Goal: Transaction & Acquisition: Purchase product/service

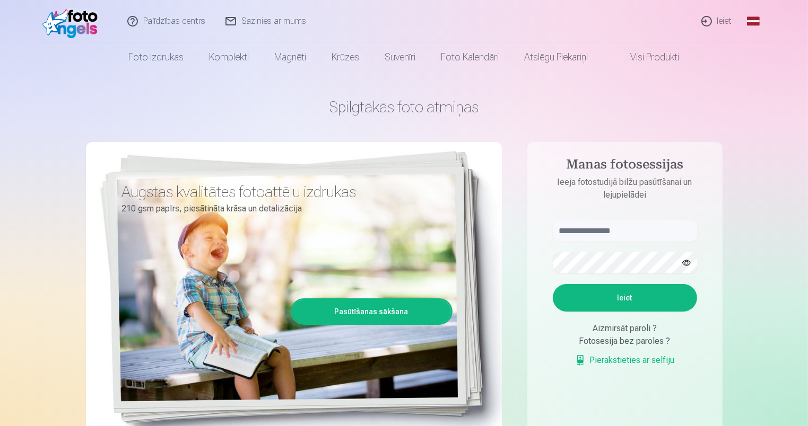
click at [624, 301] on button "Ieiet" at bounding box center [625, 298] width 144 height 28
type input "**********"
click at [619, 296] on button "Ieiet" at bounding box center [625, 298] width 144 height 28
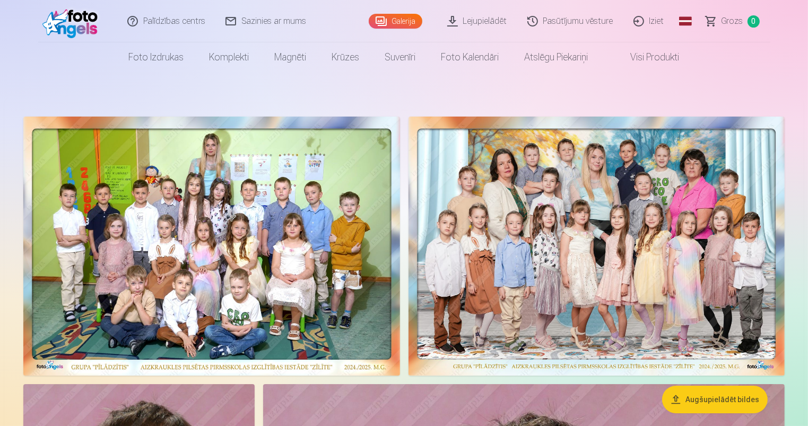
click at [679, 257] on img at bounding box center [596, 246] width 377 height 259
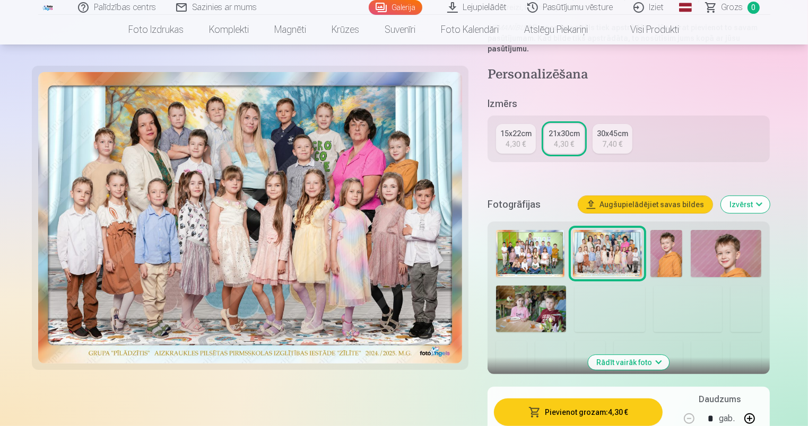
scroll to position [265, 0]
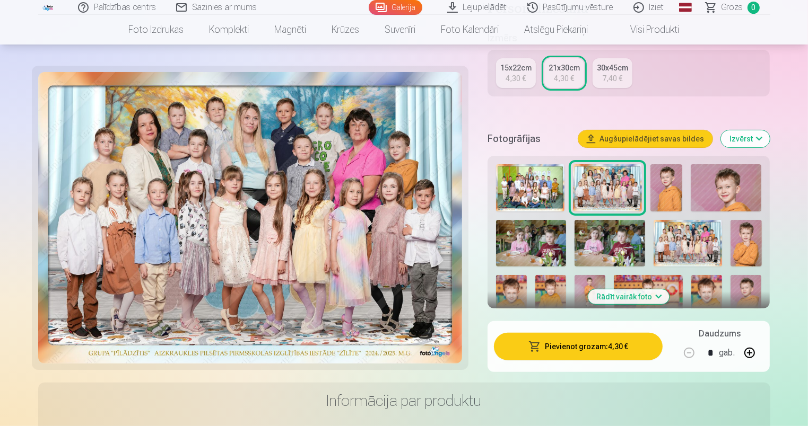
click at [622, 349] on button "Pievienot grozam : 4,30 €" at bounding box center [578, 347] width 169 height 28
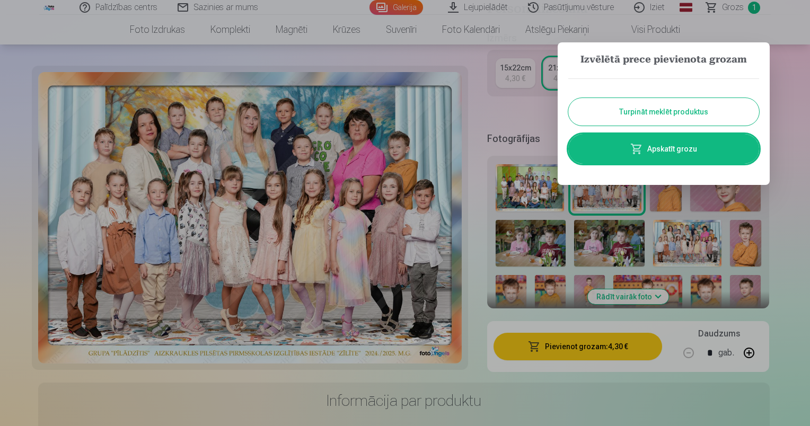
click at [677, 107] on button "Turpināt meklēt produktus" at bounding box center [664, 112] width 191 height 28
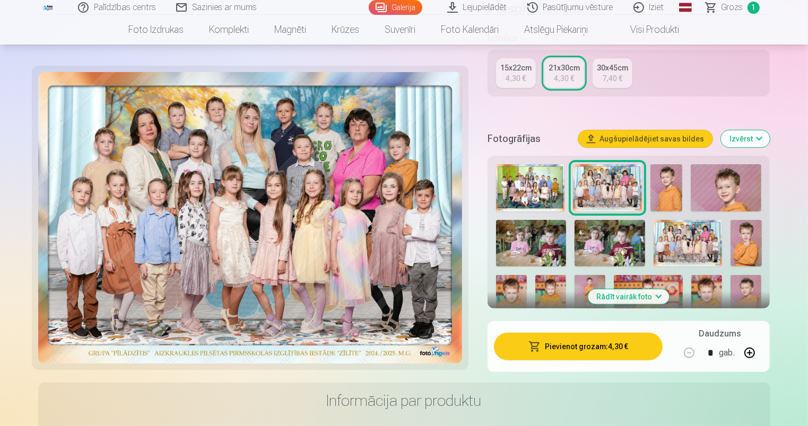
click at [666, 180] on img at bounding box center [665, 187] width 31 height 47
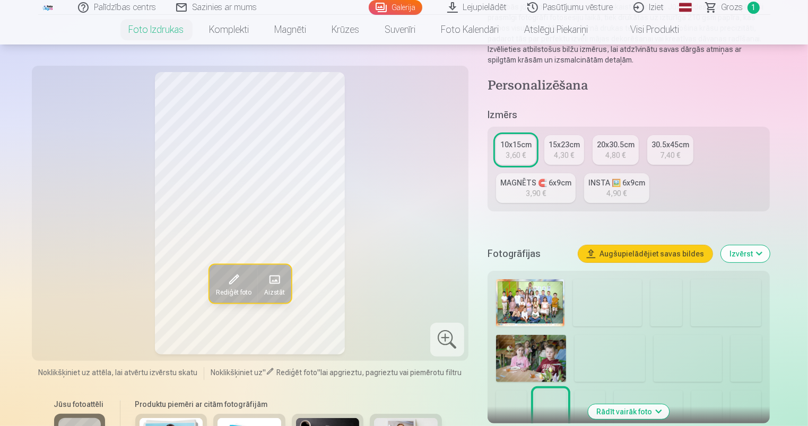
scroll to position [212, 0]
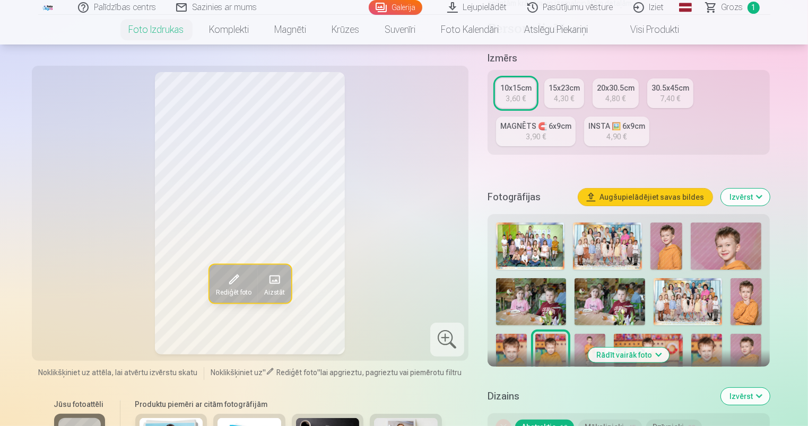
click at [677, 249] on img at bounding box center [665, 246] width 31 height 47
click at [703, 249] on img at bounding box center [725, 246] width 71 height 47
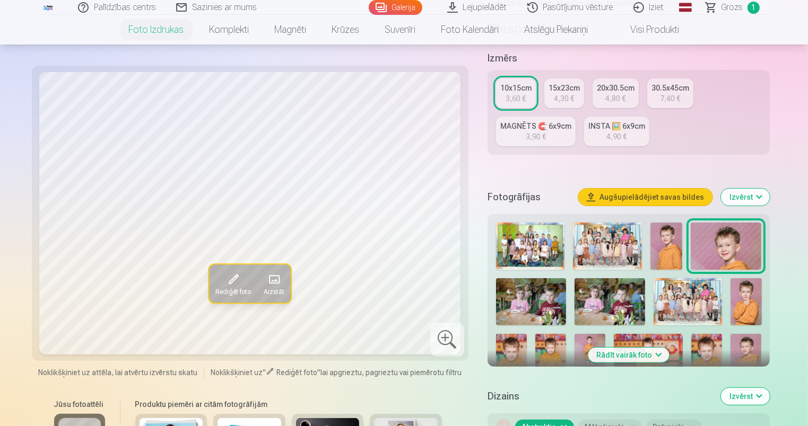
click at [670, 248] on img at bounding box center [665, 246] width 31 height 47
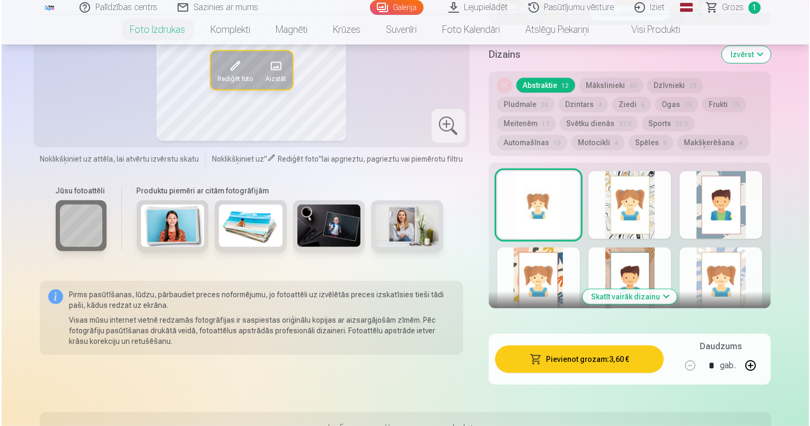
scroll to position [583, 0]
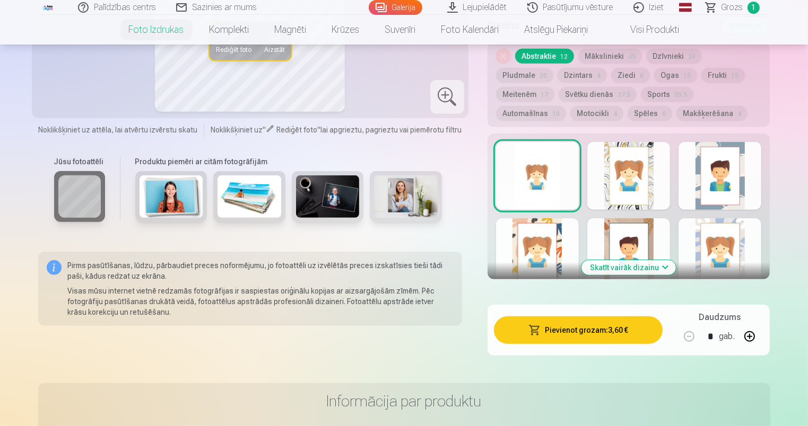
click at [590, 332] on button "Pievienot grozam : 3,60 €" at bounding box center [578, 331] width 169 height 28
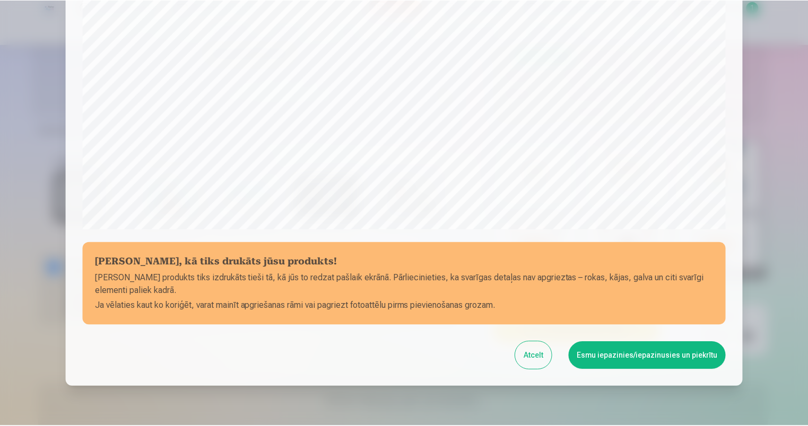
scroll to position [337, 0]
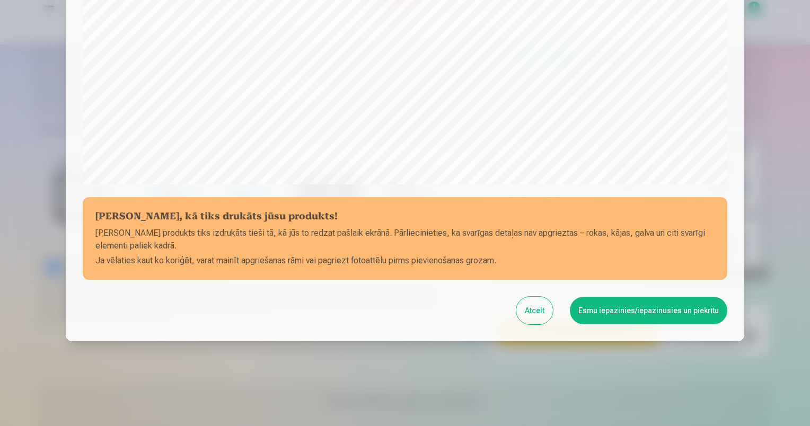
click at [617, 309] on button "Esmu iepazinies/iepazinusies un piekrītu" at bounding box center [649, 311] width 158 height 28
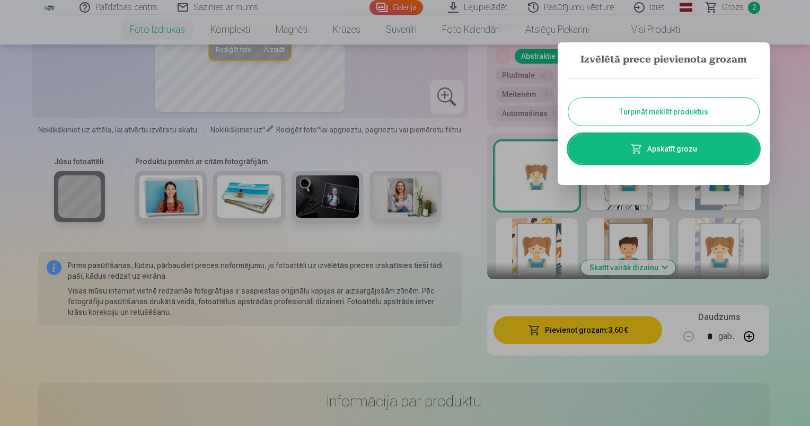
click at [687, 110] on button "Turpināt meklēt produktus" at bounding box center [664, 112] width 191 height 28
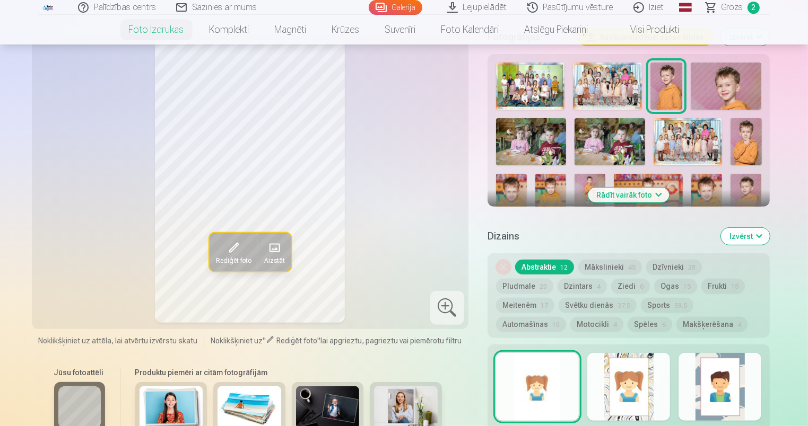
scroll to position [371, 0]
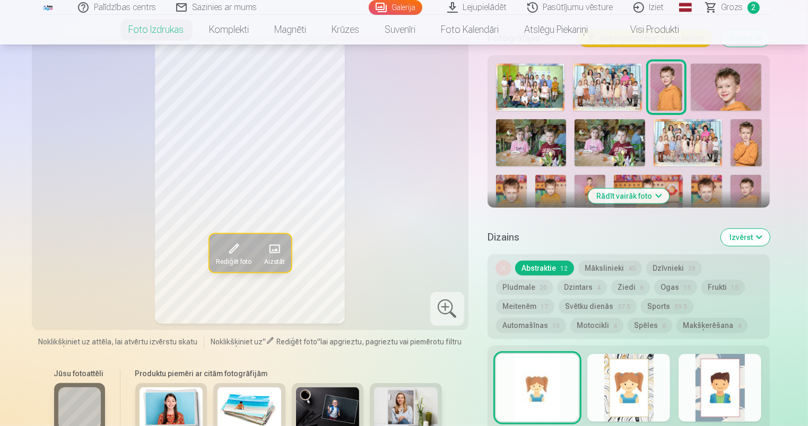
click at [749, 139] on img at bounding box center [745, 142] width 31 height 47
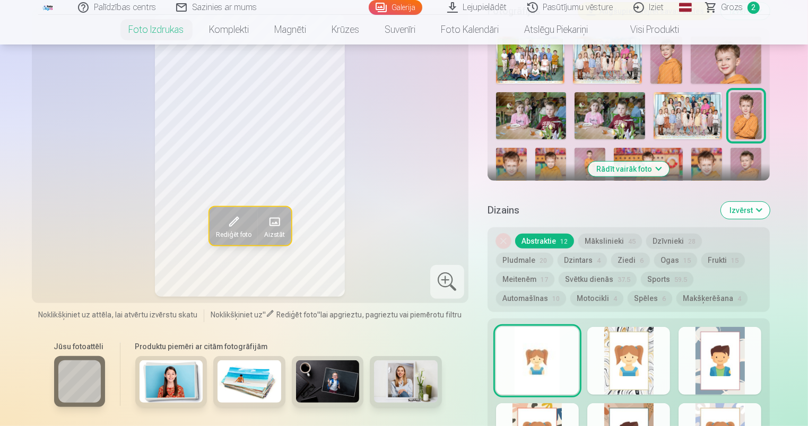
scroll to position [424, 0]
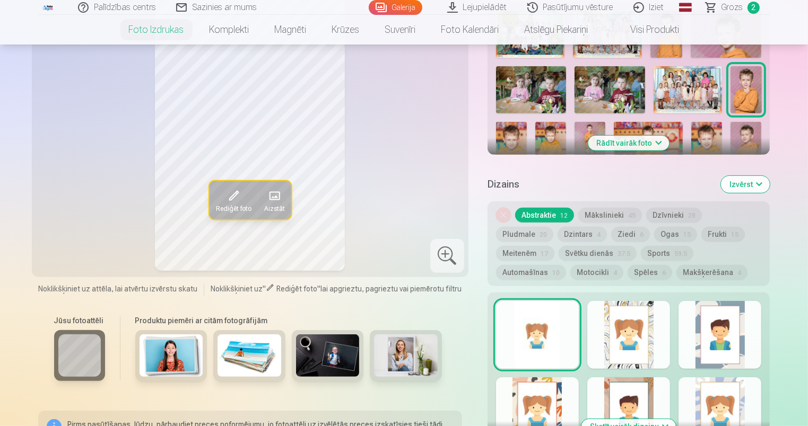
click at [647, 142] on button "Rādīt vairāk foto" at bounding box center [628, 143] width 81 height 15
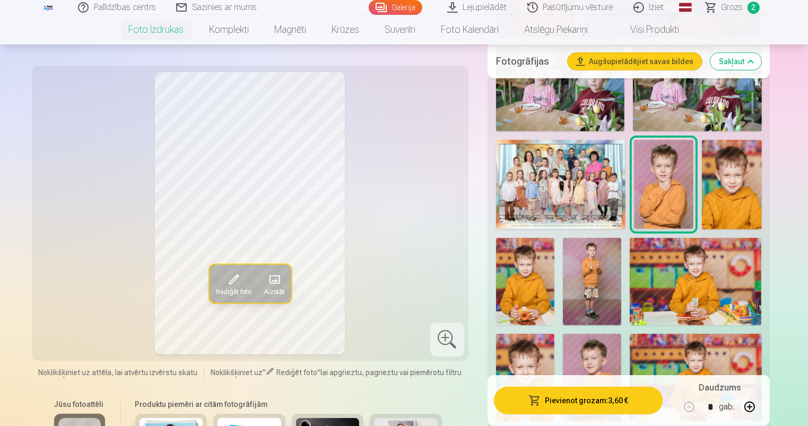
scroll to position [636, 0]
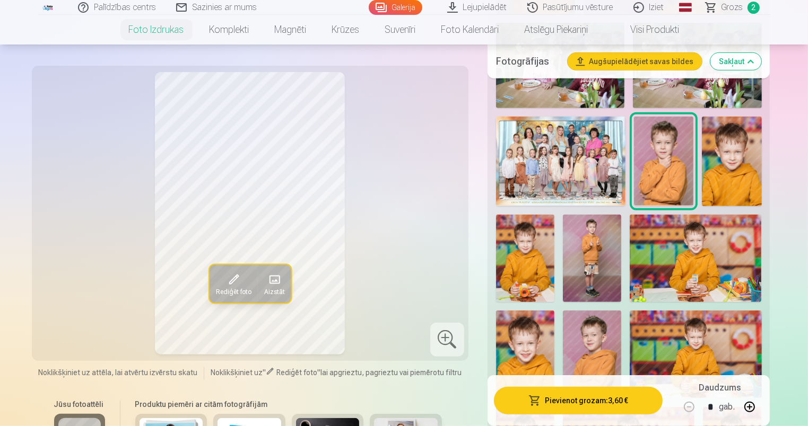
click at [597, 249] on img at bounding box center [592, 259] width 58 height 88
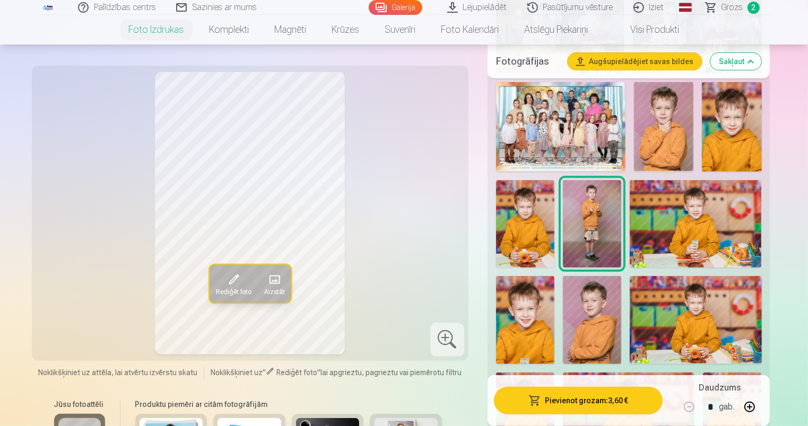
scroll to position [689, 0]
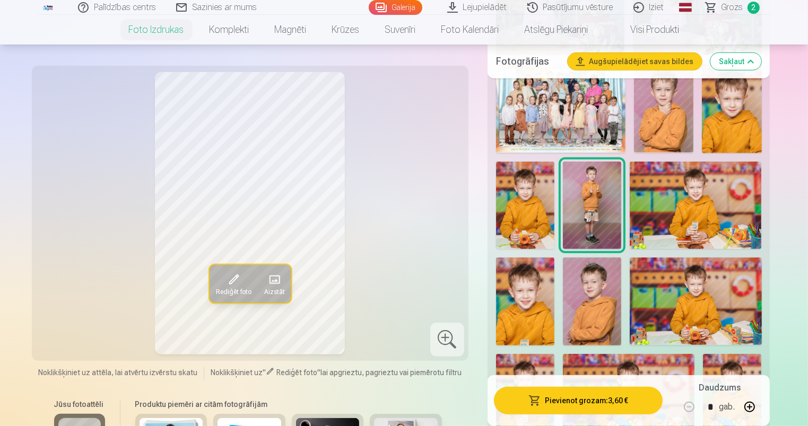
click at [596, 276] on img at bounding box center [592, 302] width 58 height 88
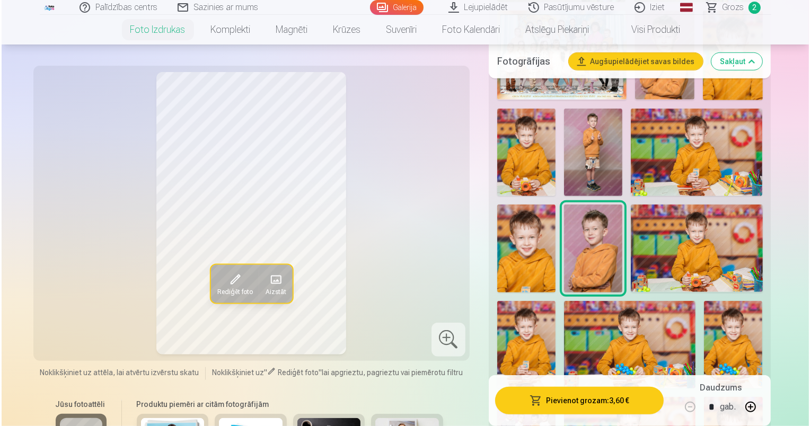
scroll to position [849, 0]
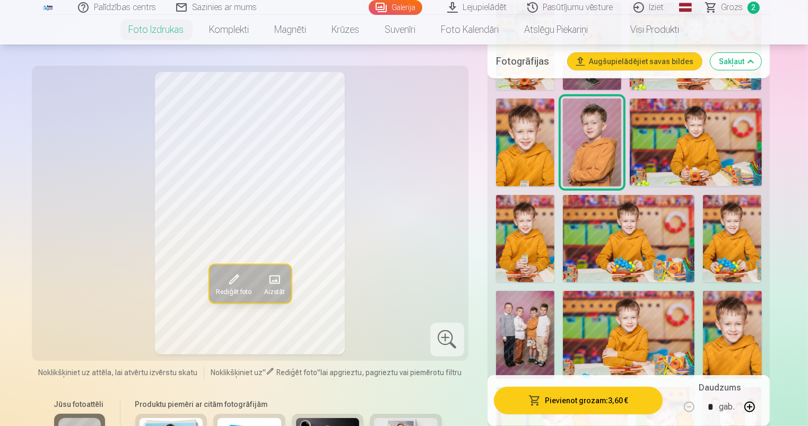
click at [580, 403] on button "Pievienot grozam : 3,60 €" at bounding box center [578, 401] width 169 height 28
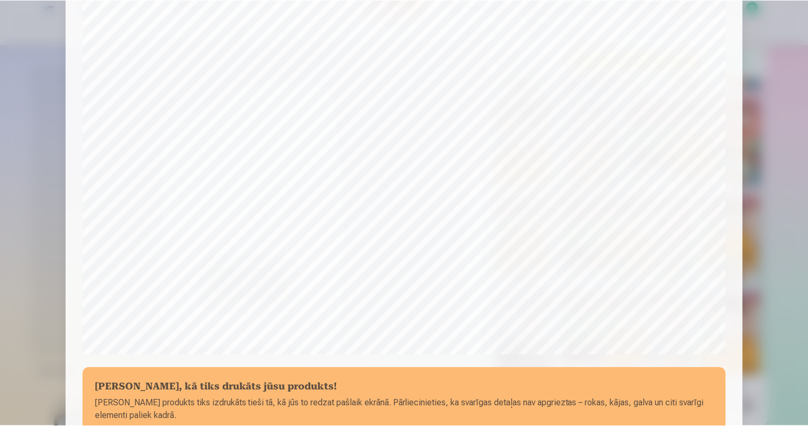
scroll to position [337, 0]
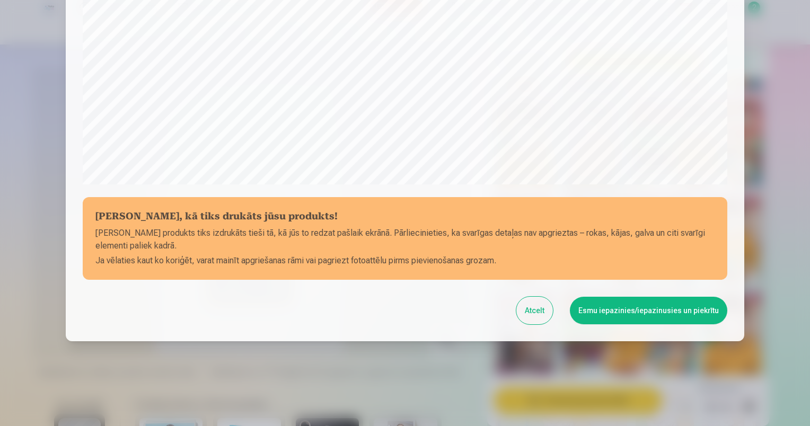
click at [640, 312] on button "Esmu iepazinies/iepazinusies un piekrītu" at bounding box center [649, 311] width 158 height 28
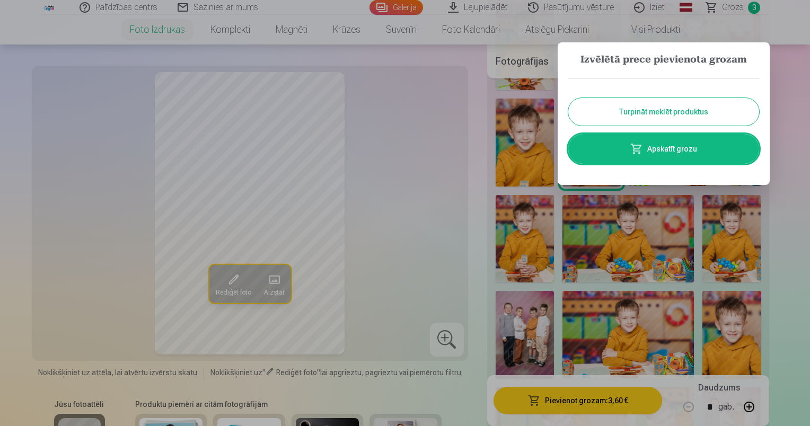
drag, startPoint x: 653, startPoint y: 113, endPoint x: 653, endPoint y: 121, distance: 8.0
click at [653, 113] on button "Turpināt meklēt produktus" at bounding box center [664, 112] width 191 height 28
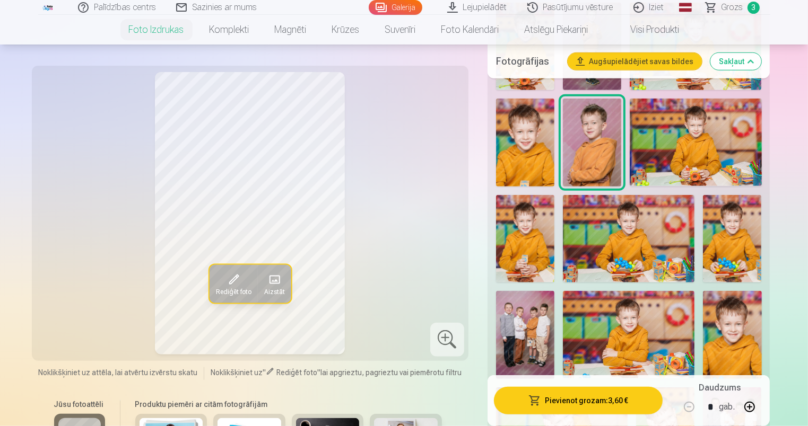
click at [531, 239] on img at bounding box center [525, 239] width 58 height 88
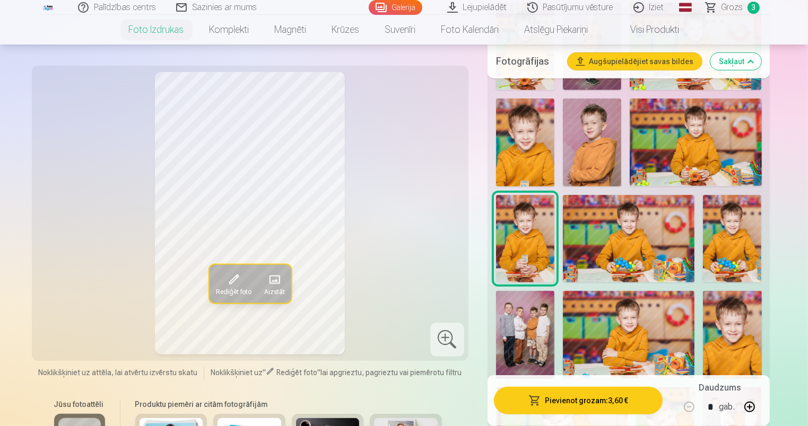
click at [609, 233] on img at bounding box center [629, 239] width 132 height 88
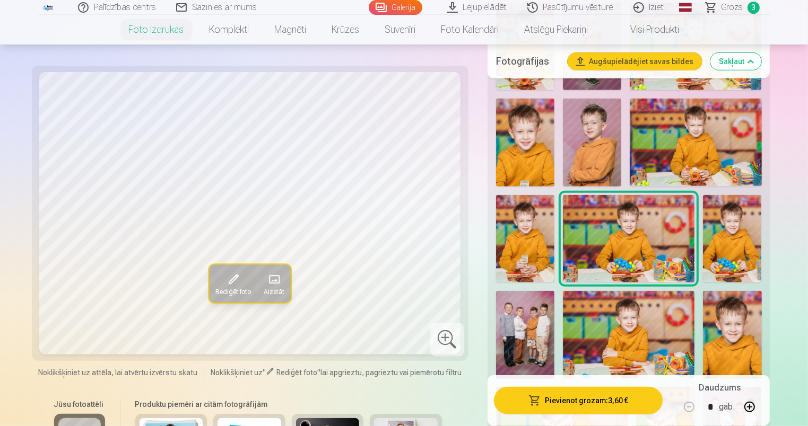
click at [748, 243] on img at bounding box center [732, 239] width 58 height 88
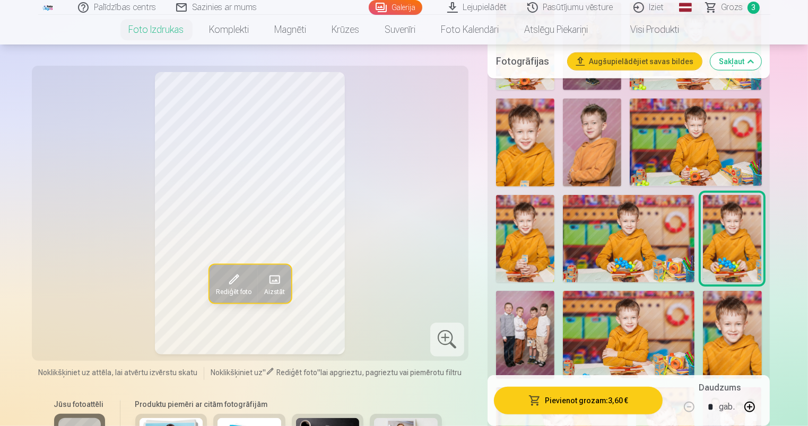
click at [732, 344] on img at bounding box center [732, 335] width 58 height 88
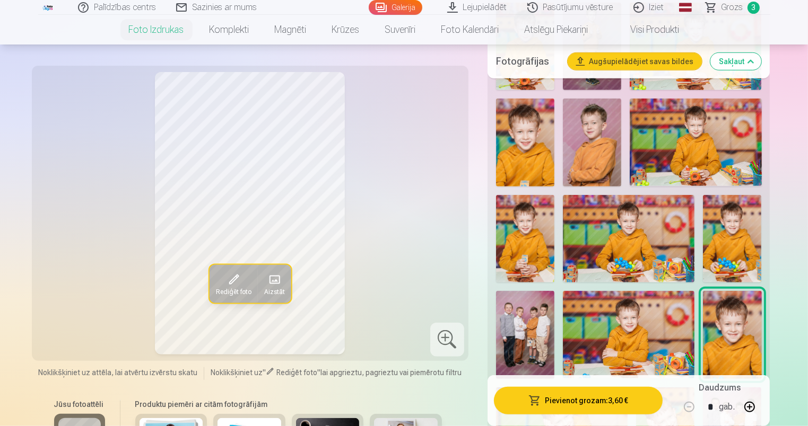
click at [641, 334] on img at bounding box center [629, 335] width 132 height 88
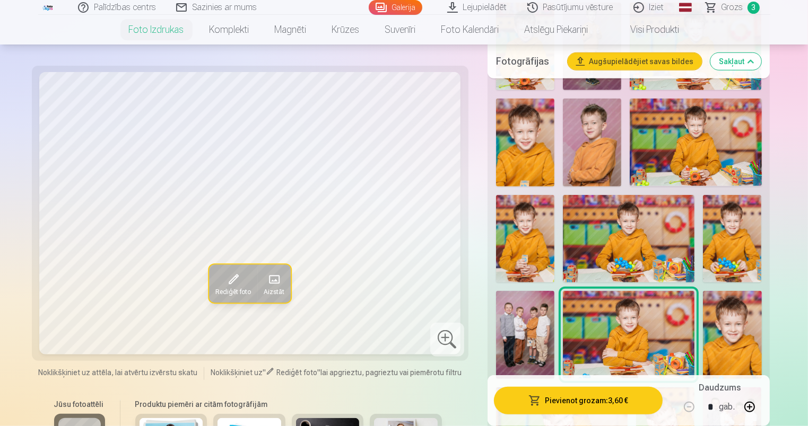
click at [536, 337] on img at bounding box center [525, 335] width 58 height 88
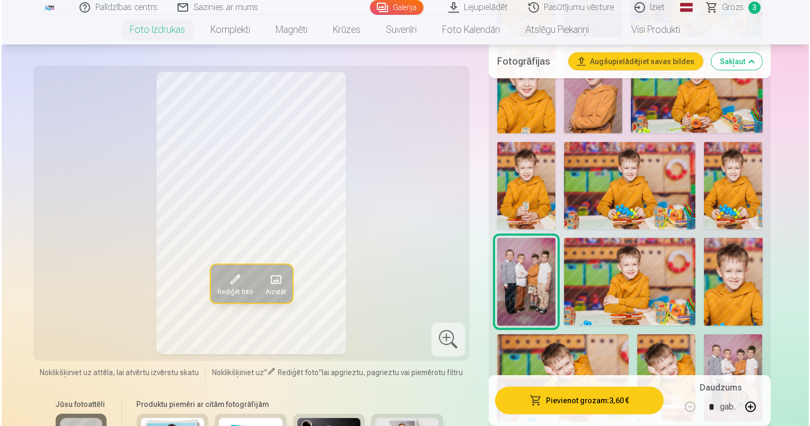
scroll to position [955, 0]
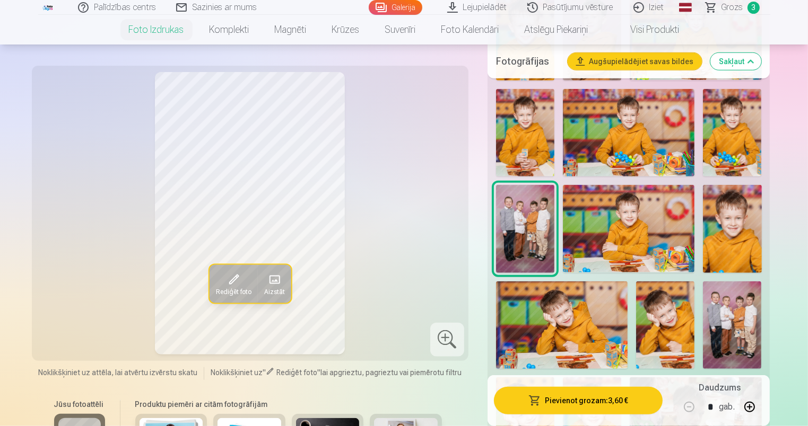
click at [741, 313] on img at bounding box center [732, 326] width 58 height 88
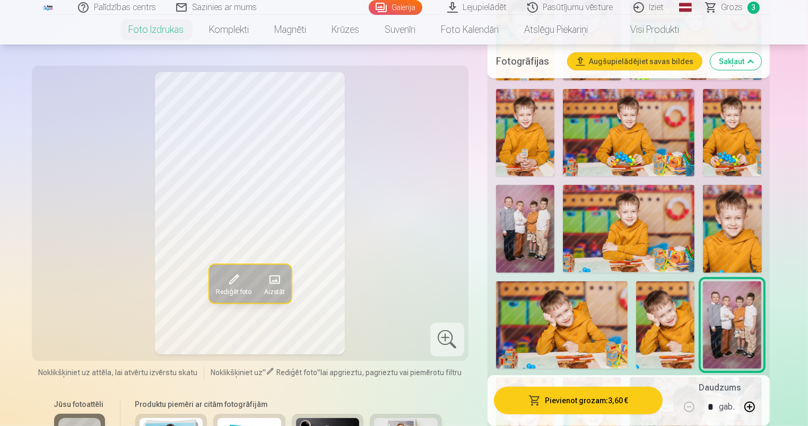
click at [521, 233] on img at bounding box center [525, 229] width 58 height 88
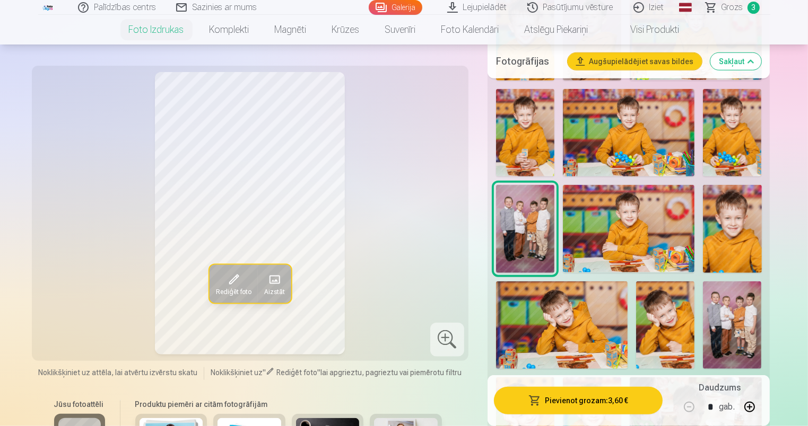
click at [573, 397] on button "Pievienot grozam : 3,60 €" at bounding box center [578, 401] width 169 height 28
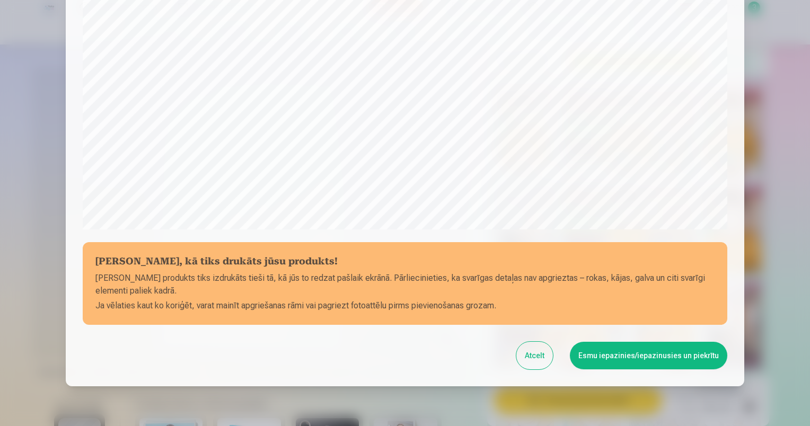
scroll to position [337, 0]
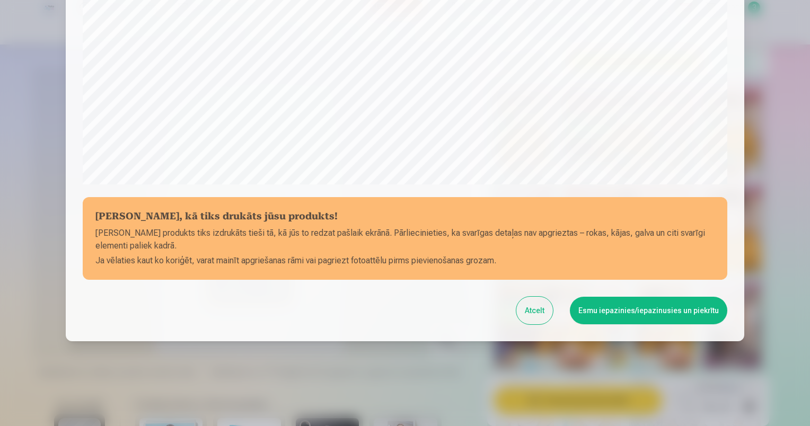
click at [660, 310] on button "Esmu iepazinies/iepazinusies un piekrītu" at bounding box center [649, 311] width 158 height 28
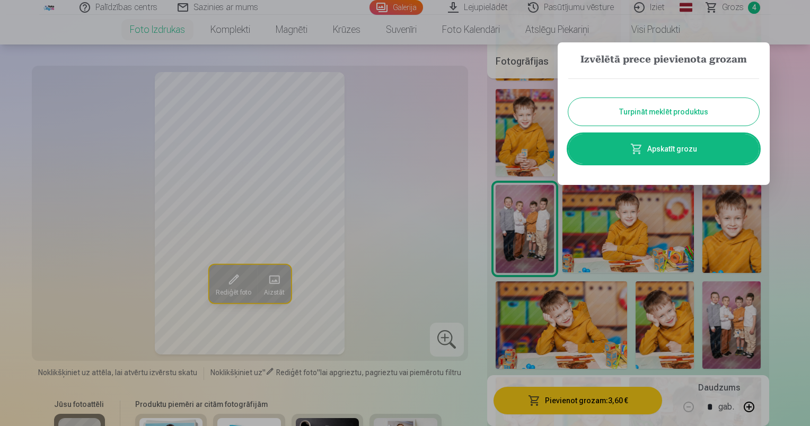
click at [574, 318] on div at bounding box center [405, 213] width 810 height 426
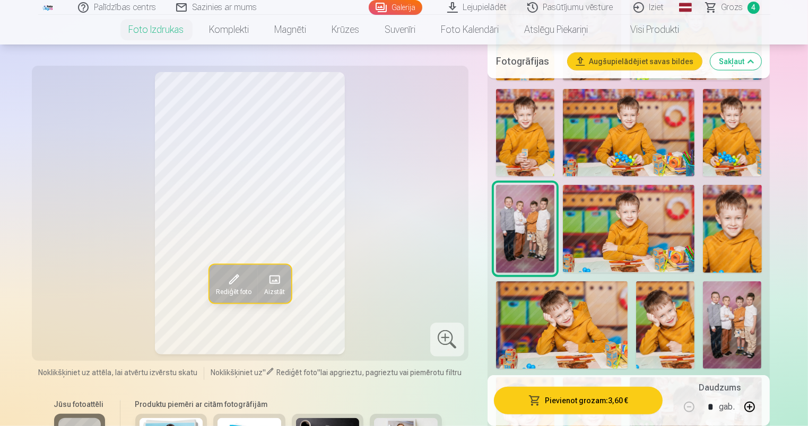
click at [575, 319] on img at bounding box center [562, 326] width 132 height 88
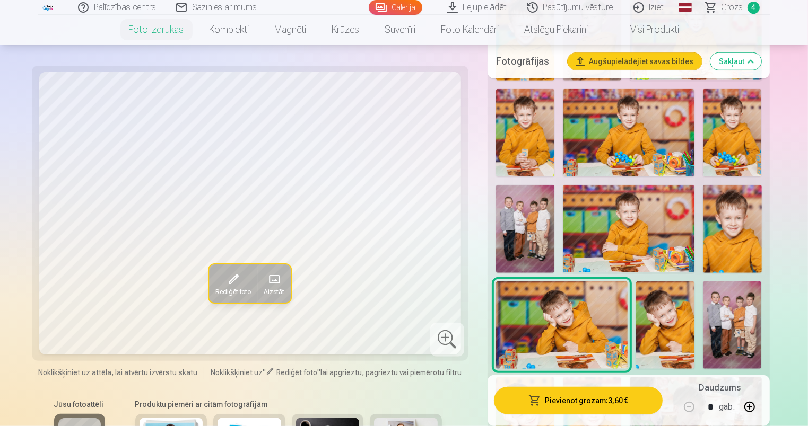
click at [578, 397] on button "Pievienot grozam : 3,60 €" at bounding box center [578, 401] width 169 height 28
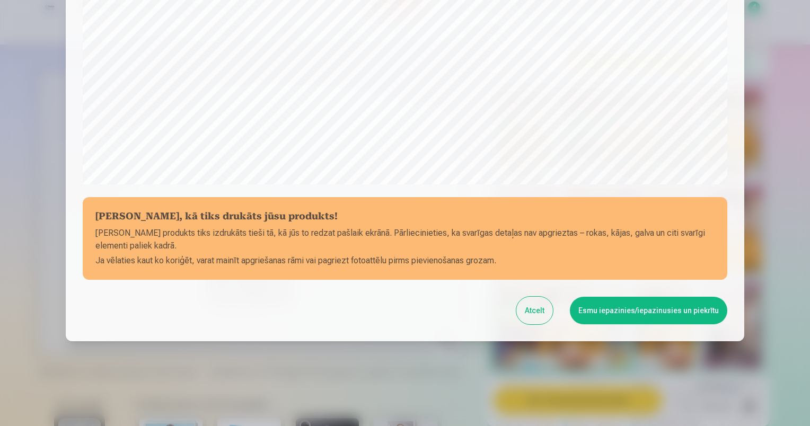
click at [643, 309] on button "Esmu iepazinies/iepazinusies un piekrītu" at bounding box center [649, 311] width 158 height 28
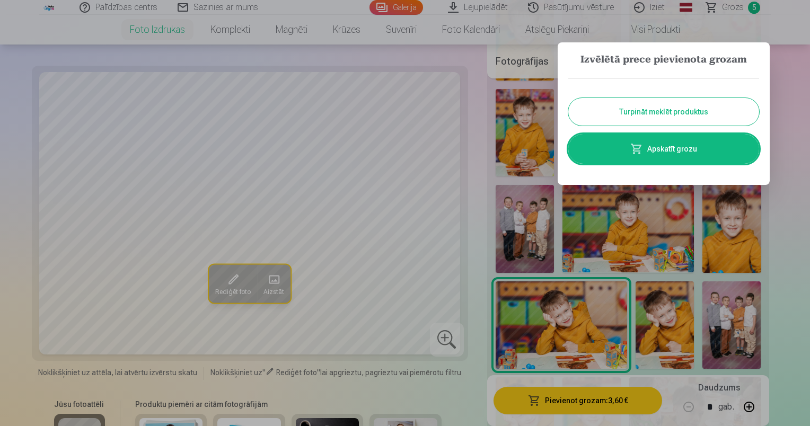
click at [693, 108] on button "Turpināt meklēt produktus" at bounding box center [664, 112] width 191 height 28
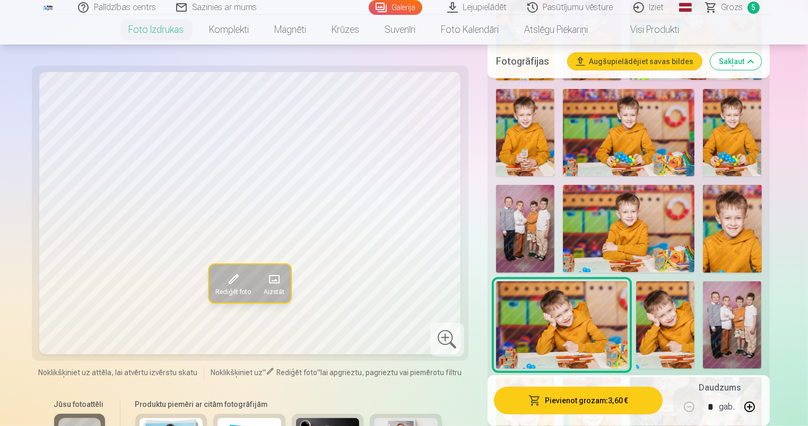
click at [530, 227] on img at bounding box center [525, 229] width 58 height 88
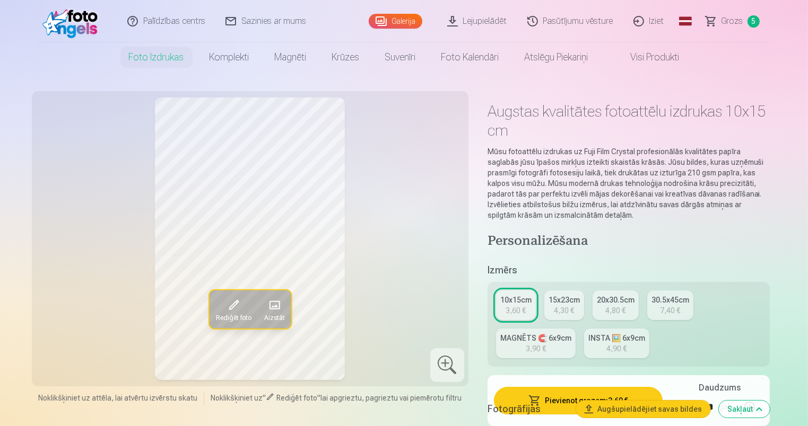
scroll to position [0, 0]
click at [638, 346] on link "INSTA 🖼️ 6x9cm 4,90 €" at bounding box center [616, 344] width 65 height 30
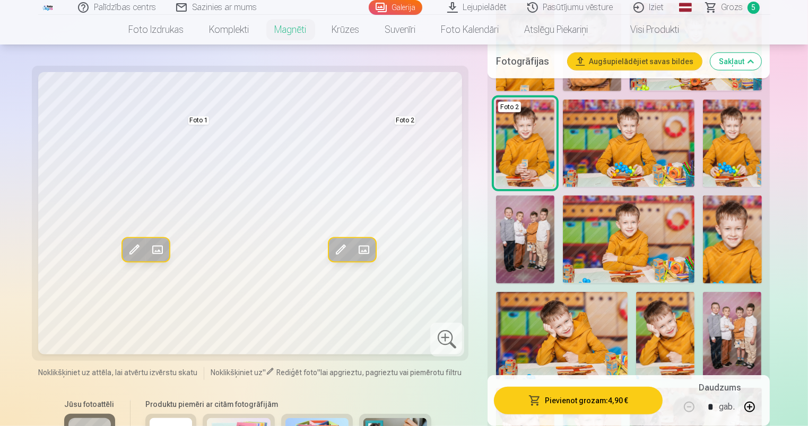
scroll to position [849, 0]
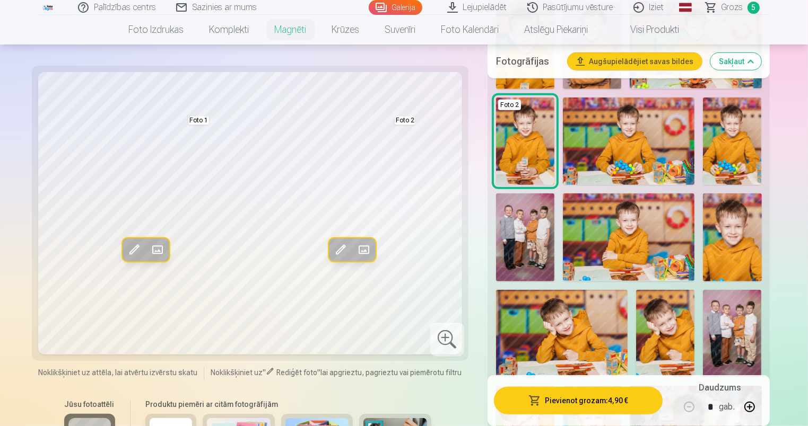
click at [521, 227] on img at bounding box center [525, 238] width 58 height 88
click at [736, 56] on button "Sakļaut" at bounding box center [735, 61] width 51 height 17
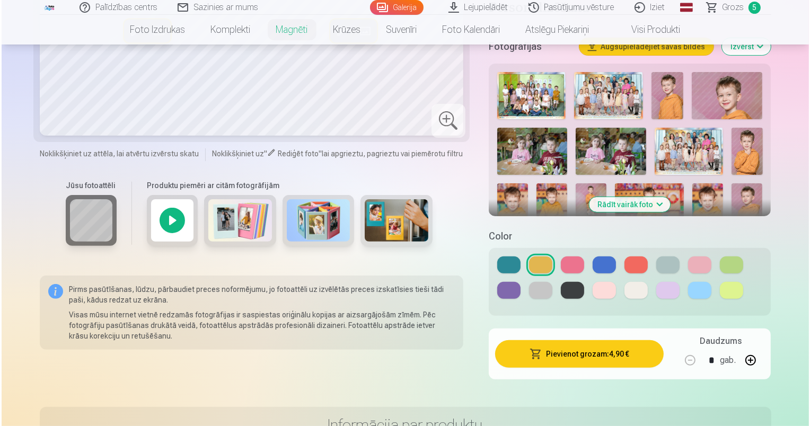
scroll to position [212, 0]
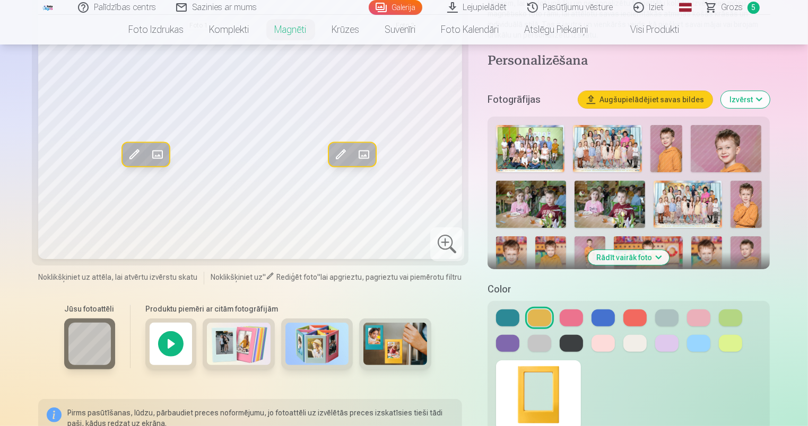
click at [531, 210] on img at bounding box center [531, 204] width 71 height 47
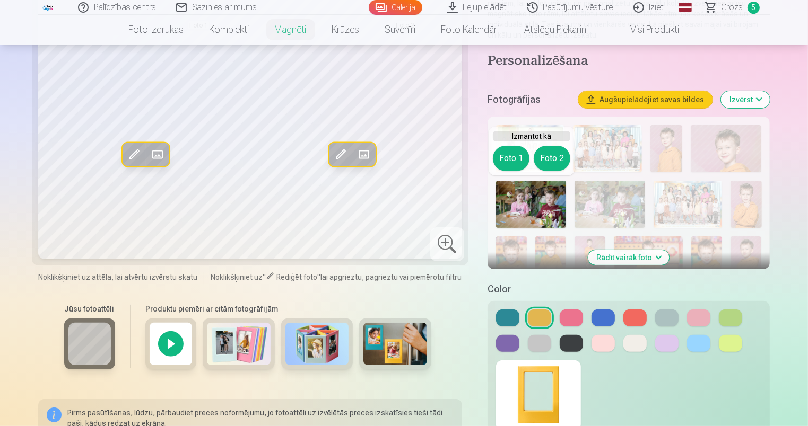
click at [741, 102] on button "Izvērst" at bounding box center [745, 99] width 49 height 17
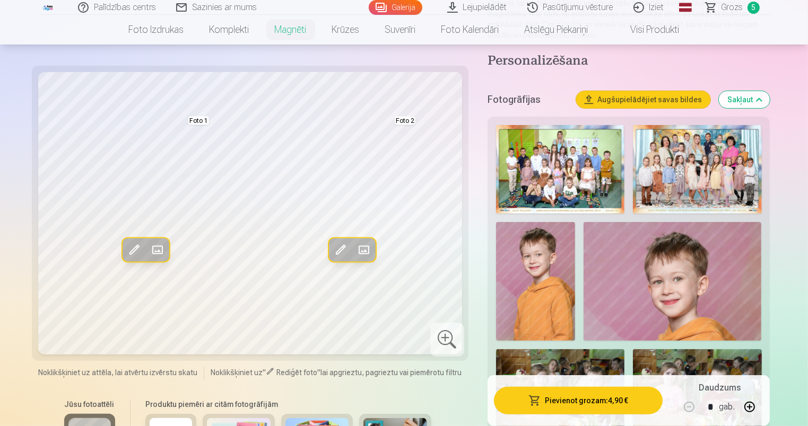
click at [605, 391] on button "Pievienot grozam : 4,90 €" at bounding box center [578, 401] width 169 height 28
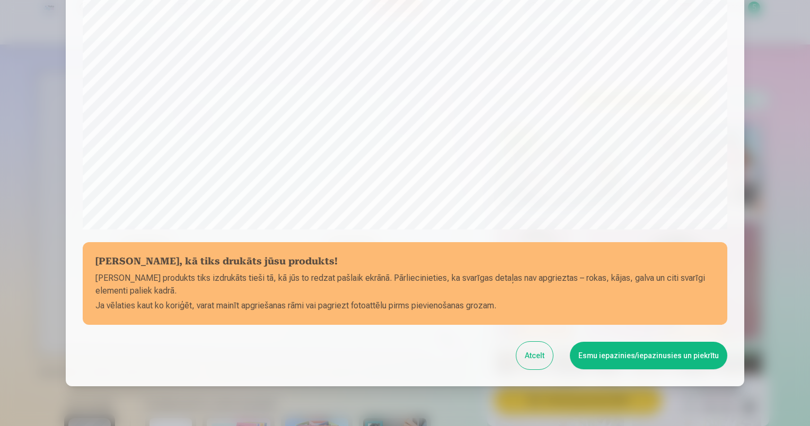
scroll to position [337, 0]
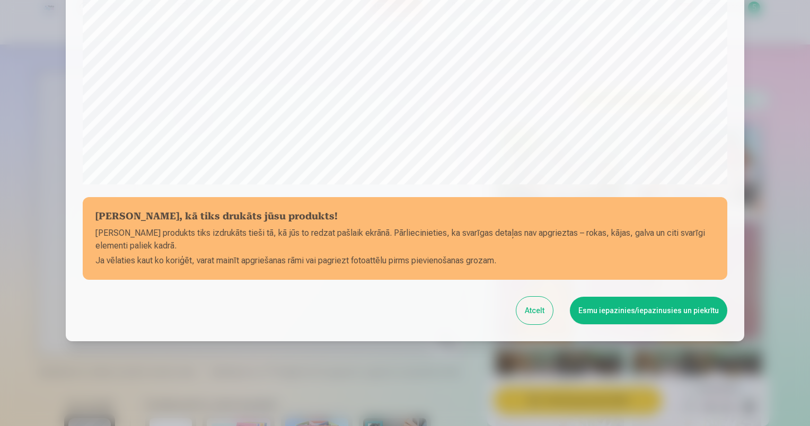
click at [546, 312] on button "Atcelt" at bounding box center [535, 311] width 37 height 28
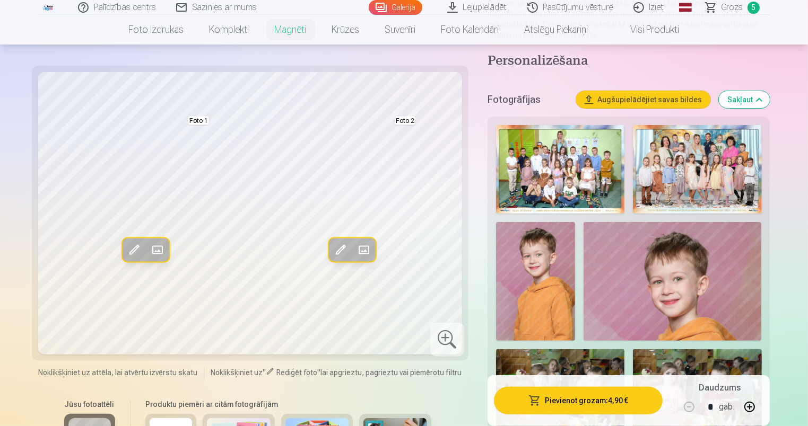
click at [587, 400] on button "Pievienot grozam : 4,90 €" at bounding box center [578, 401] width 169 height 28
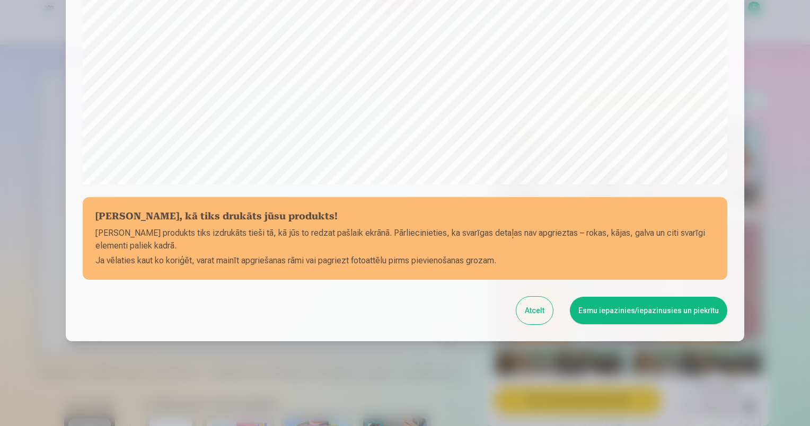
click at [653, 308] on button "Esmu iepazinies/iepazinusies un piekrītu" at bounding box center [649, 311] width 158 height 28
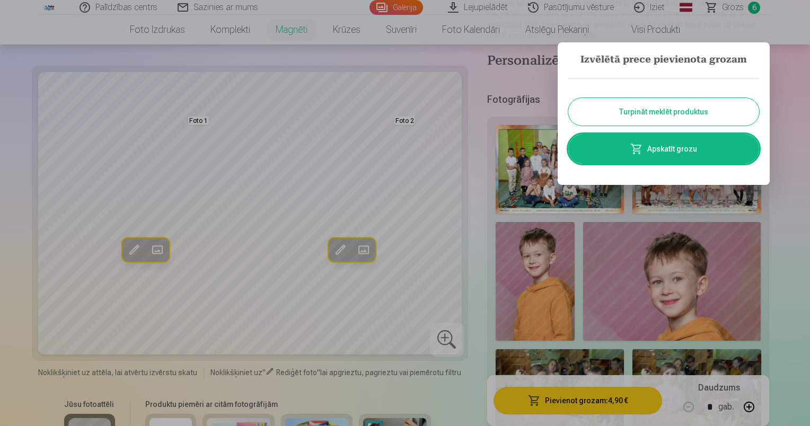
click at [658, 98] on button "Turpināt meklēt produktus" at bounding box center [664, 112] width 191 height 28
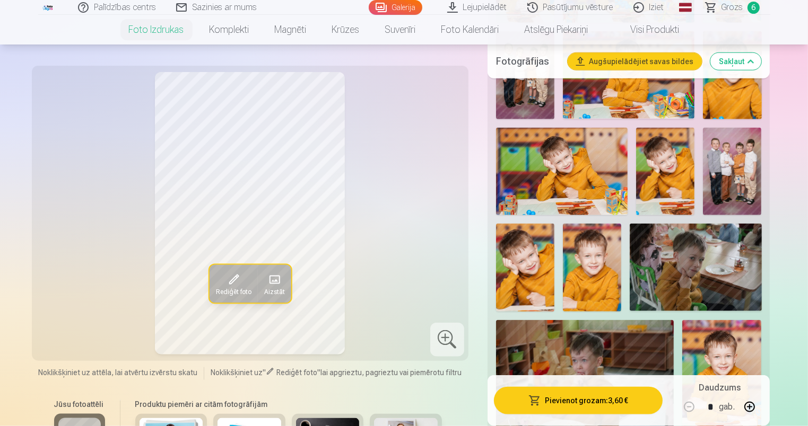
scroll to position [1114, 0]
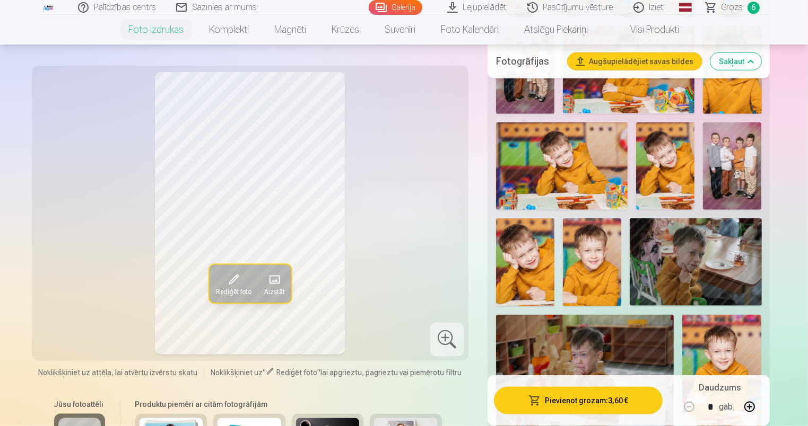
click at [679, 178] on img at bounding box center [665, 167] width 58 height 88
click at [593, 163] on img at bounding box center [562, 167] width 132 height 88
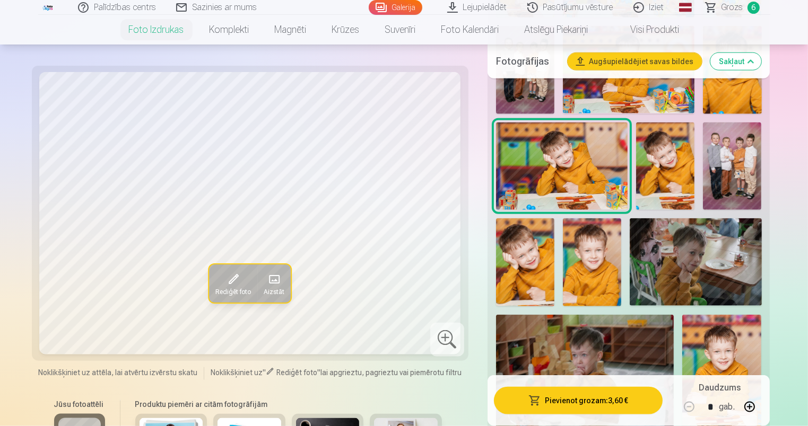
click at [597, 256] on img at bounding box center [592, 262] width 58 height 88
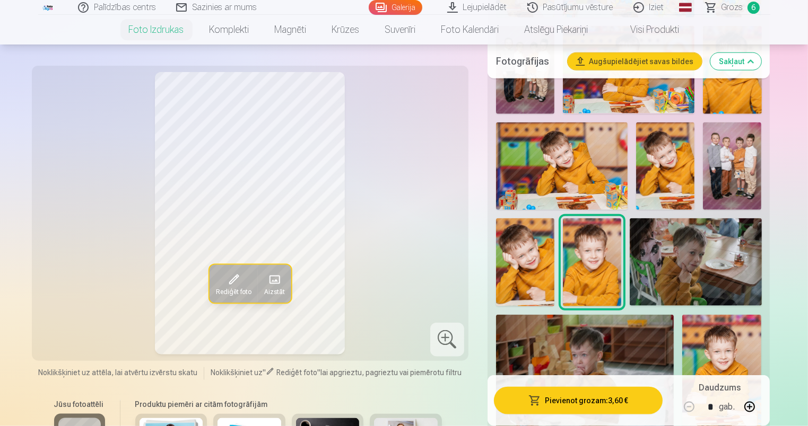
click at [537, 263] on img at bounding box center [525, 262] width 58 height 88
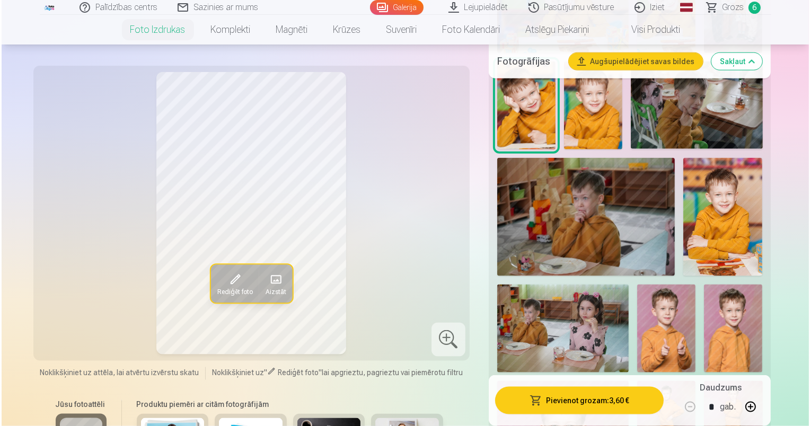
scroll to position [1273, 0]
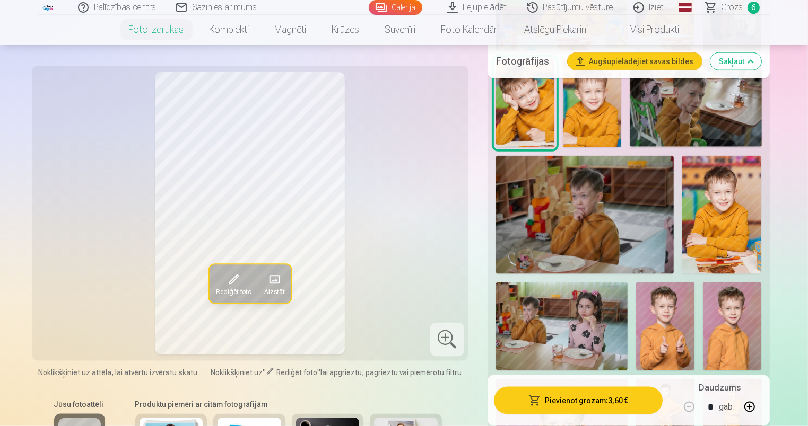
click at [676, 323] on img at bounding box center [665, 327] width 58 height 88
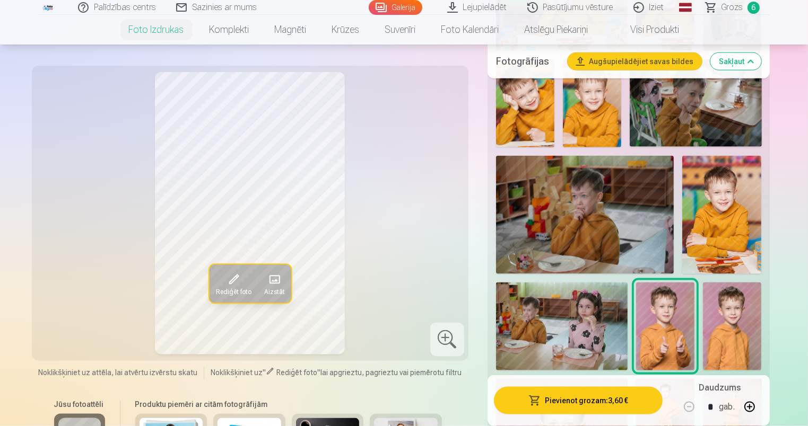
click at [734, 317] on img at bounding box center [732, 327] width 58 height 88
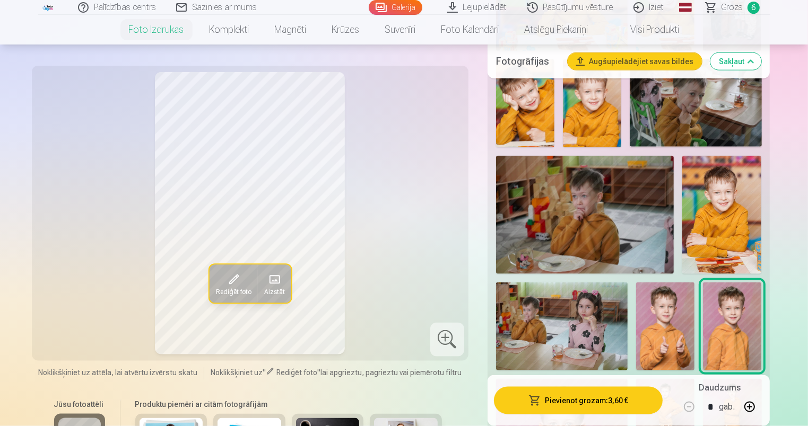
click at [606, 400] on button "Pievienot grozam : 3,60 €" at bounding box center [578, 401] width 169 height 28
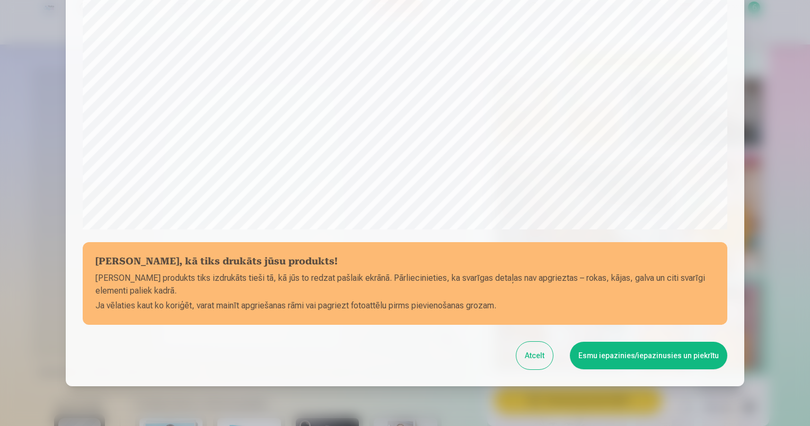
scroll to position [337, 0]
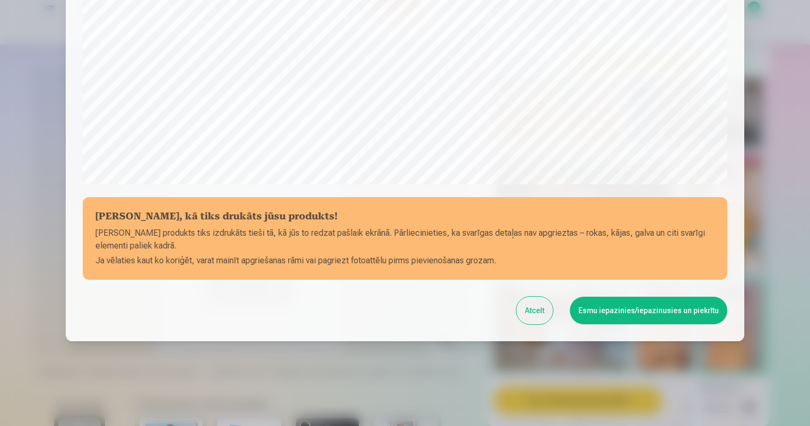
click at [666, 307] on button "Esmu iepazinies/iepazinusies un piekrītu" at bounding box center [649, 311] width 158 height 28
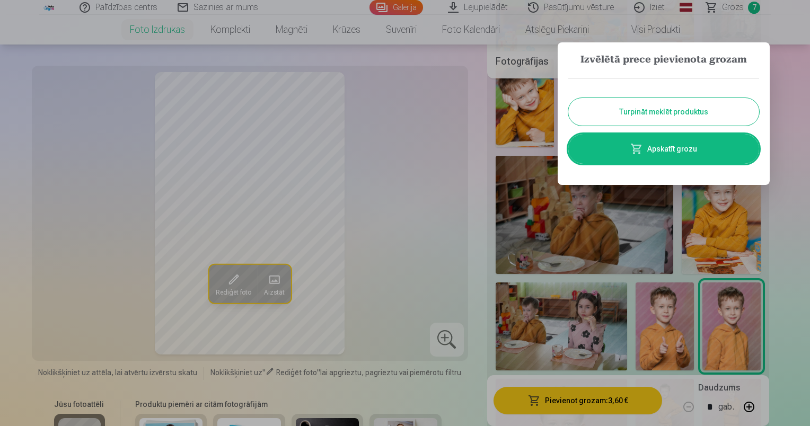
click at [690, 108] on button "Turpināt meklēt produktus" at bounding box center [664, 112] width 191 height 28
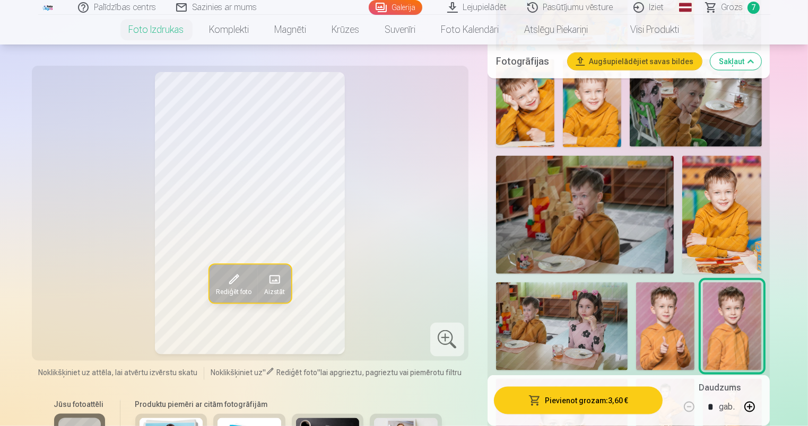
click at [667, 339] on img at bounding box center [665, 327] width 58 height 88
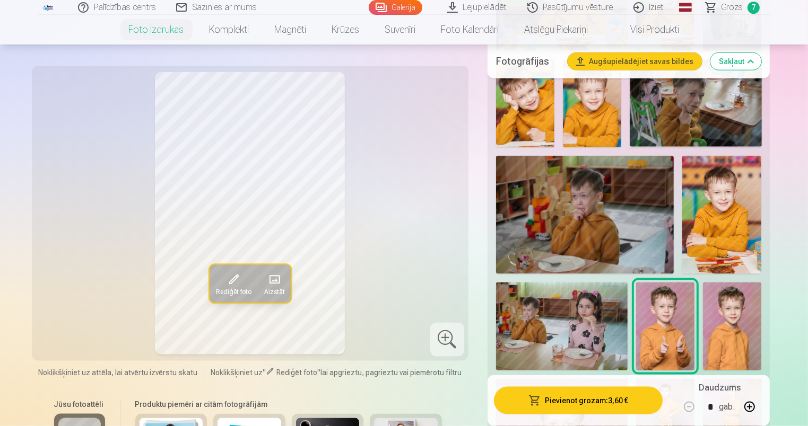
click at [608, 407] on button "Pievienot grozam : 3,60 €" at bounding box center [578, 401] width 169 height 28
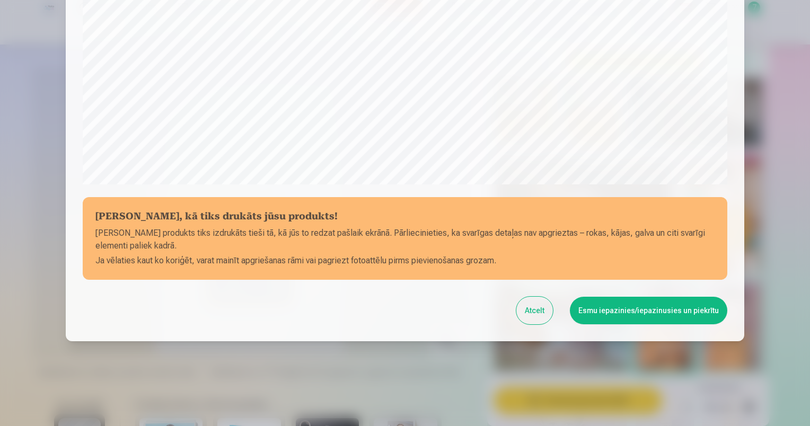
click at [655, 313] on button "Esmu iepazinies/iepazinusies un piekrītu" at bounding box center [649, 311] width 158 height 28
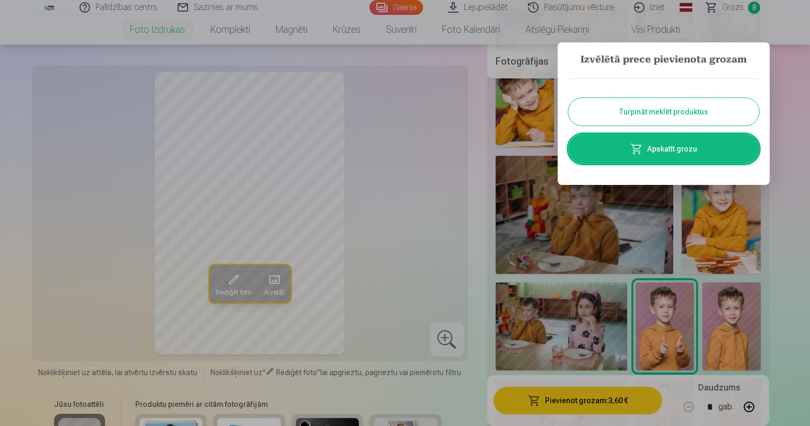
click at [683, 108] on button "Turpināt meklēt produktus" at bounding box center [664, 112] width 191 height 28
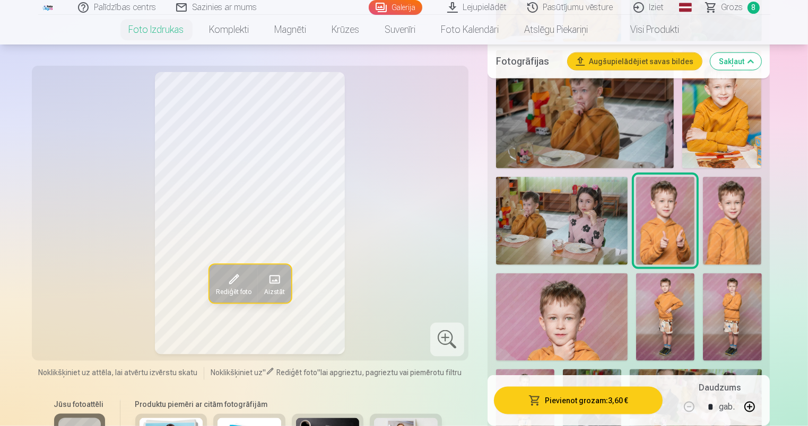
scroll to position [1379, 0]
click at [655, 293] on img at bounding box center [665, 317] width 58 height 88
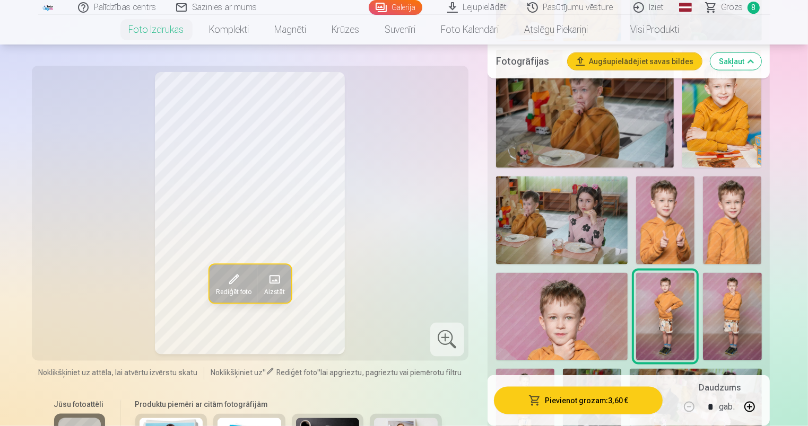
click at [730, 319] on img at bounding box center [732, 317] width 58 height 88
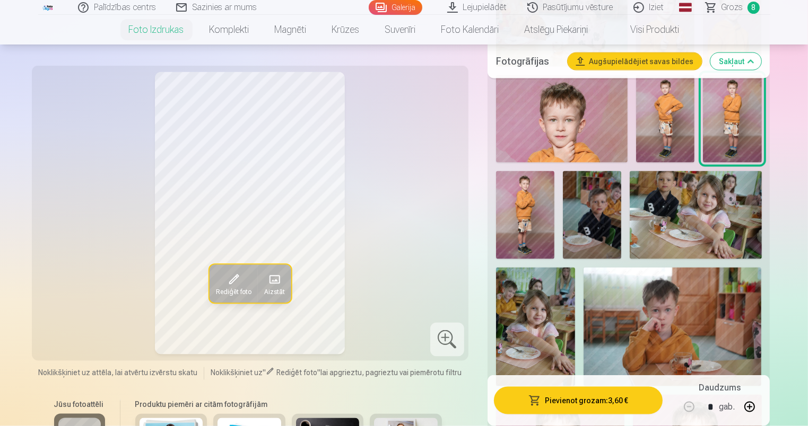
scroll to position [1591, 0]
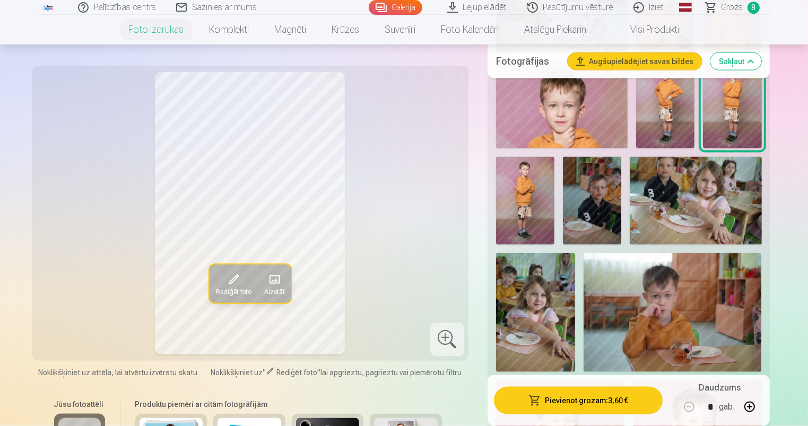
click at [534, 200] on img at bounding box center [525, 201] width 58 height 88
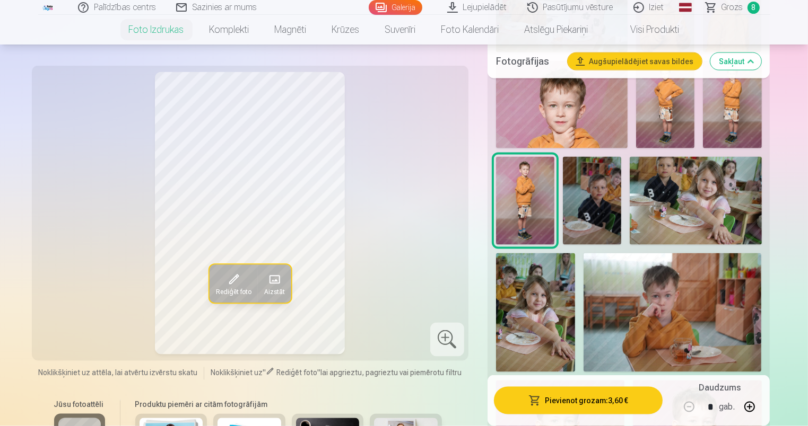
click at [649, 293] on img at bounding box center [672, 312] width 178 height 119
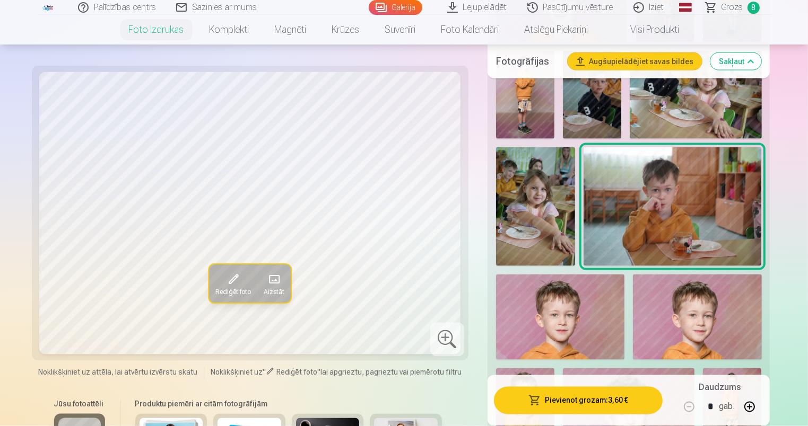
scroll to position [1803, 0]
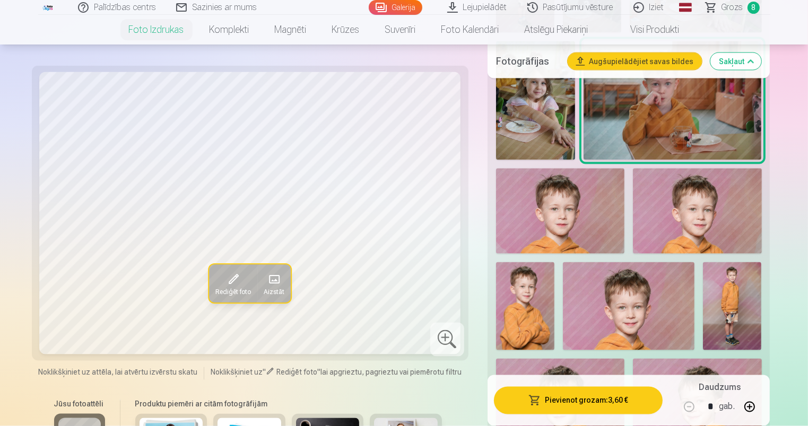
click at [589, 236] on img at bounding box center [560, 212] width 128 height 86
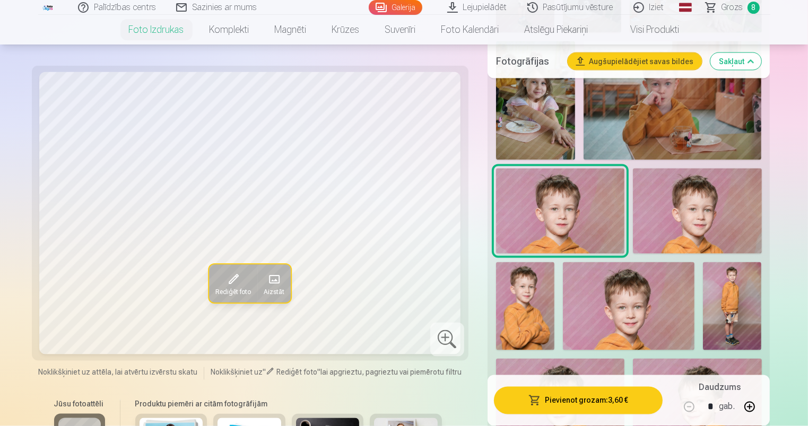
click at [695, 235] on img at bounding box center [697, 212] width 128 height 86
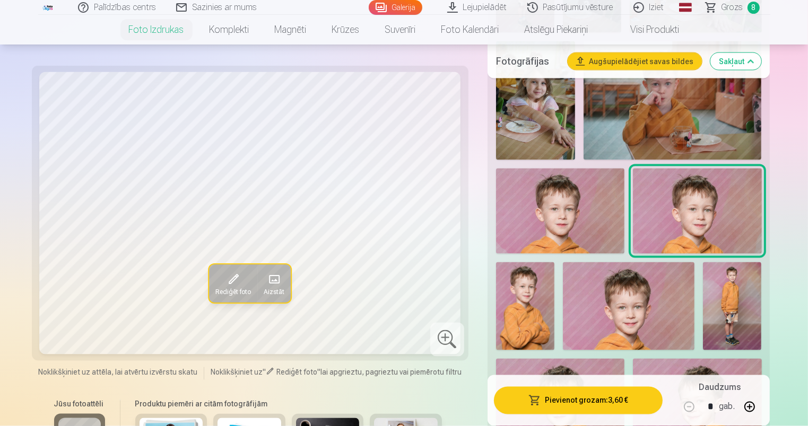
click at [532, 307] on img at bounding box center [525, 307] width 58 height 88
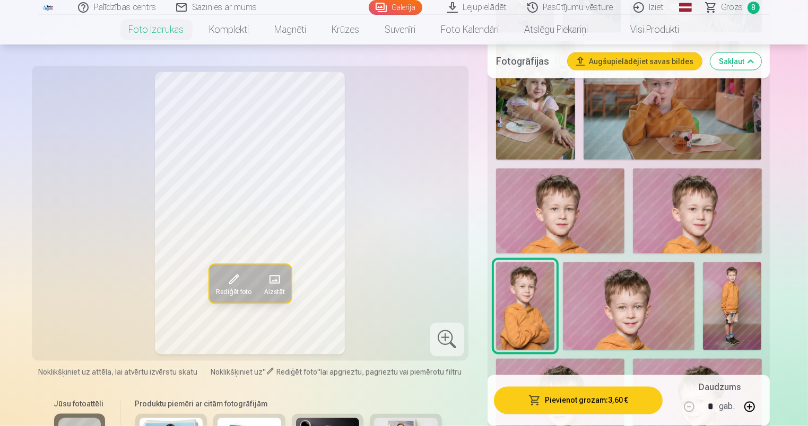
click at [619, 316] on img at bounding box center [629, 307] width 132 height 88
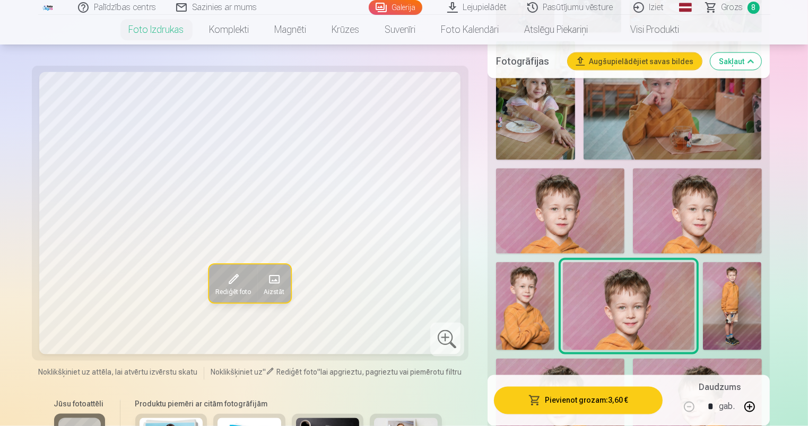
click at [746, 328] on img at bounding box center [732, 307] width 58 height 88
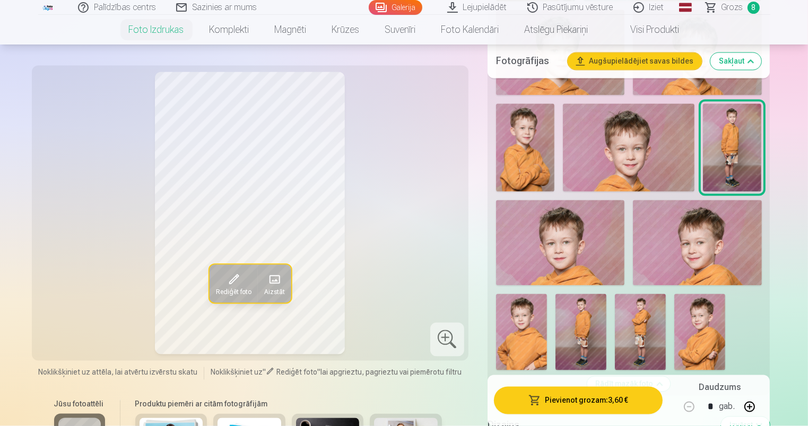
scroll to position [1962, 0]
click at [685, 243] on img at bounding box center [697, 243] width 128 height 86
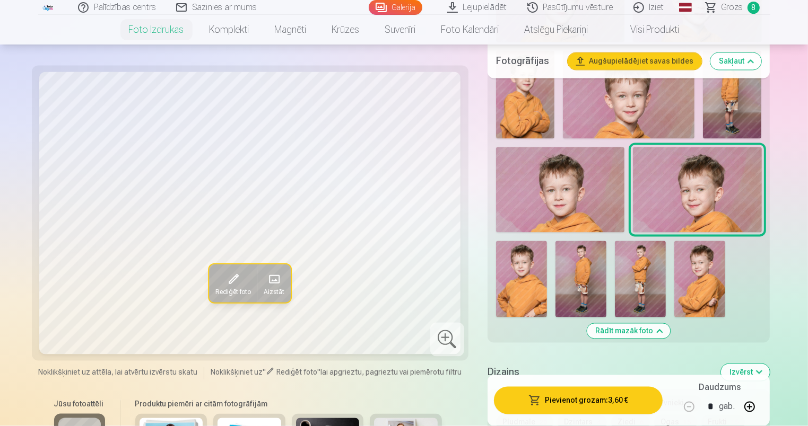
scroll to position [2015, 0]
click at [705, 285] on img at bounding box center [699, 279] width 51 height 76
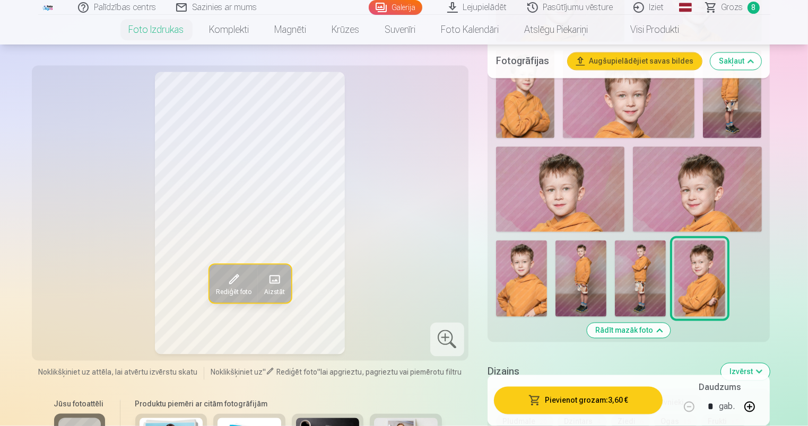
click at [653, 277] on img at bounding box center [640, 279] width 51 height 76
click at [590, 273] on img at bounding box center [580, 279] width 51 height 76
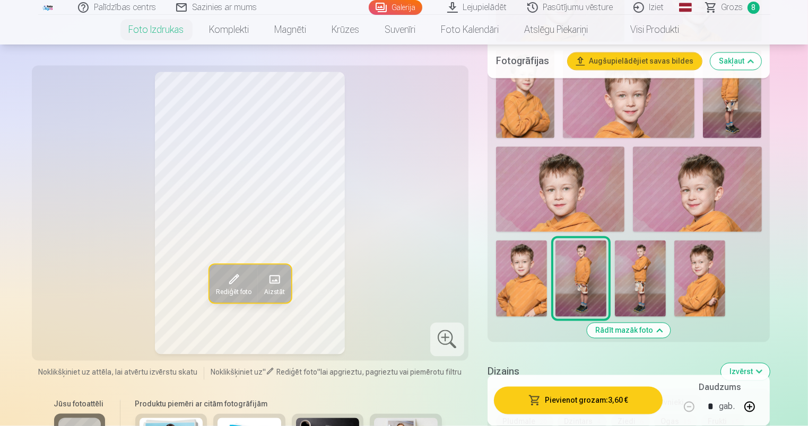
click at [530, 277] on img at bounding box center [521, 279] width 51 height 76
click at [575, 276] on img at bounding box center [580, 279] width 51 height 76
click at [729, 8] on span "Grozs" at bounding box center [732, 7] width 22 height 13
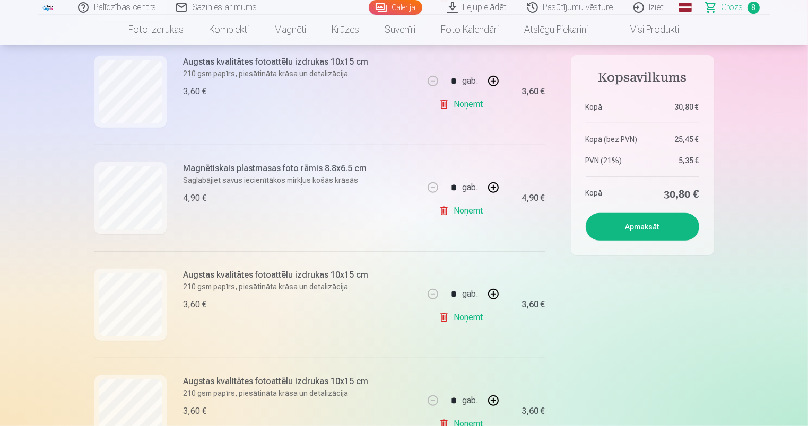
scroll to position [636, 0]
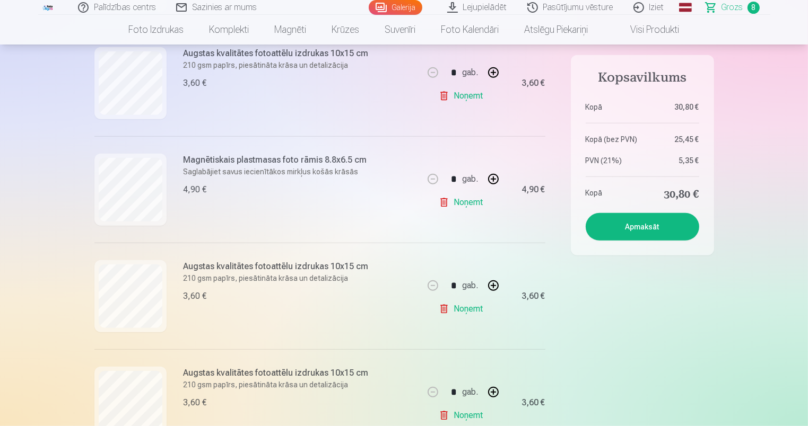
click at [473, 203] on link "Noņemt" at bounding box center [463, 202] width 48 height 21
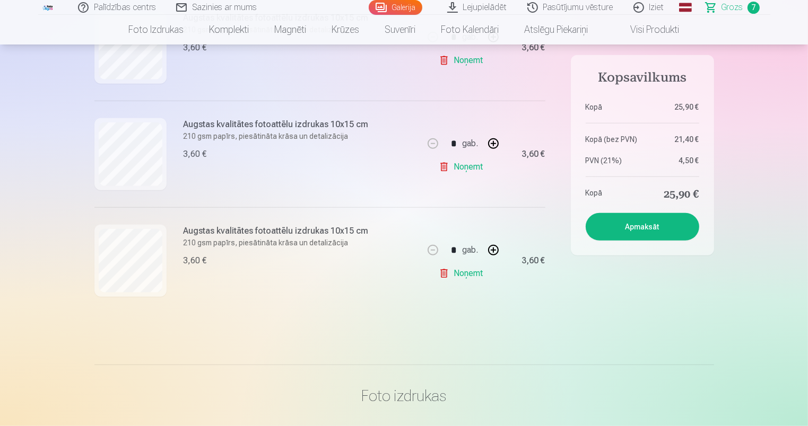
scroll to position [753, 0]
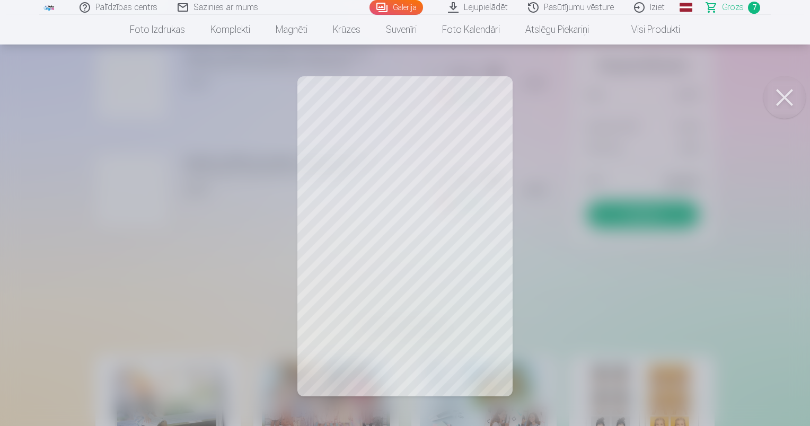
click at [787, 93] on button at bounding box center [785, 97] width 42 height 42
click at [785, 91] on button at bounding box center [785, 97] width 42 height 42
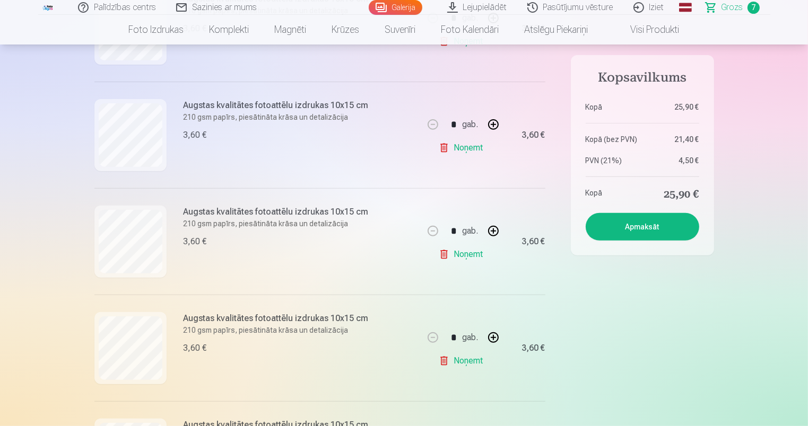
scroll to position [329, 0]
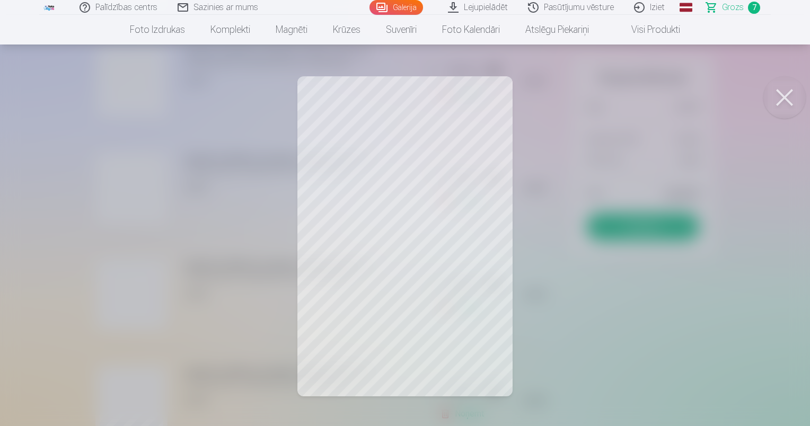
click at [789, 97] on button at bounding box center [785, 97] width 42 height 42
click at [784, 100] on button at bounding box center [785, 97] width 42 height 42
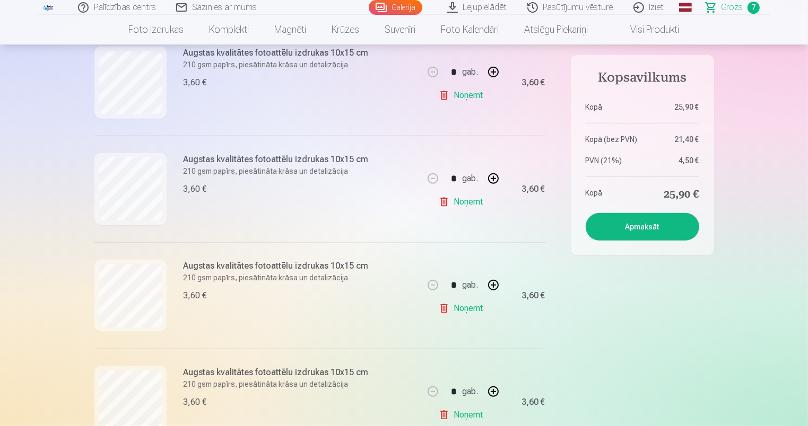
scroll to position [647, 0]
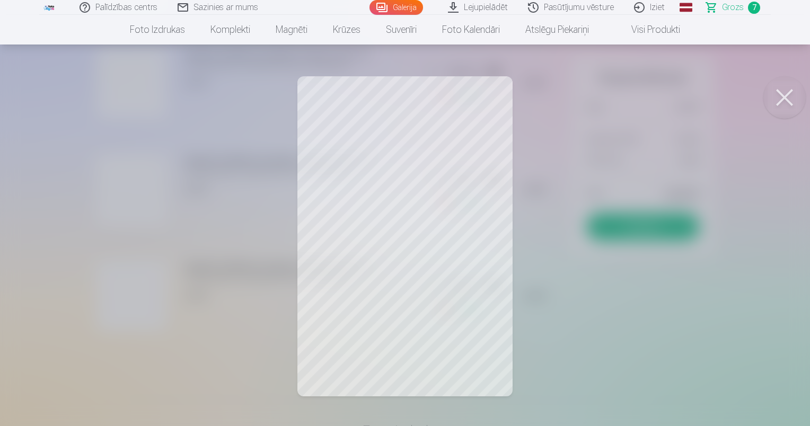
click at [785, 101] on button at bounding box center [785, 97] width 42 height 42
click at [779, 98] on button at bounding box center [785, 97] width 42 height 42
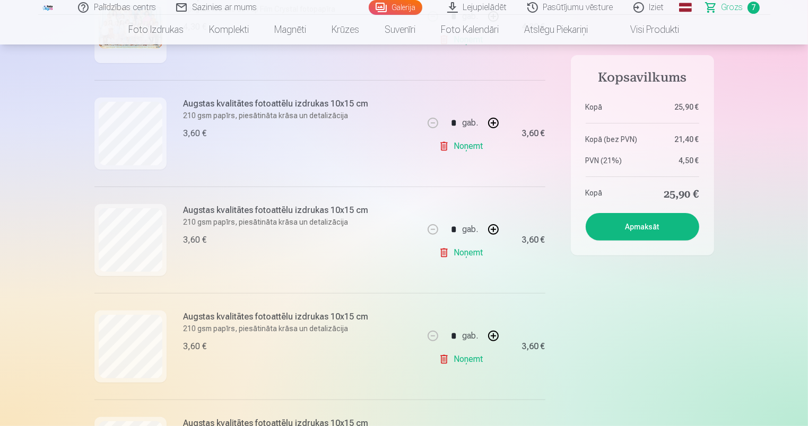
scroll to position [276, 0]
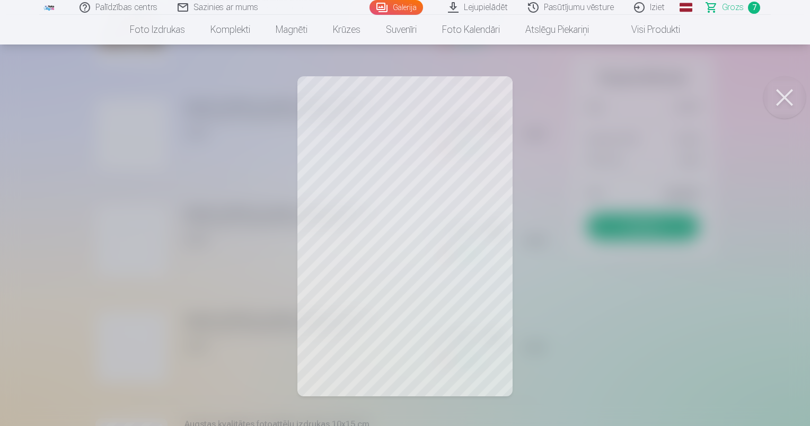
click at [781, 94] on button at bounding box center [785, 97] width 42 height 42
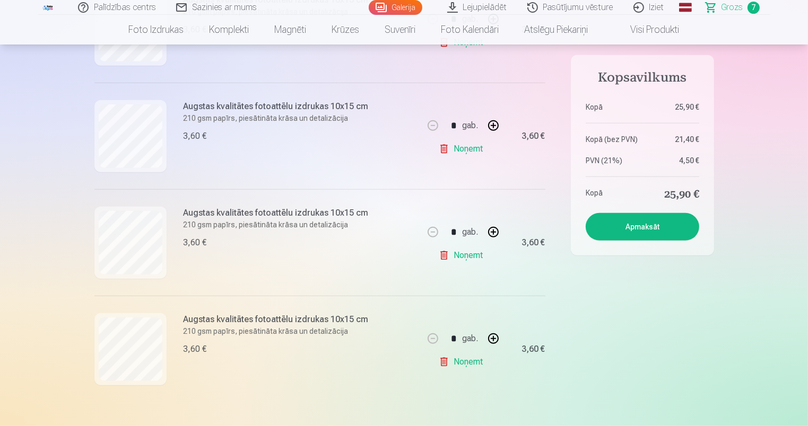
scroll to position [753, 0]
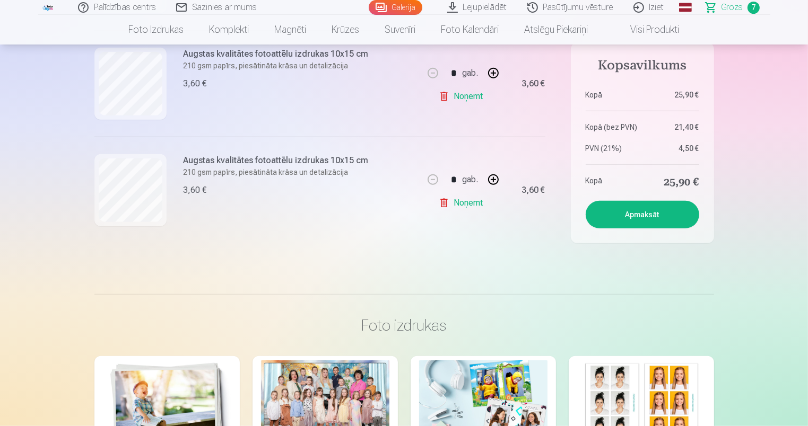
click at [465, 205] on link "Noņemt" at bounding box center [463, 203] width 48 height 21
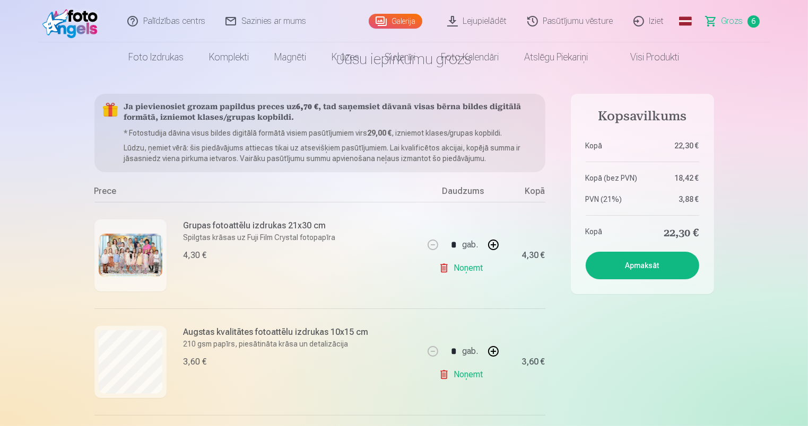
scroll to position [0, 0]
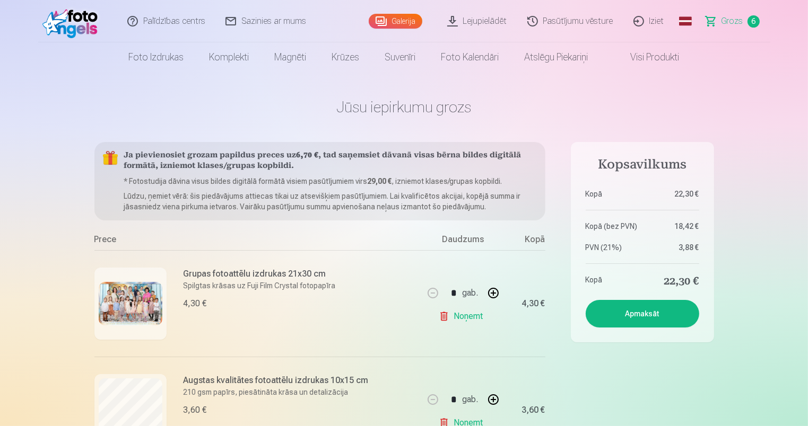
drag, startPoint x: 648, startPoint y: 317, endPoint x: 654, endPoint y: 319, distance: 6.2
click at [648, 317] on button "Apmaksāt" at bounding box center [641, 314] width 113 height 28
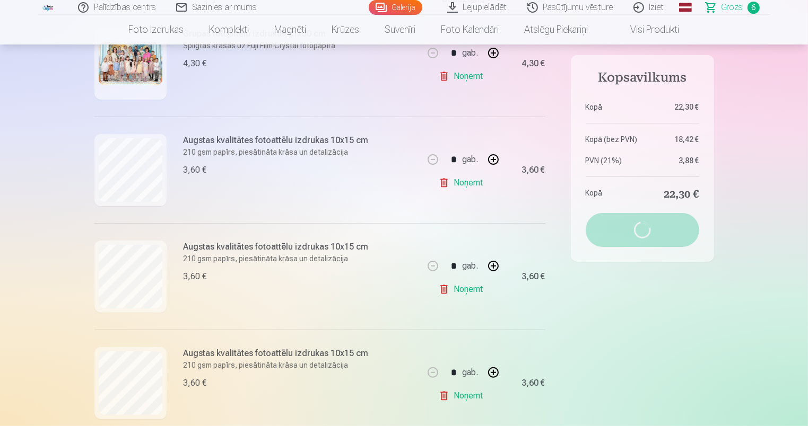
scroll to position [265, 0]
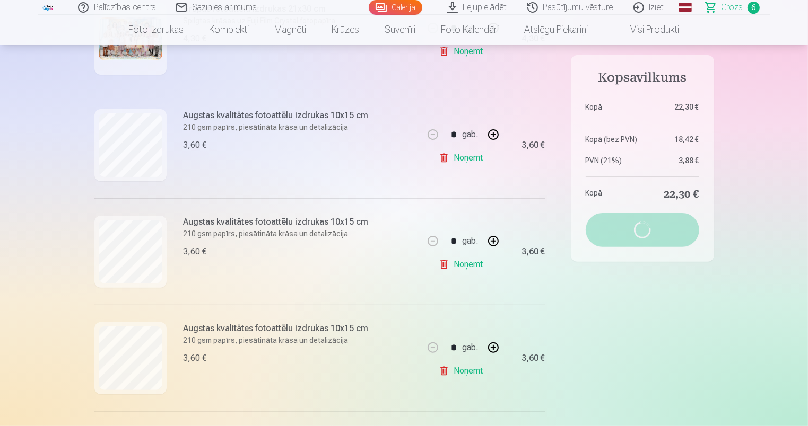
click at [461, 159] on link "Noņemt" at bounding box center [463, 157] width 48 height 21
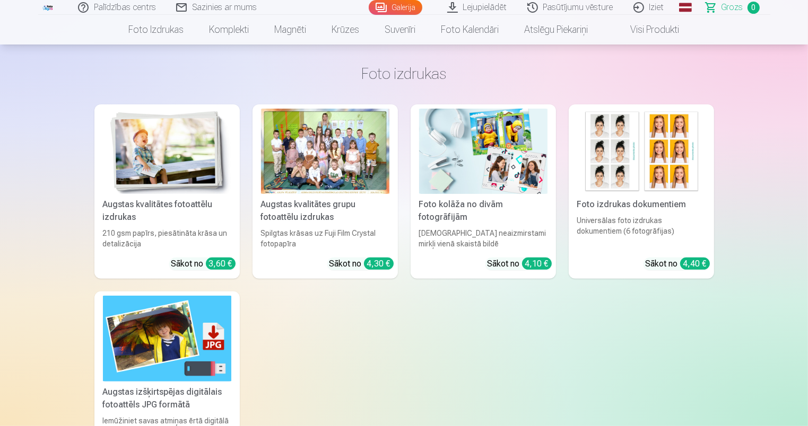
scroll to position [0, 0]
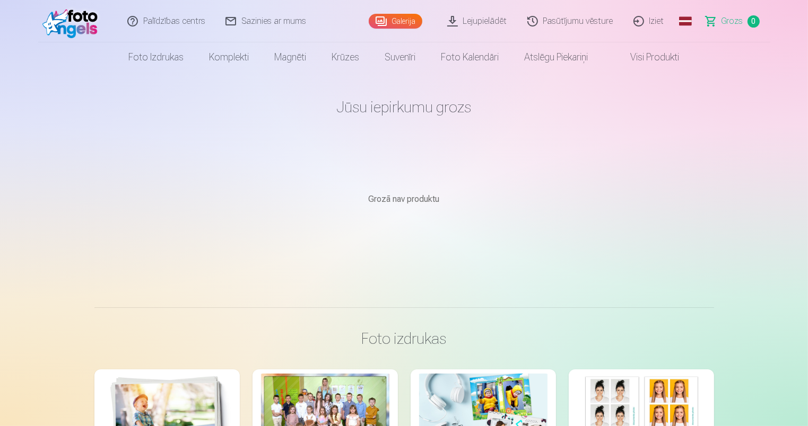
click at [728, 11] on link "Grozs 0" at bounding box center [733, 21] width 74 height 42
click at [730, 16] on span "Grozs" at bounding box center [732, 21] width 22 height 13
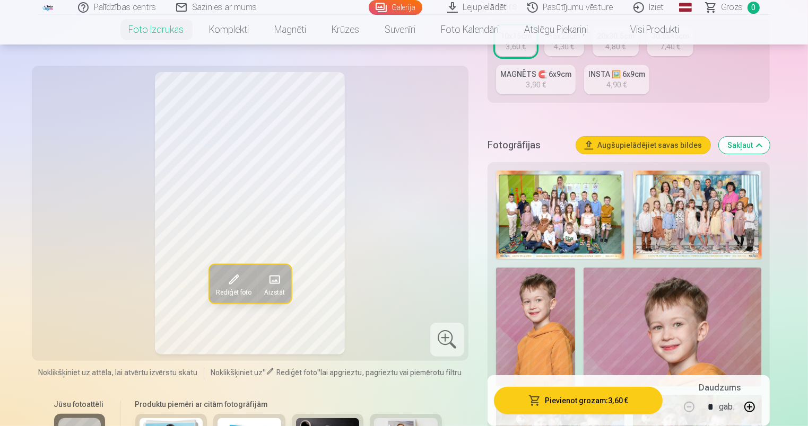
scroll to position [265, 0]
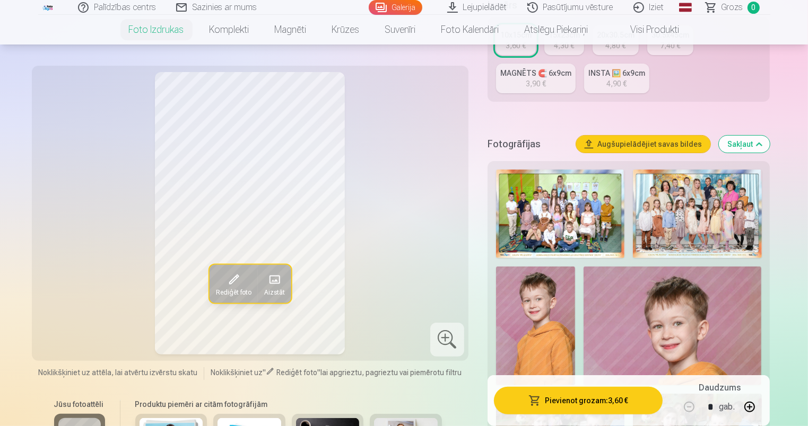
click at [700, 206] on img at bounding box center [697, 214] width 128 height 89
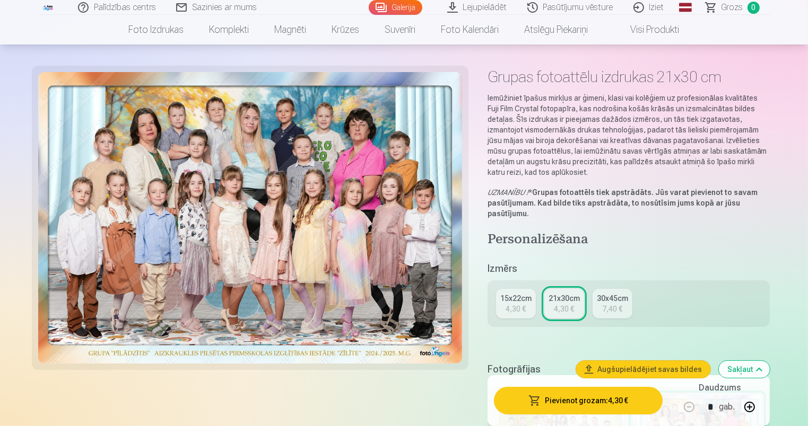
scroll to position [53, 0]
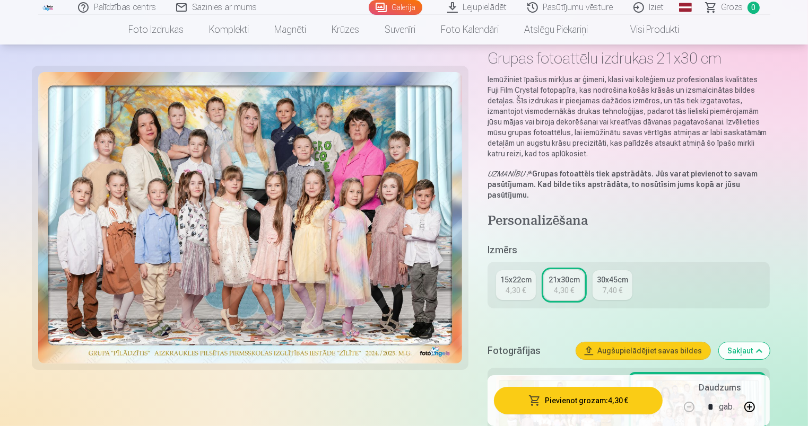
click at [589, 396] on button "Pievienot grozam : 4,30 €" at bounding box center [578, 401] width 169 height 28
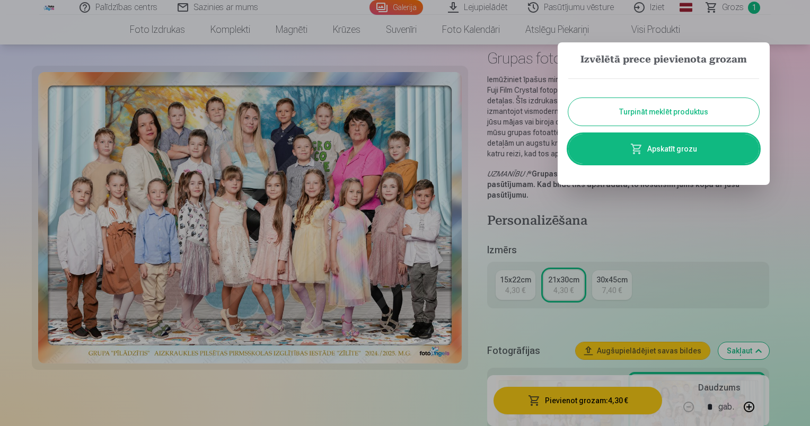
click at [691, 113] on button "Turpināt meklēt produktus" at bounding box center [664, 112] width 191 height 28
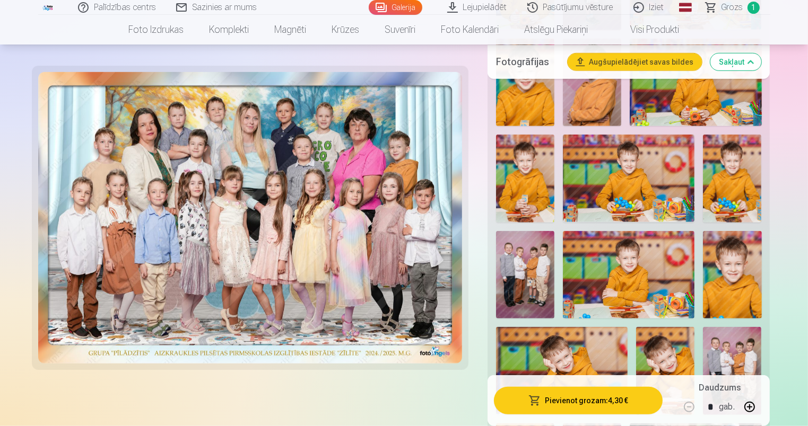
scroll to position [955, 0]
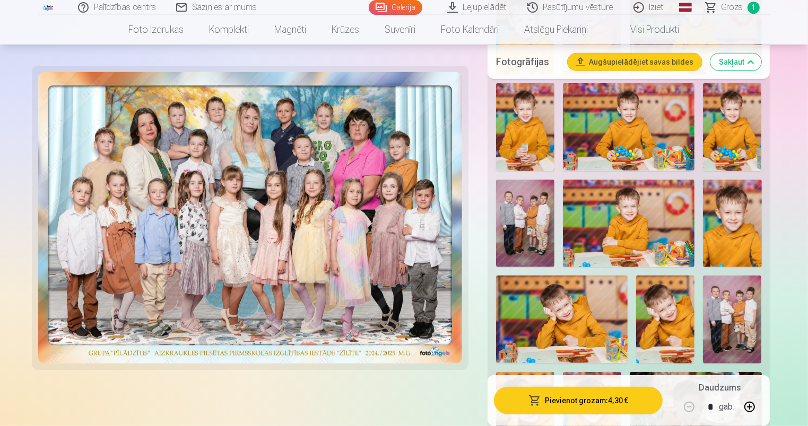
click at [554, 329] on img at bounding box center [562, 320] width 132 height 88
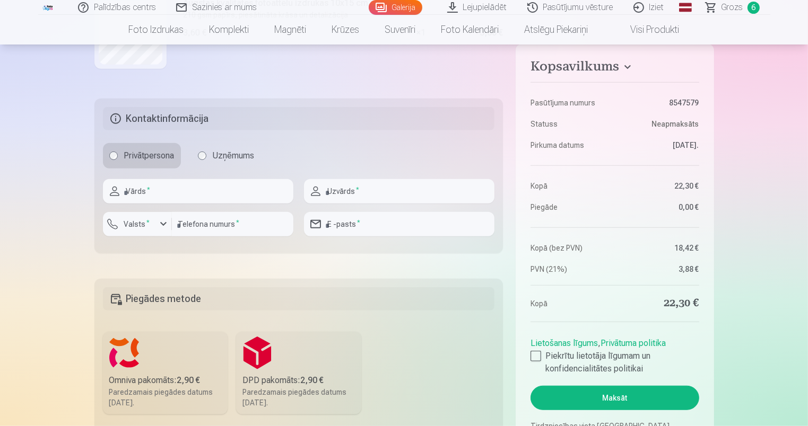
scroll to position [742, 0]
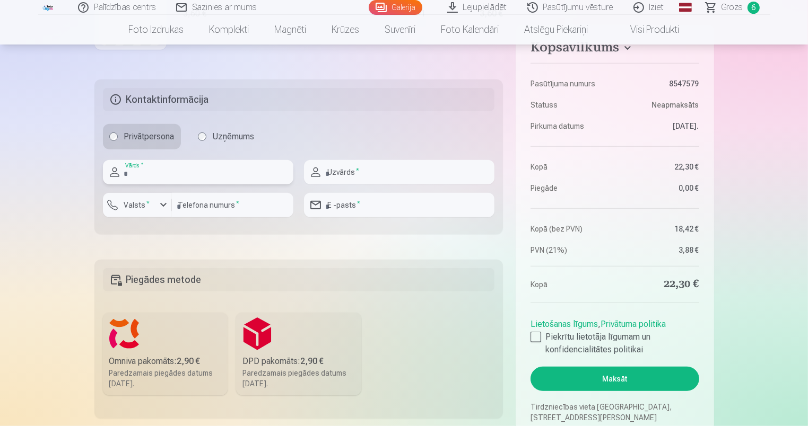
click at [133, 170] on input "text" at bounding box center [198, 172] width 190 height 24
type input "*"
type input "*******"
click at [354, 168] on input "text" at bounding box center [399, 172] width 190 height 24
type input "*********"
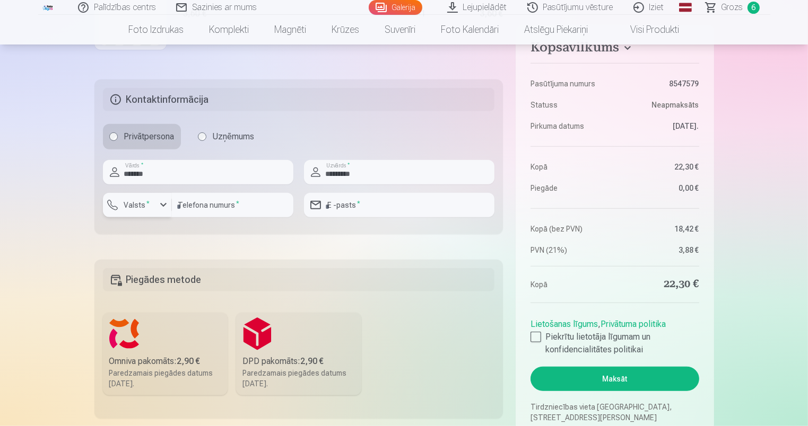
click at [160, 205] on div "button" at bounding box center [163, 205] width 13 height 13
click at [162, 229] on li "+371 Latvija" at bounding box center [146, 230] width 75 height 21
click at [199, 206] on input "number" at bounding box center [232, 205] width 121 height 24
type input "********"
click at [342, 206] on input "email" at bounding box center [399, 205] width 190 height 24
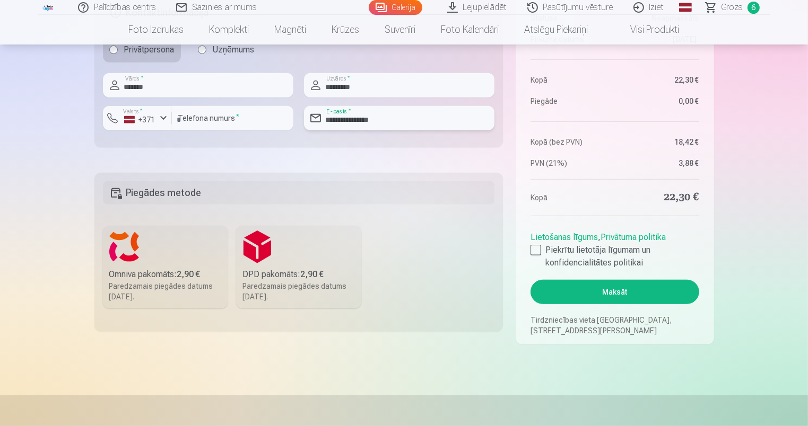
scroll to position [849, 0]
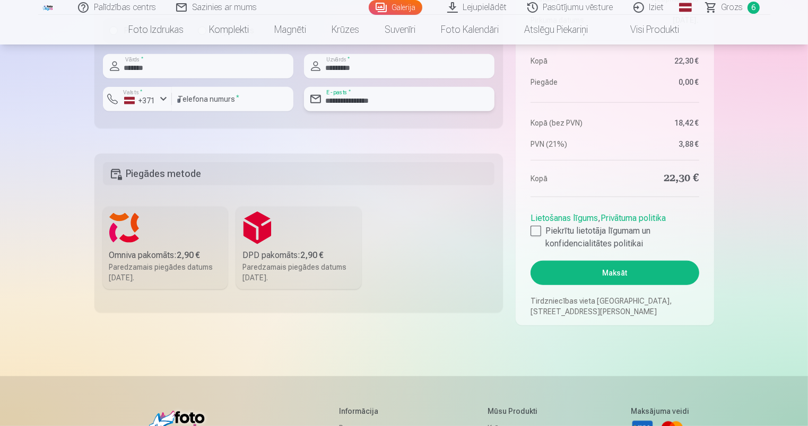
type input "**********"
click at [124, 241] on label "Omniva pakomāts : 2,90 € Paredzamais piegādes datums 30.08.2025." at bounding box center [165, 248] width 125 height 83
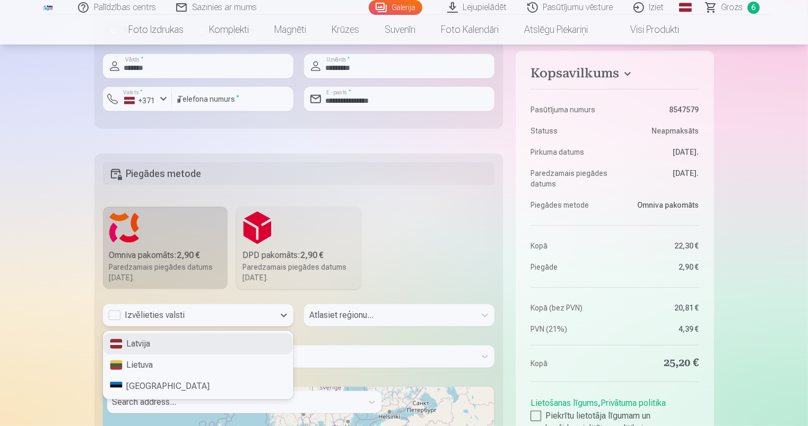
click at [204, 316] on div "Izvēlieties valsti" at bounding box center [188, 315] width 161 height 13
click at [148, 345] on div "Latvija" at bounding box center [197, 344] width 189 height 21
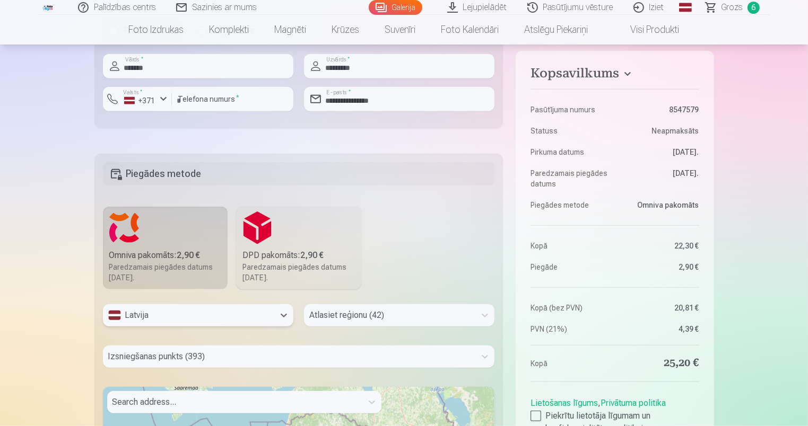
scroll to position [916, 0]
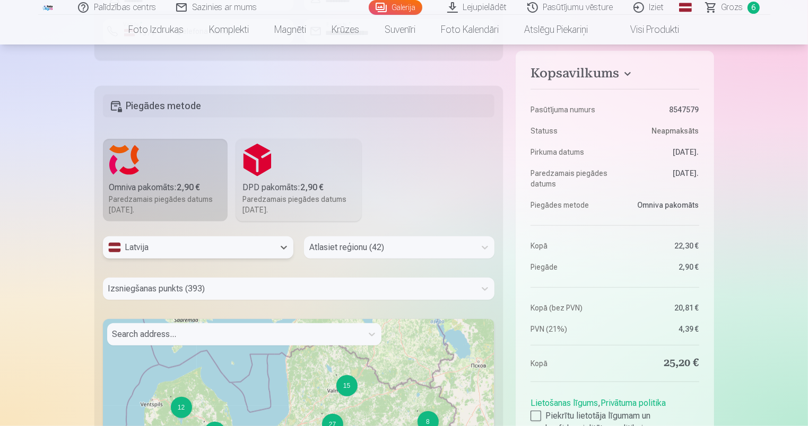
click at [368, 259] on div "Atlasiet reģionu (42)" at bounding box center [399, 248] width 190 height 22
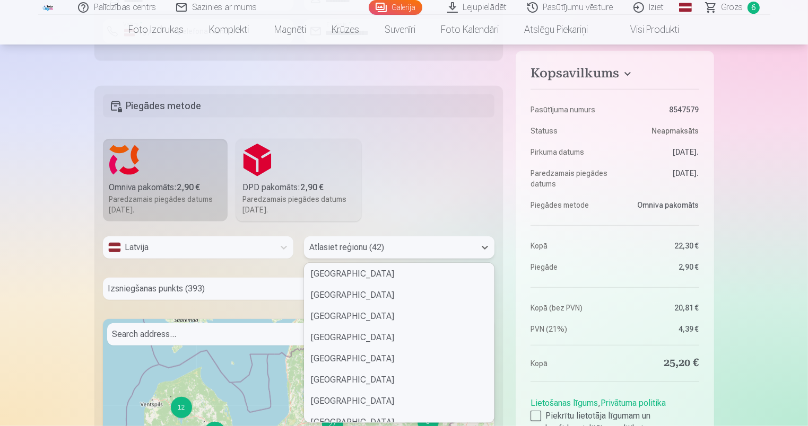
scroll to position [424, 0]
click at [360, 316] on div "Aizkraukles novads" at bounding box center [398, 318] width 189 height 21
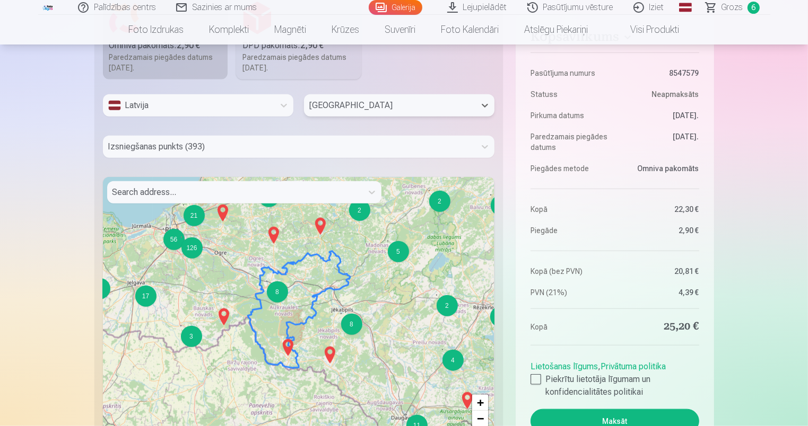
scroll to position [1075, 0]
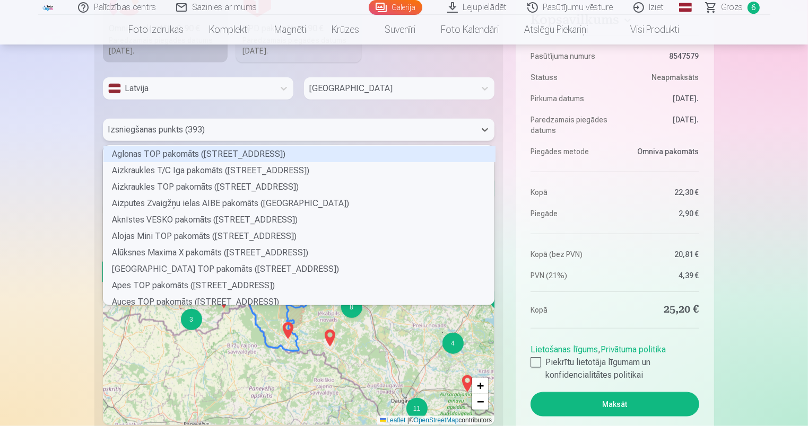
click at [251, 131] on div at bounding box center [289, 130] width 362 height 15
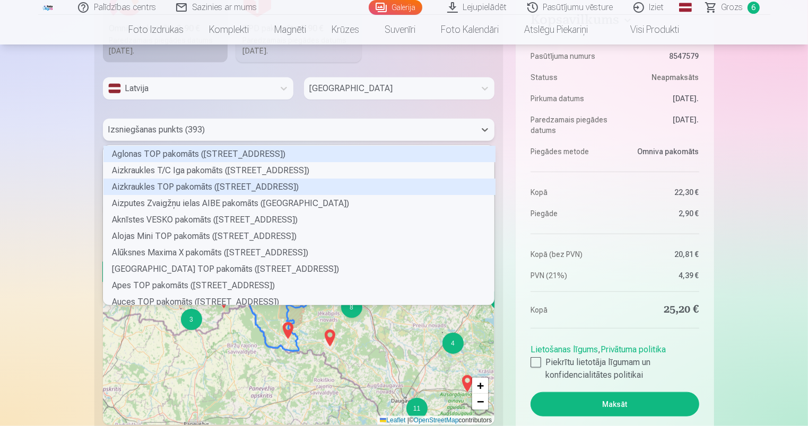
click at [209, 187] on div "Aizkraukles TOP pakomāts ([STREET_ADDRESS])" at bounding box center [299, 187] width 392 height 16
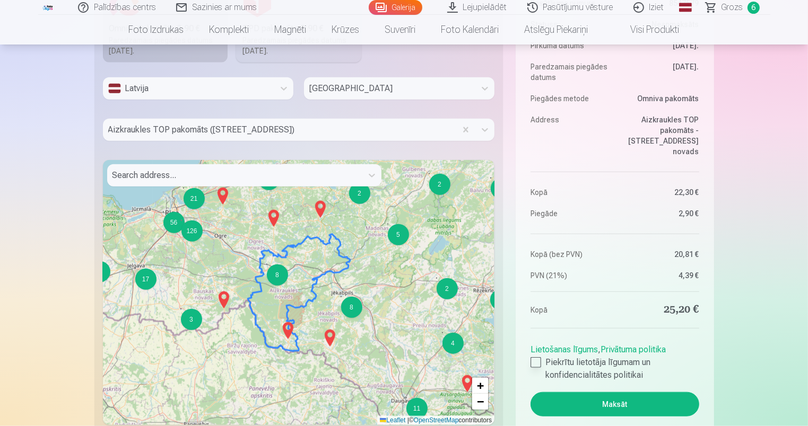
click at [539, 365] on div at bounding box center [535, 362] width 11 height 11
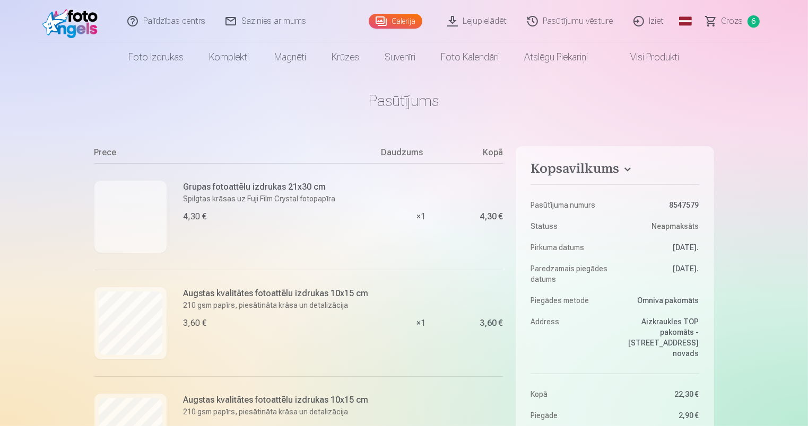
scroll to position [53, 0]
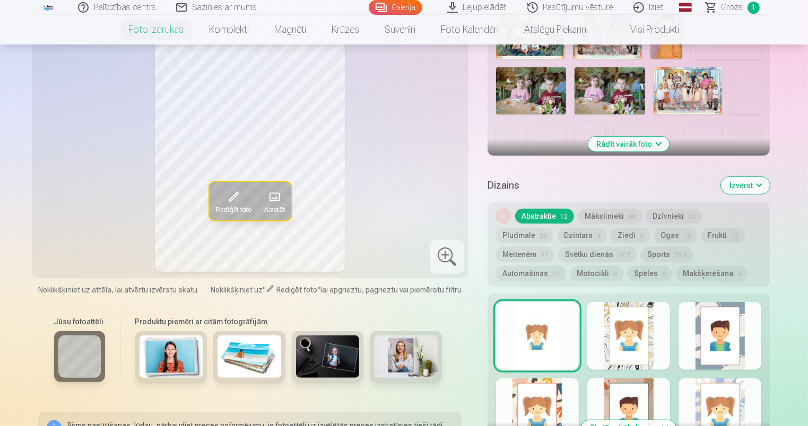
scroll to position [477, 0]
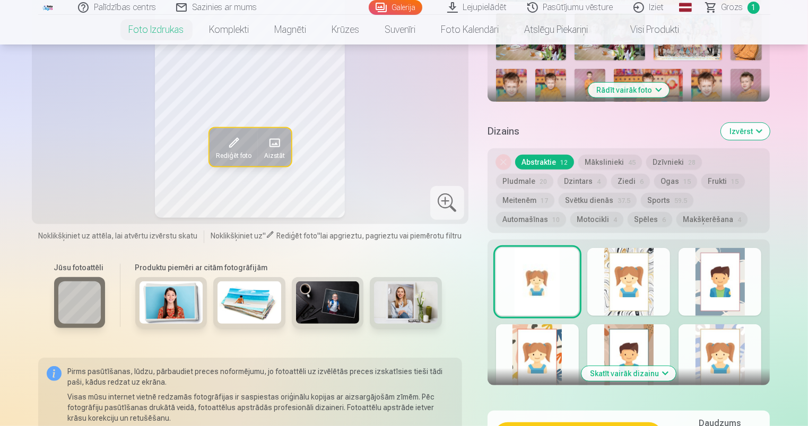
click at [630, 88] on button "Rādīt vairāk foto" at bounding box center [628, 90] width 81 height 15
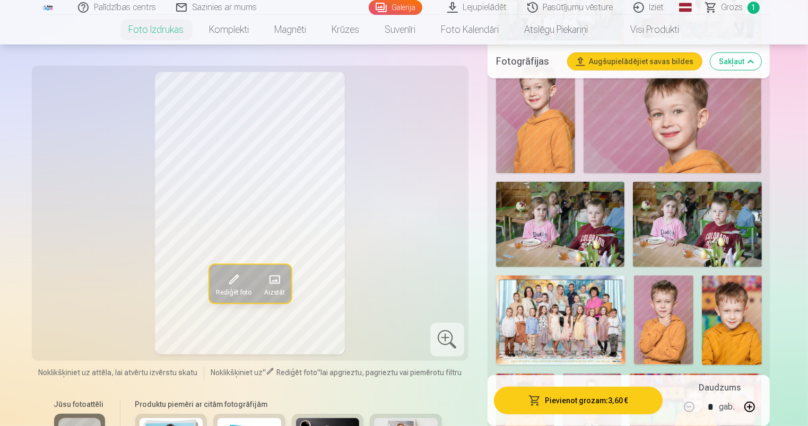
click at [554, 128] on img at bounding box center [535, 114] width 79 height 119
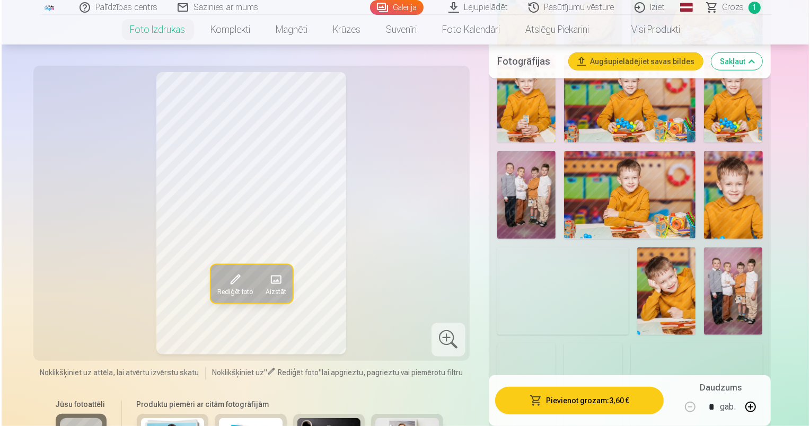
scroll to position [1008, 0]
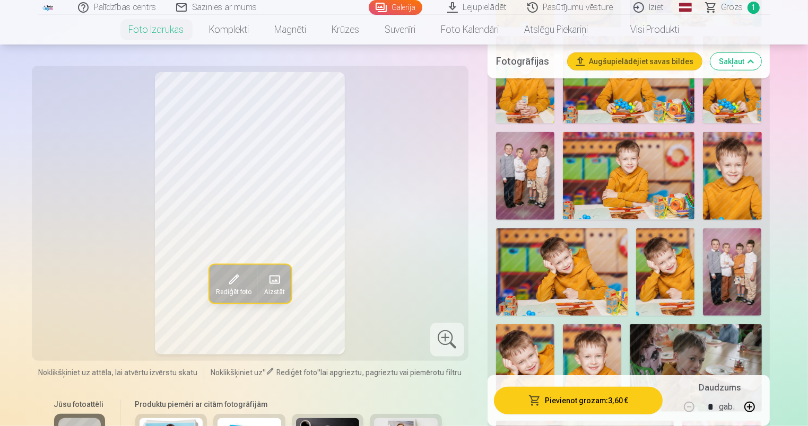
click at [585, 283] on img at bounding box center [562, 273] width 132 height 88
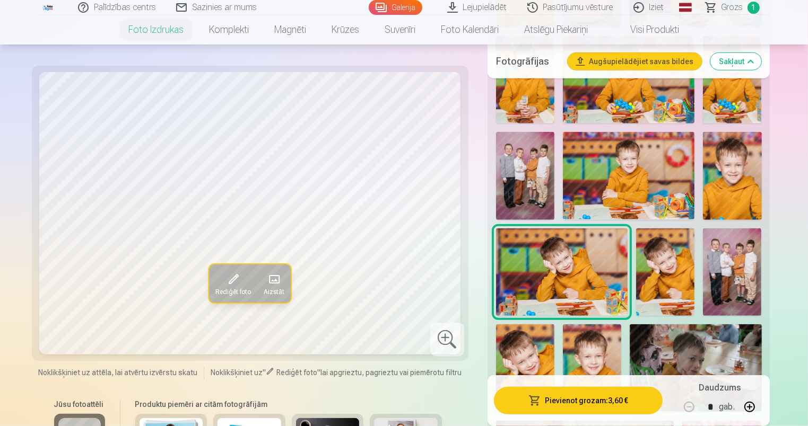
click at [566, 400] on button "Pievienot grozam : 3,60 €" at bounding box center [578, 401] width 169 height 28
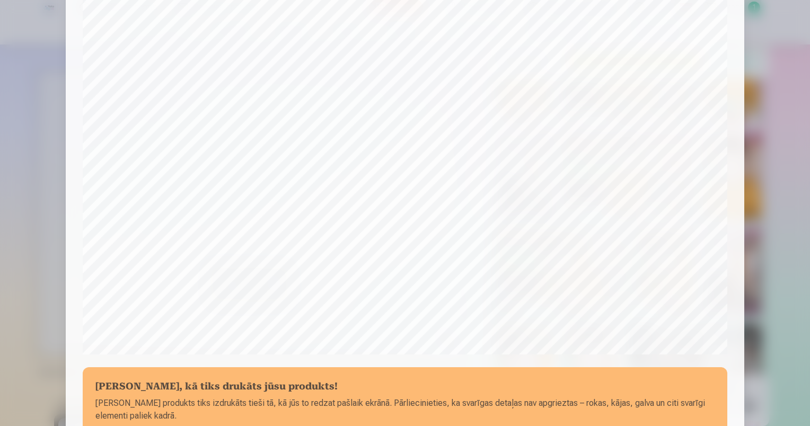
scroll to position [337, 0]
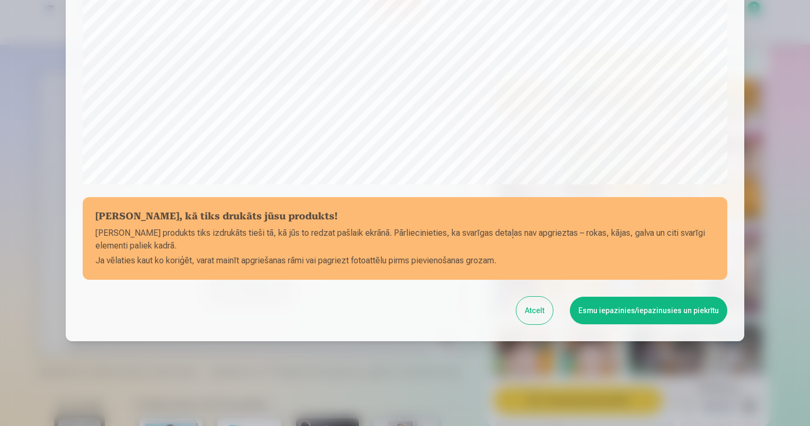
click at [622, 310] on button "Esmu iepazinies/iepazinusies un piekrītu" at bounding box center [649, 311] width 158 height 28
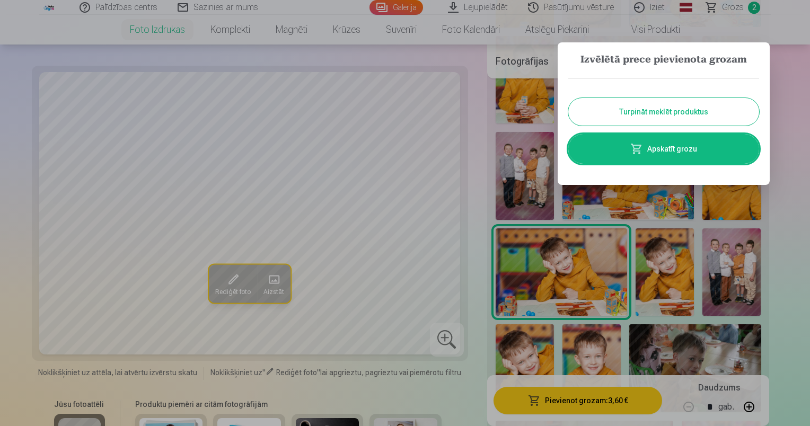
click at [680, 114] on button "Turpināt meklēt produktus" at bounding box center [664, 112] width 191 height 28
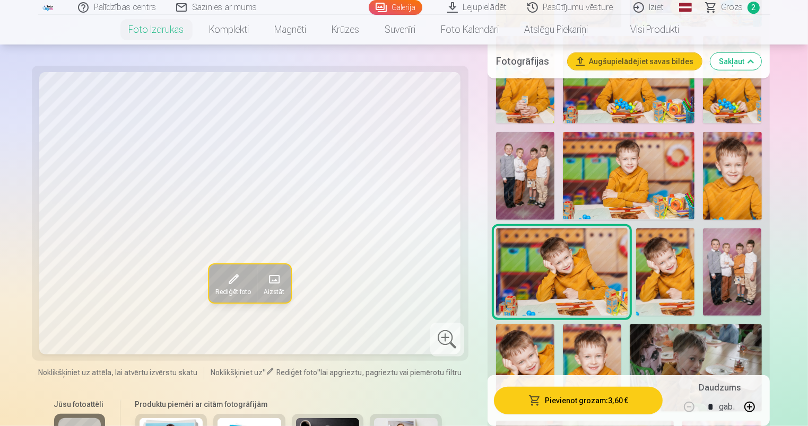
click at [528, 172] on img at bounding box center [525, 176] width 58 height 88
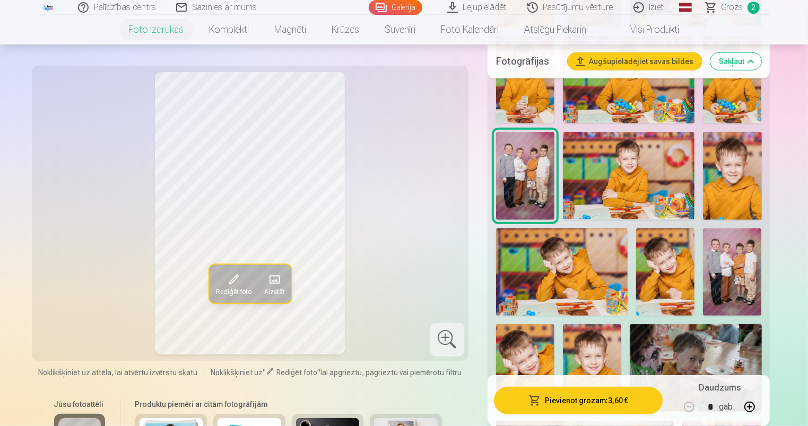
click at [581, 398] on button "Pievienot grozam : 3,60 €" at bounding box center [578, 401] width 169 height 28
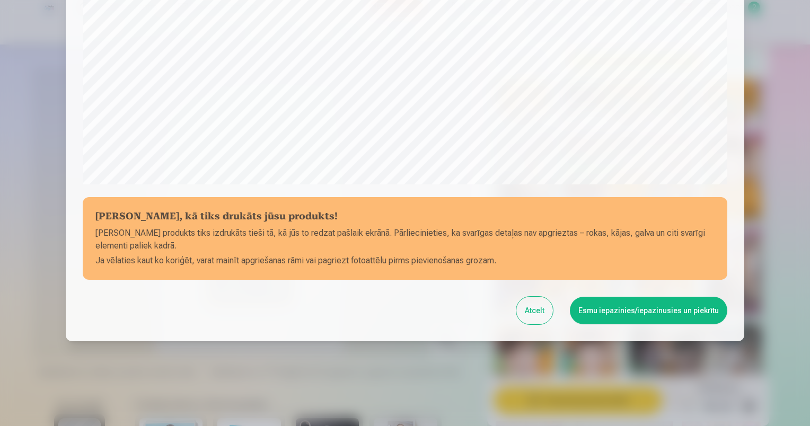
click at [644, 310] on button "Esmu iepazinies/iepazinusies un piekrītu" at bounding box center [649, 311] width 158 height 28
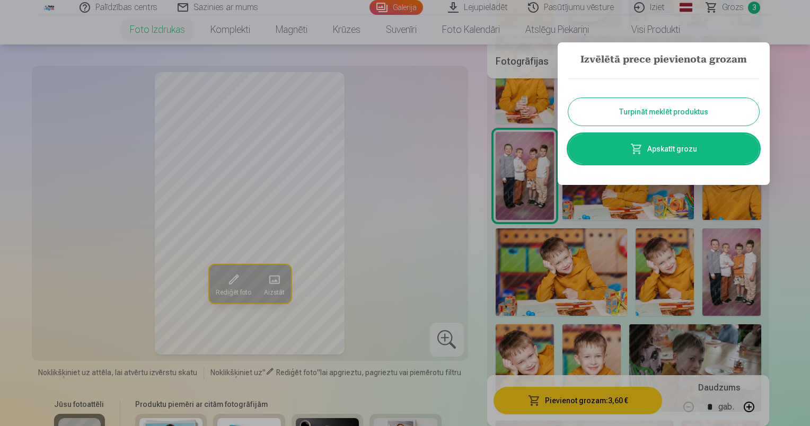
click at [668, 107] on button "Turpināt meklēt produktus" at bounding box center [664, 112] width 191 height 28
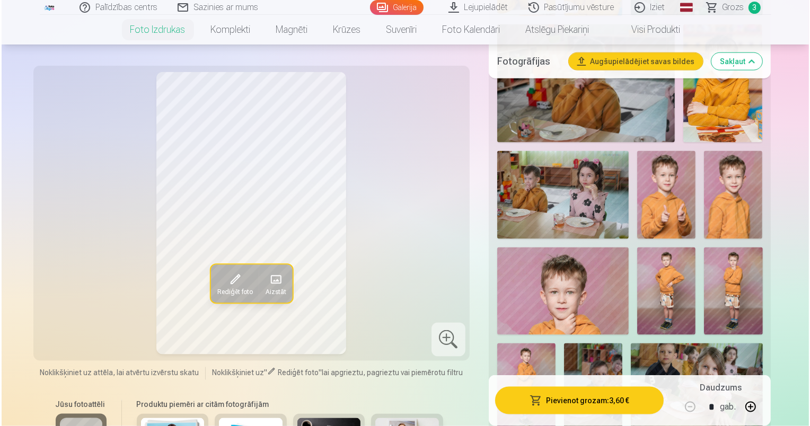
scroll to position [1485, 0]
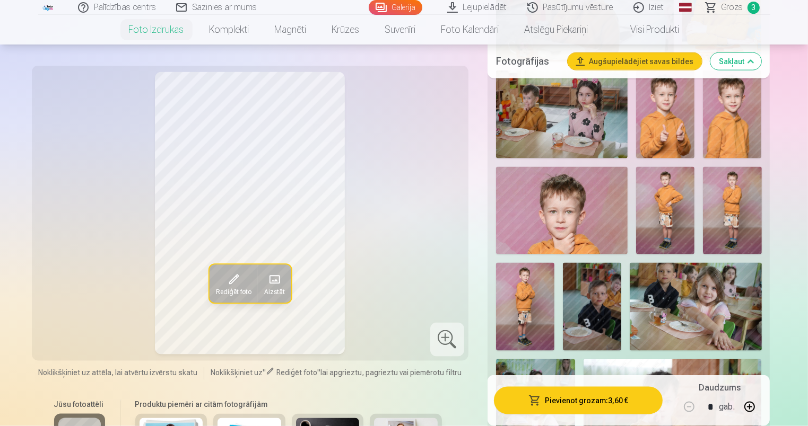
click at [721, 109] on img at bounding box center [732, 115] width 58 height 88
click at [595, 402] on button "Pievienot grozam : 3,60 €" at bounding box center [578, 401] width 169 height 28
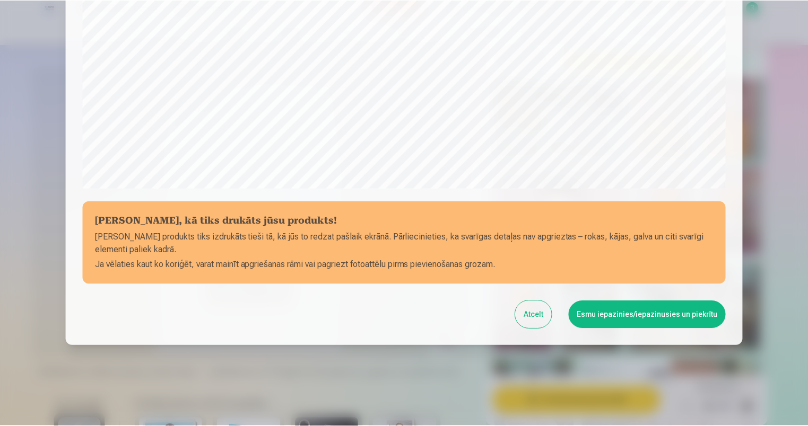
scroll to position [337, 0]
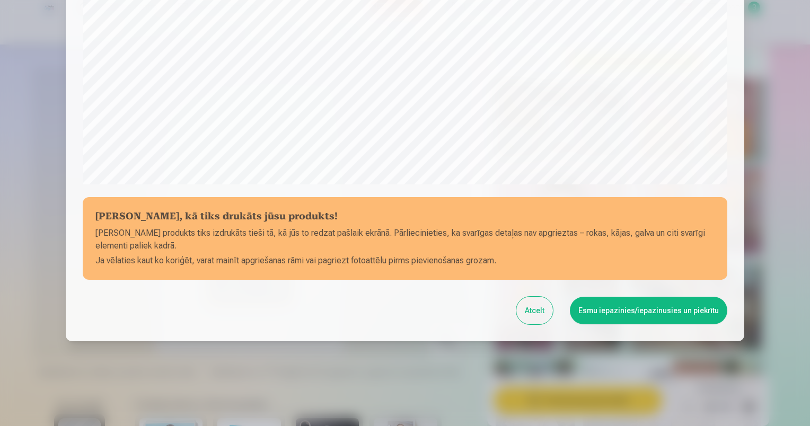
click at [645, 315] on button "Esmu iepazinies/iepazinusies un piekrītu" at bounding box center [649, 311] width 158 height 28
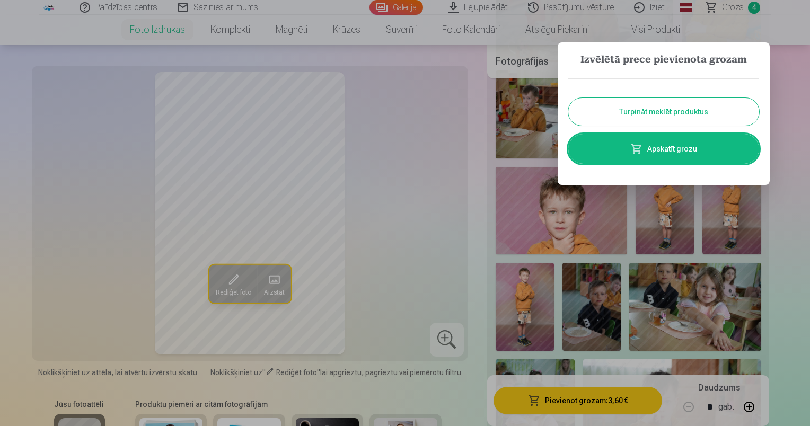
click at [665, 113] on button "Turpināt meklēt produktus" at bounding box center [664, 112] width 191 height 28
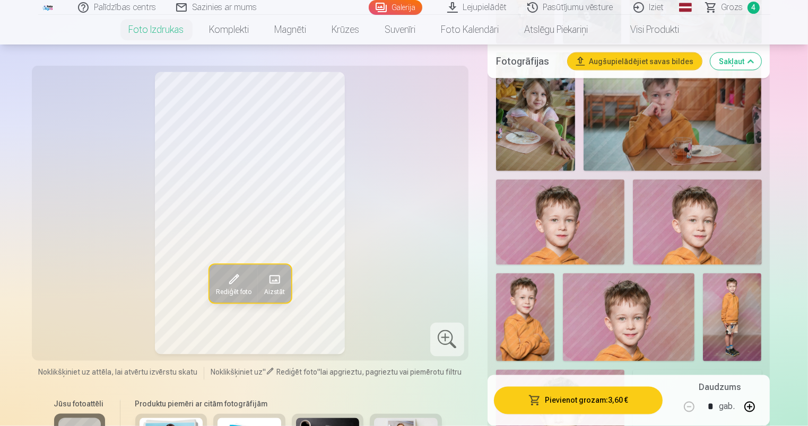
scroll to position [1856, 0]
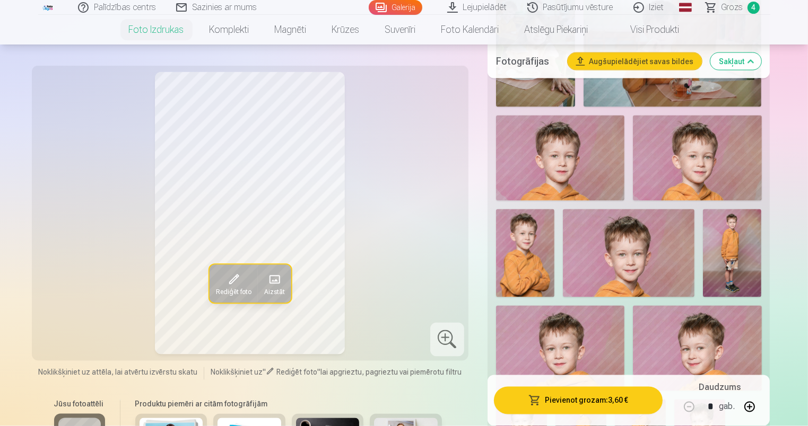
click at [732, 257] on img at bounding box center [732, 253] width 58 height 88
click at [648, 265] on img at bounding box center [629, 253] width 132 height 88
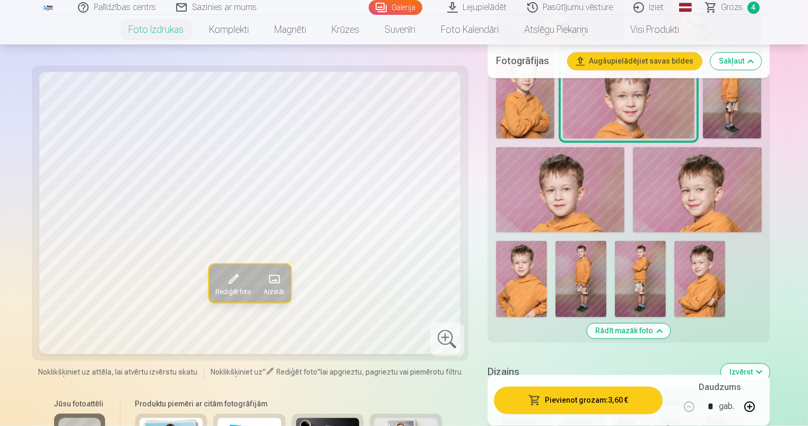
scroll to position [2015, 0]
click at [595, 270] on img at bounding box center [580, 279] width 51 height 76
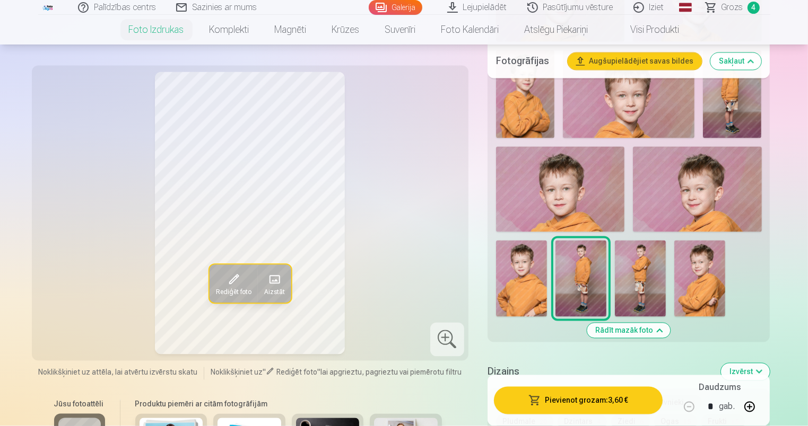
click at [631, 275] on img at bounding box center [640, 279] width 51 height 76
click at [691, 276] on img at bounding box center [699, 279] width 51 height 76
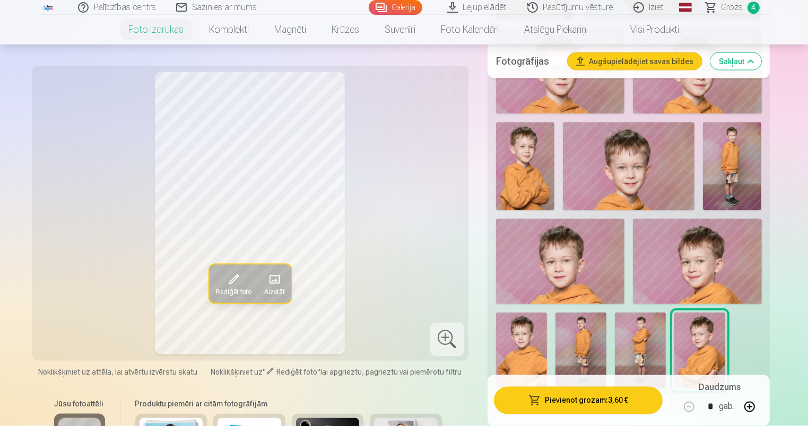
scroll to position [1962, 0]
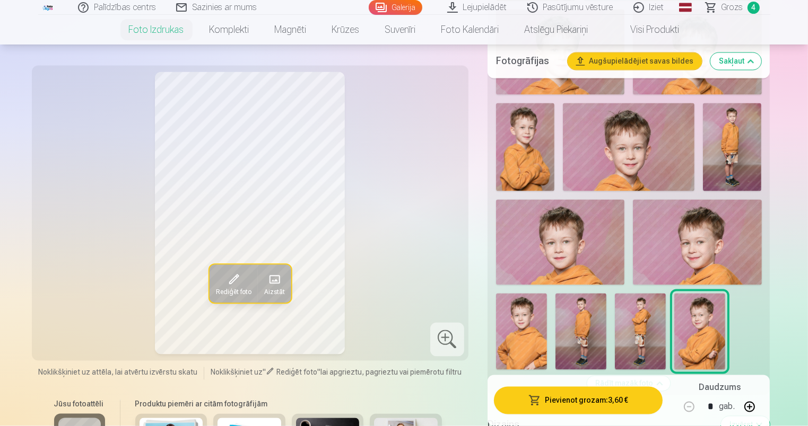
click at [622, 162] on img at bounding box center [629, 147] width 132 height 88
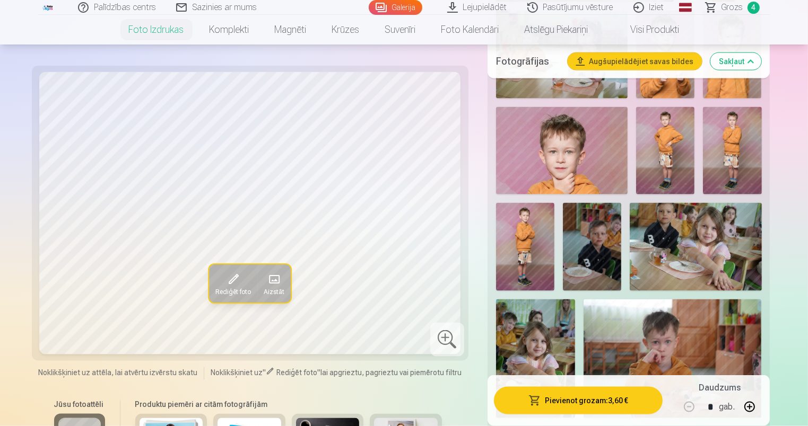
scroll to position [1538, 0]
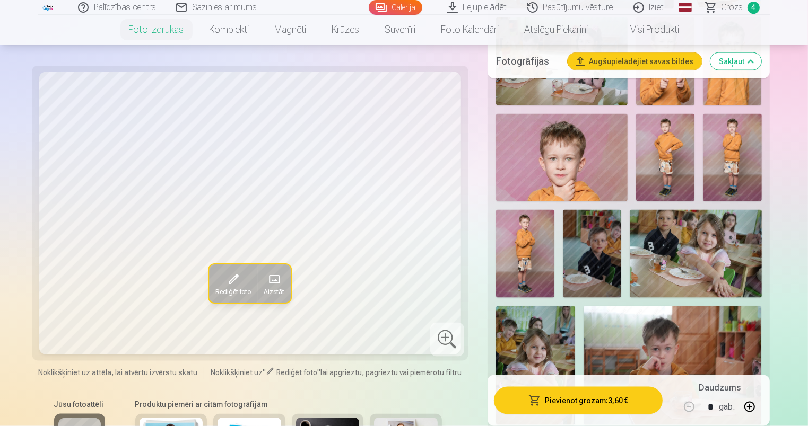
click at [663, 170] on img at bounding box center [665, 158] width 58 height 88
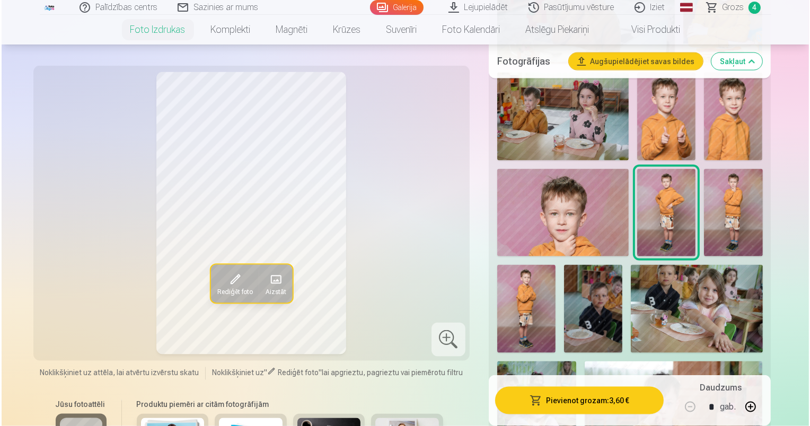
scroll to position [1432, 0]
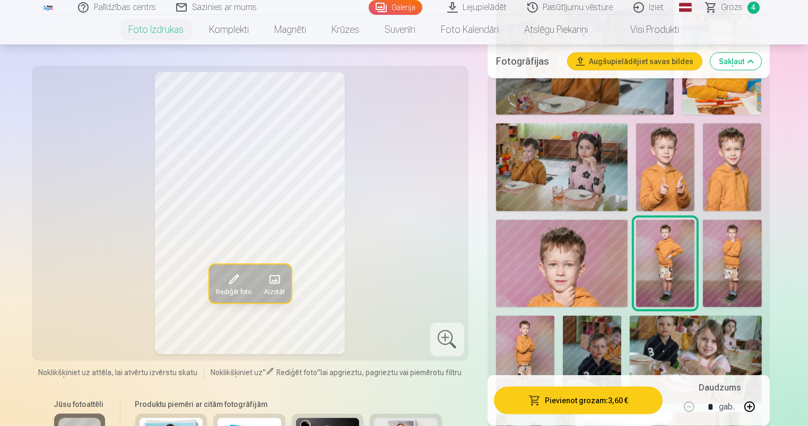
click at [719, 179] on img at bounding box center [732, 168] width 58 height 88
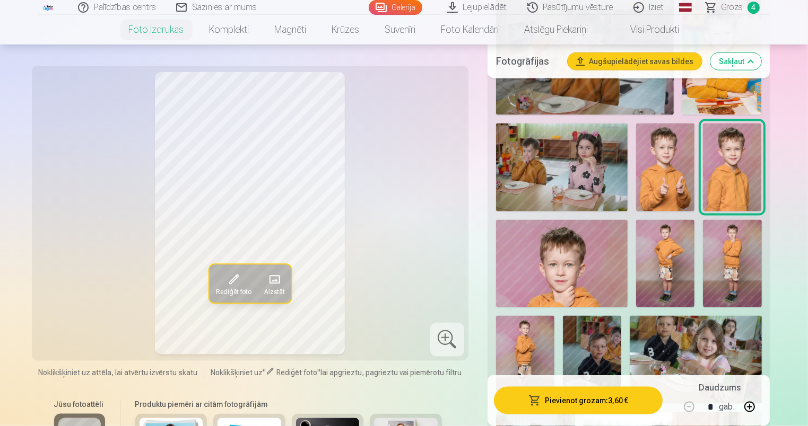
click at [626, 402] on button "Pievienot grozam : 3,60 €" at bounding box center [578, 401] width 169 height 28
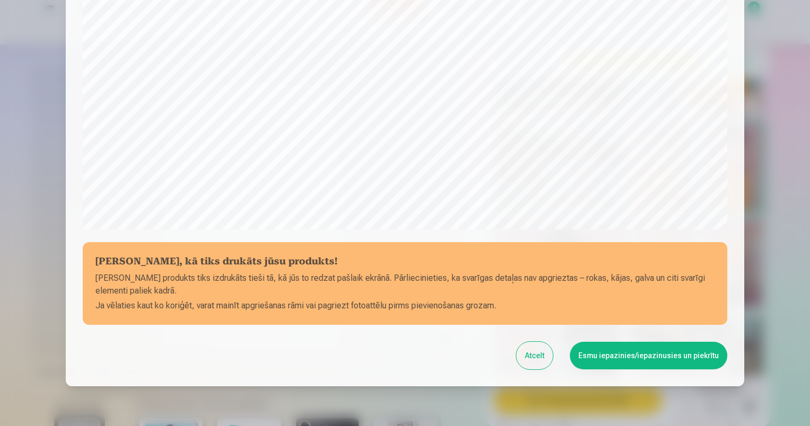
scroll to position [337, 0]
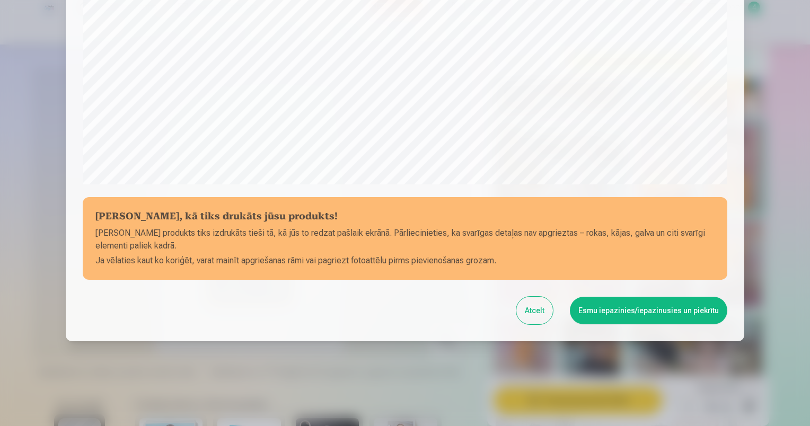
click at [645, 315] on button "Esmu iepazinies/iepazinusies un piekrītu" at bounding box center [649, 311] width 158 height 28
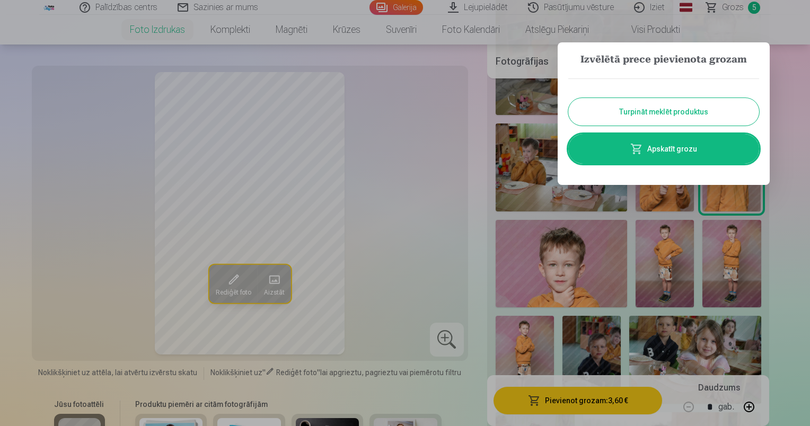
drag, startPoint x: 677, startPoint y: 110, endPoint x: 707, endPoint y: 144, distance: 45.5
click at [677, 110] on button "Turpināt meklēt produktus" at bounding box center [664, 112] width 191 height 28
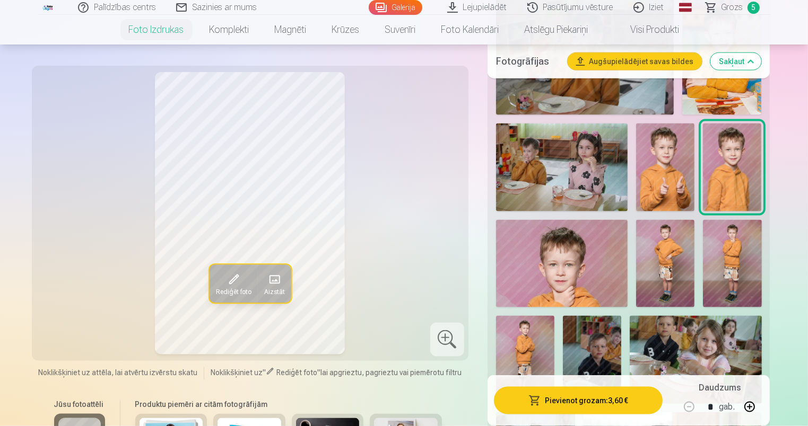
click at [669, 263] on img at bounding box center [665, 264] width 58 height 88
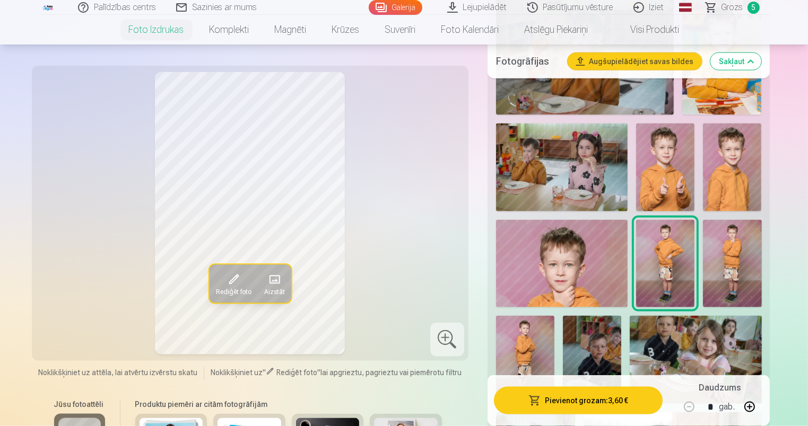
click at [614, 408] on button "Pievienot grozam : 3,60 €" at bounding box center [578, 401] width 169 height 28
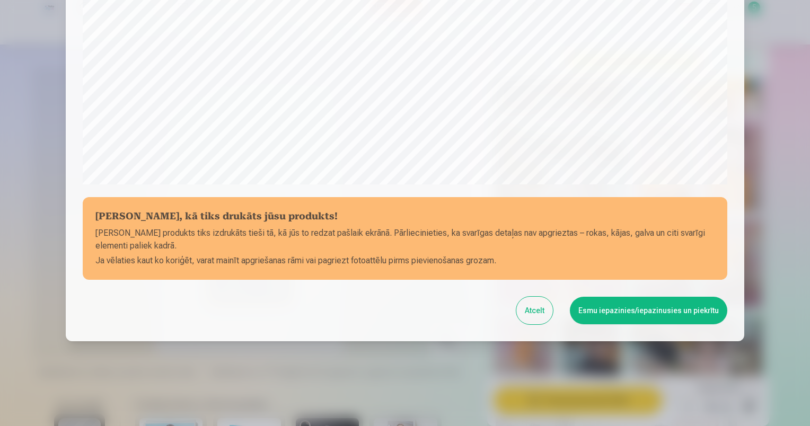
click at [623, 311] on button "Esmu iepazinies/iepazinusies un piekrītu" at bounding box center [649, 311] width 158 height 28
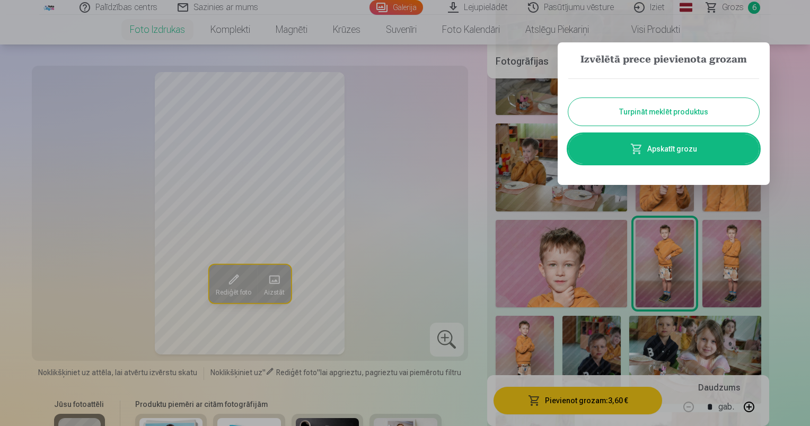
click at [668, 111] on button "Turpināt meklēt produktus" at bounding box center [664, 112] width 191 height 28
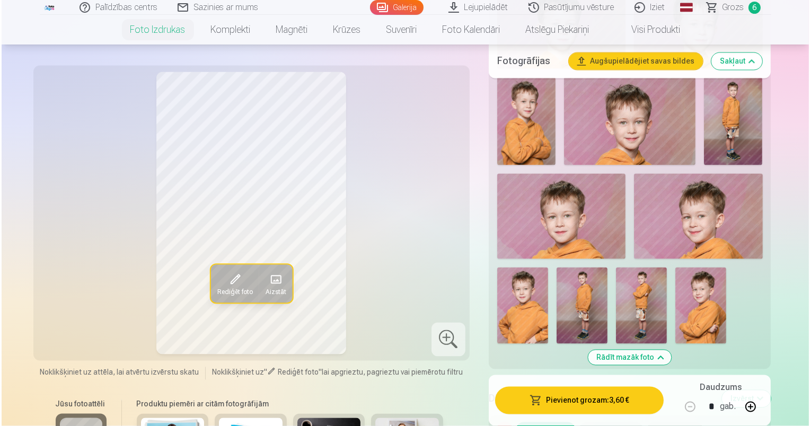
scroll to position [1962, 0]
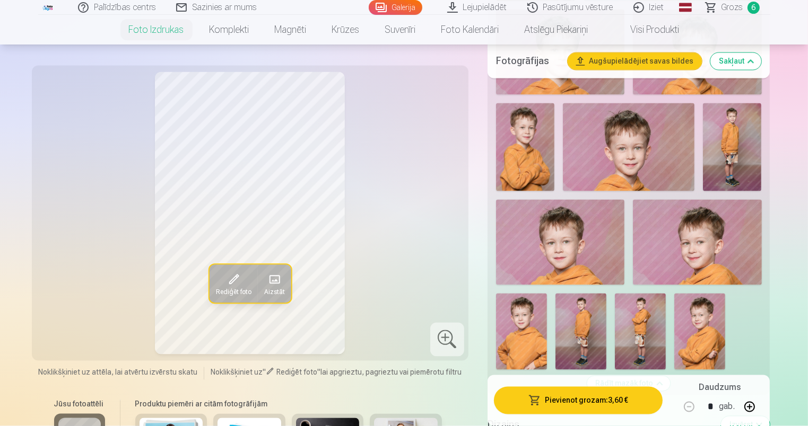
click at [544, 150] on img at bounding box center [525, 147] width 58 height 88
click at [727, 140] on img at bounding box center [732, 147] width 58 height 88
click at [593, 399] on button "Pievienot grozam : 3,60 €" at bounding box center [578, 401] width 169 height 28
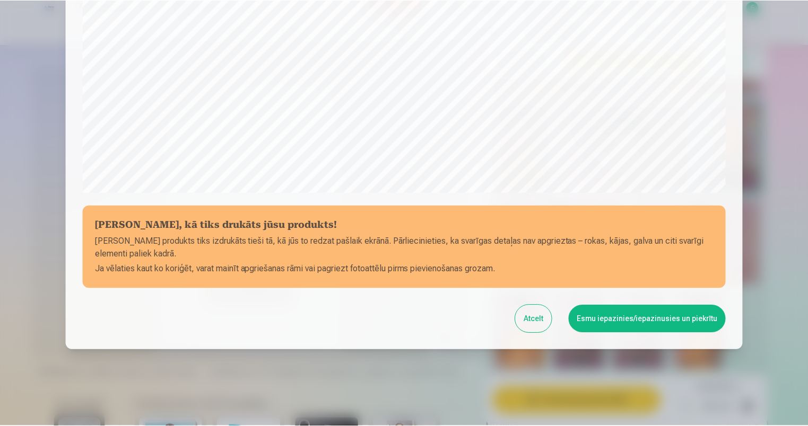
scroll to position [337, 0]
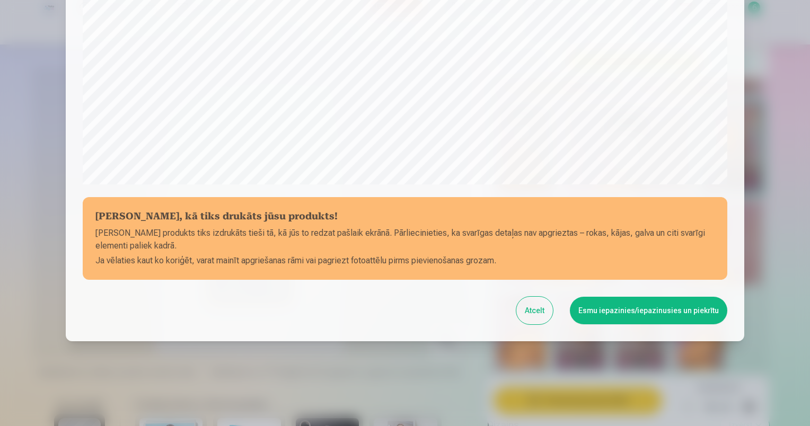
click at [643, 314] on button "Esmu iepazinies/iepazinusies un piekrītu" at bounding box center [649, 311] width 158 height 28
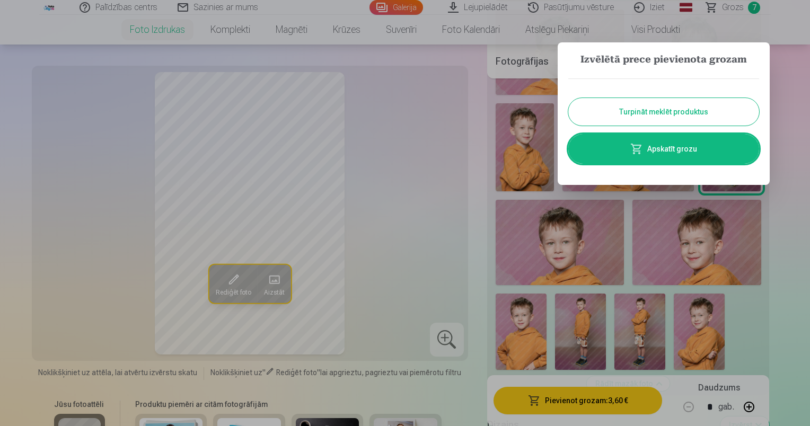
drag, startPoint x: 659, startPoint y: 107, endPoint x: 664, endPoint y: 115, distance: 10.0
click at [659, 107] on button "Turpināt meklēt produktus" at bounding box center [664, 112] width 191 height 28
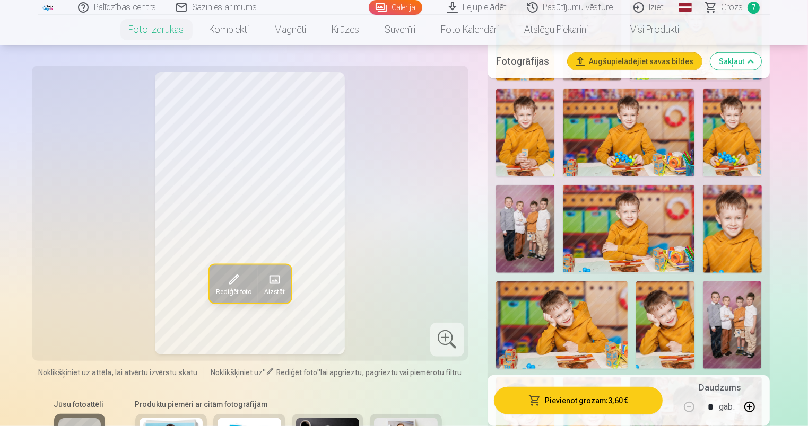
scroll to position [689, 0]
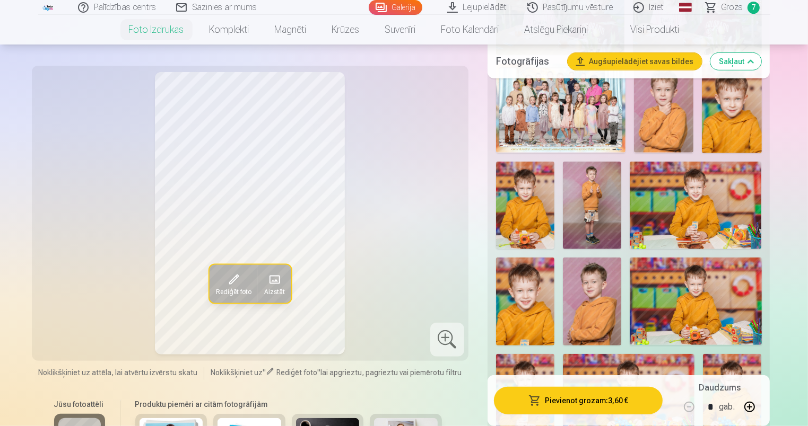
click at [592, 181] on img at bounding box center [592, 206] width 58 height 88
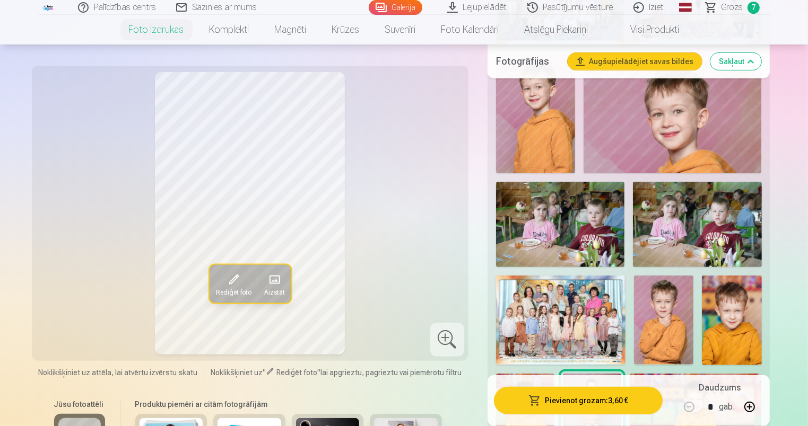
click at [549, 138] on img at bounding box center [535, 114] width 79 height 119
click at [738, 8] on span "Grozs" at bounding box center [732, 7] width 22 height 13
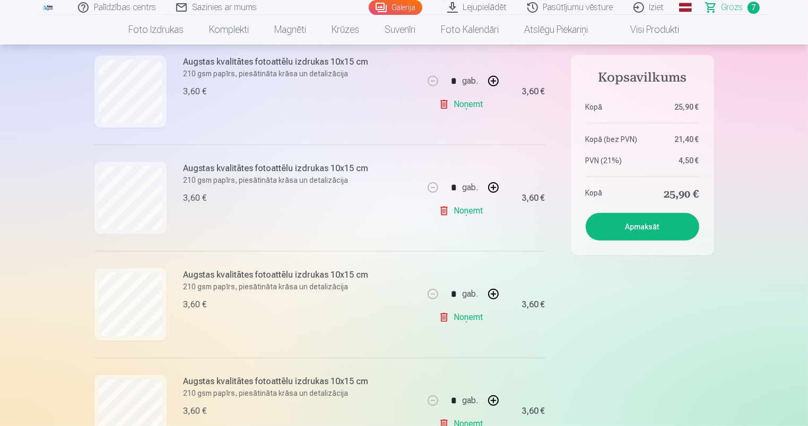
scroll to position [530, 0]
click at [462, 106] on link "Noņemt" at bounding box center [463, 105] width 48 height 21
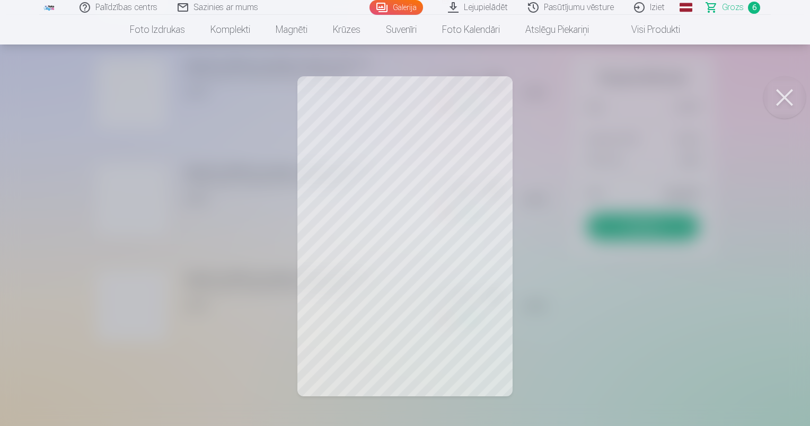
click at [783, 93] on button at bounding box center [785, 97] width 42 height 42
click at [789, 99] on button at bounding box center [785, 97] width 42 height 42
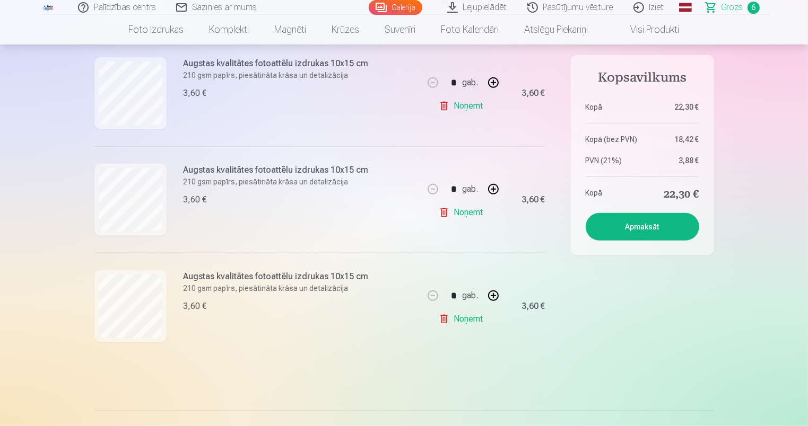
click at [476, 320] on link "Noņemt" at bounding box center [463, 319] width 48 height 21
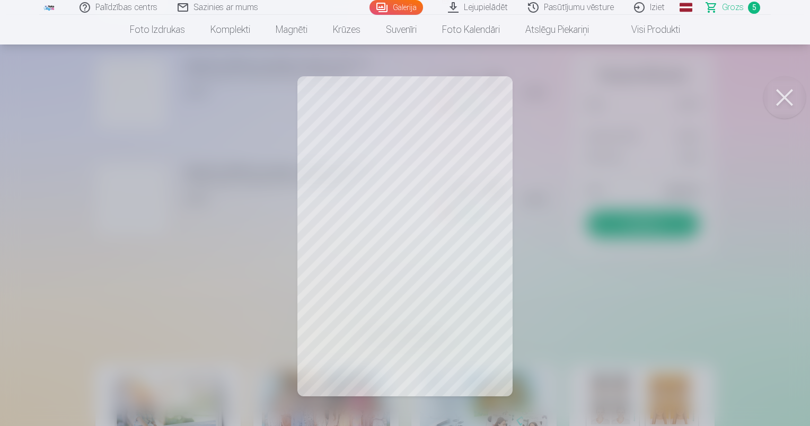
click at [793, 94] on button at bounding box center [785, 97] width 42 height 42
click at [793, 98] on button at bounding box center [785, 97] width 42 height 42
drag, startPoint x: 783, startPoint y: 95, endPoint x: 738, endPoint y: 121, distance: 52.0
click at [783, 96] on button at bounding box center [785, 97] width 42 height 42
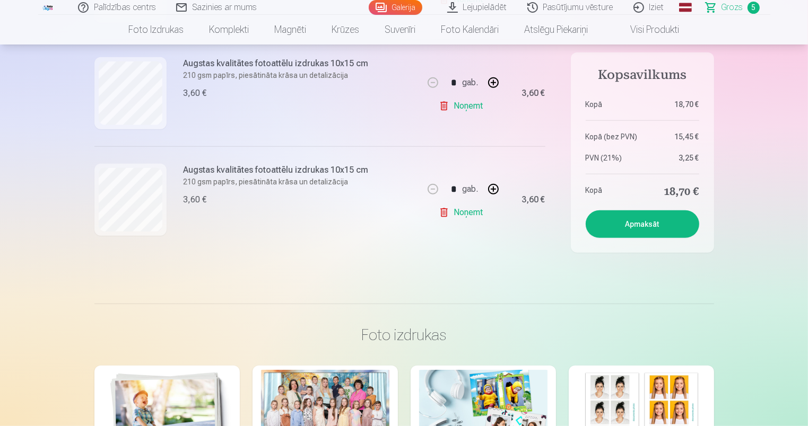
click at [457, 214] on link "Noņemt" at bounding box center [463, 212] width 48 height 21
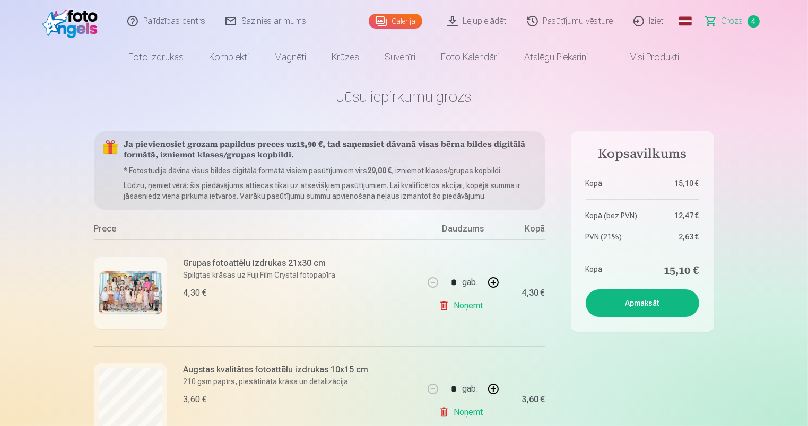
scroll to position [0, 0]
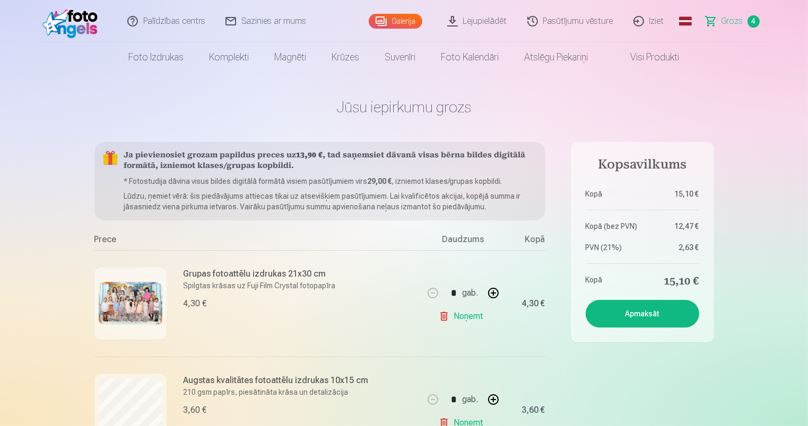
drag, startPoint x: 414, startPoint y: 24, endPoint x: 448, endPoint y: 42, distance: 38.0
click at [414, 24] on link "Galerija" at bounding box center [396, 21] width 54 height 15
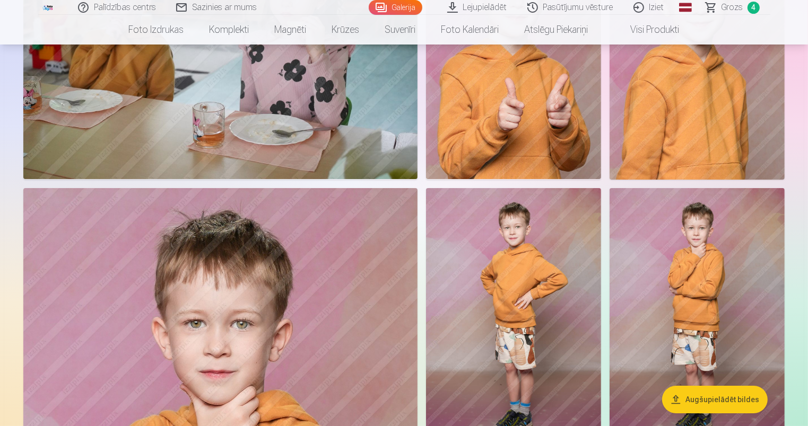
scroll to position [4190, 0]
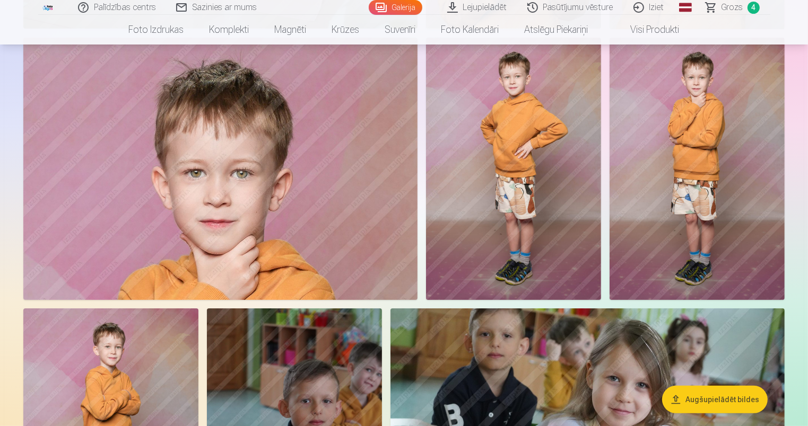
click at [512, 129] on img at bounding box center [513, 169] width 175 height 263
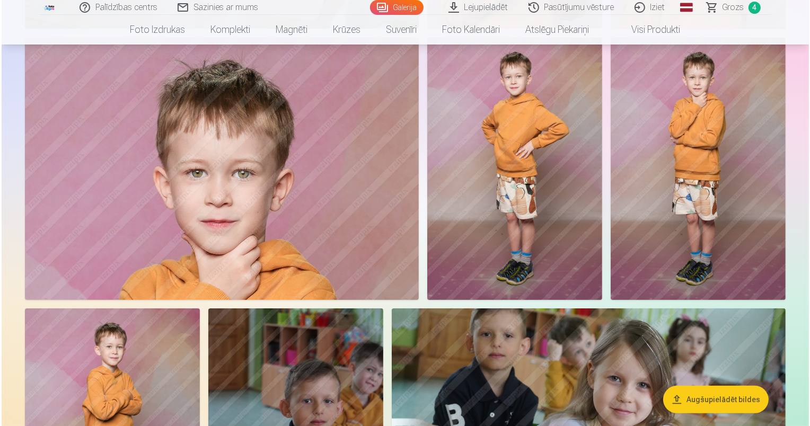
scroll to position [4202, 0]
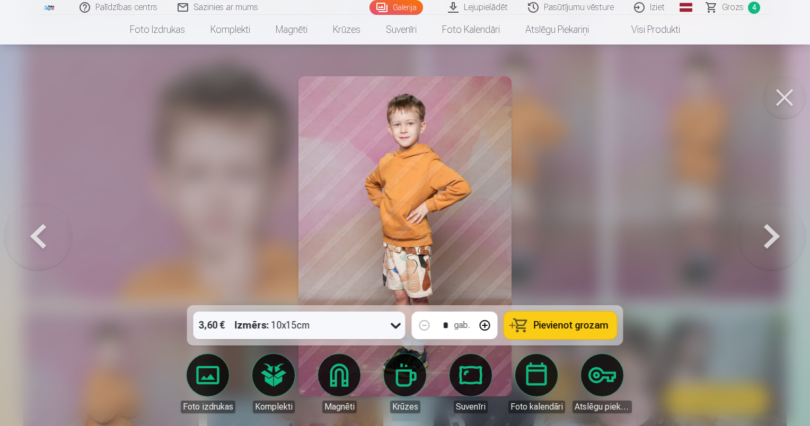
click at [779, 104] on button at bounding box center [785, 97] width 42 height 42
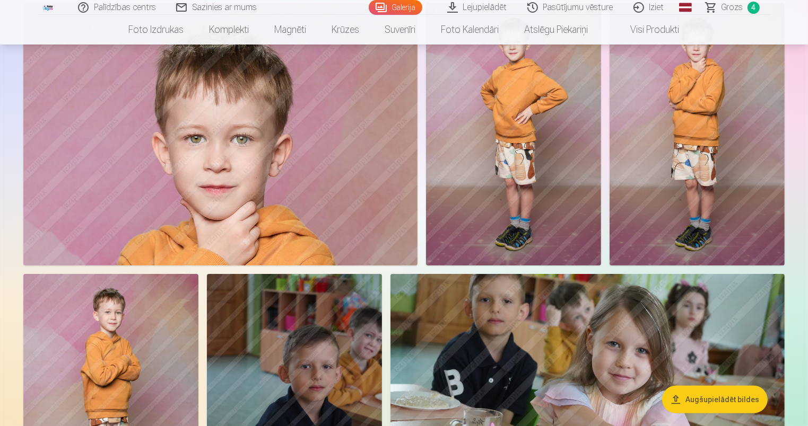
scroll to position [4243, 0]
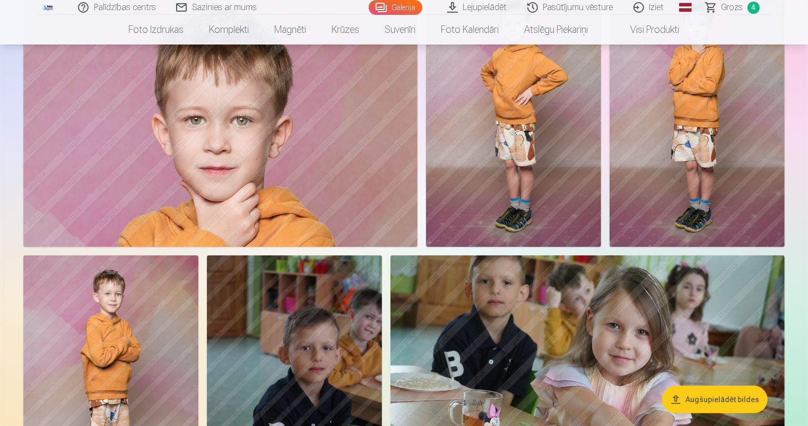
click at [101, 339] on img at bounding box center [110, 387] width 175 height 263
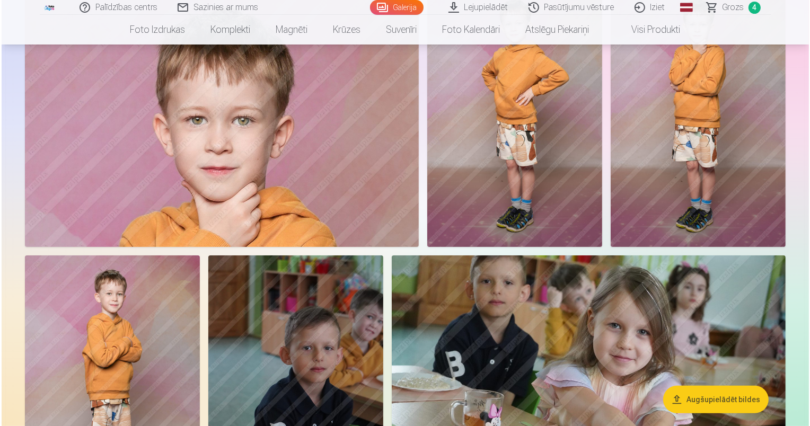
scroll to position [4256, 0]
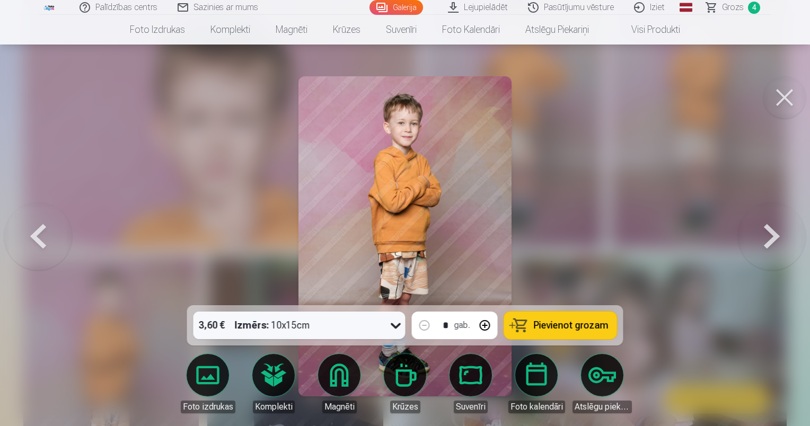
click at [784, 98] on button at bounding box center [785, 97] width 42 height 42
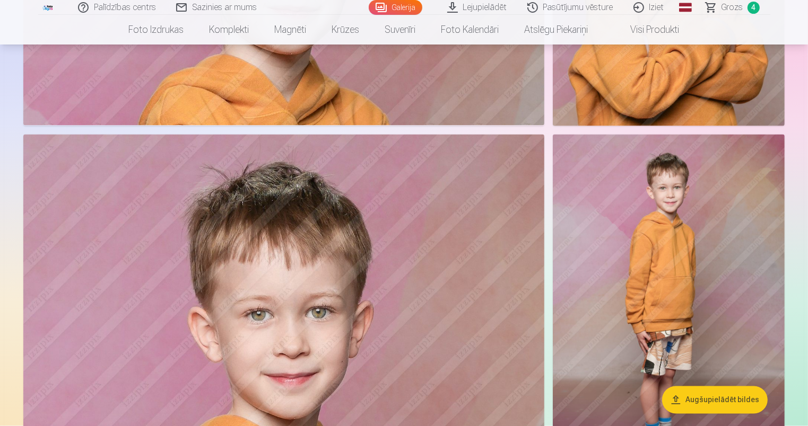
scroll to position [5940, 0]
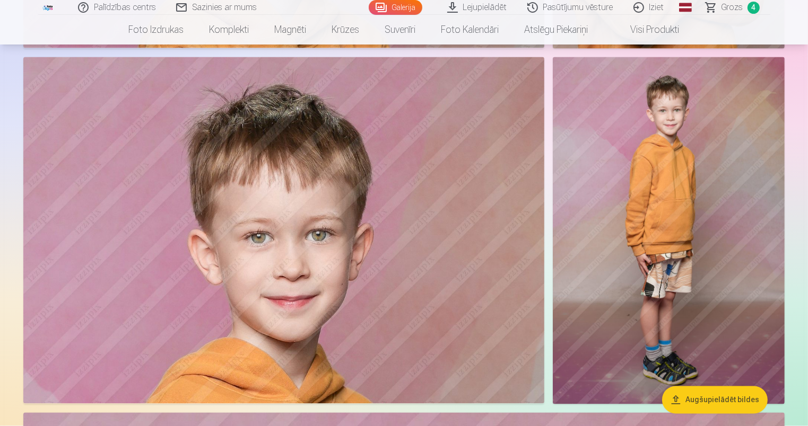
click at [656, 158] on img at bounding box center [669, 230] width 232 height 347
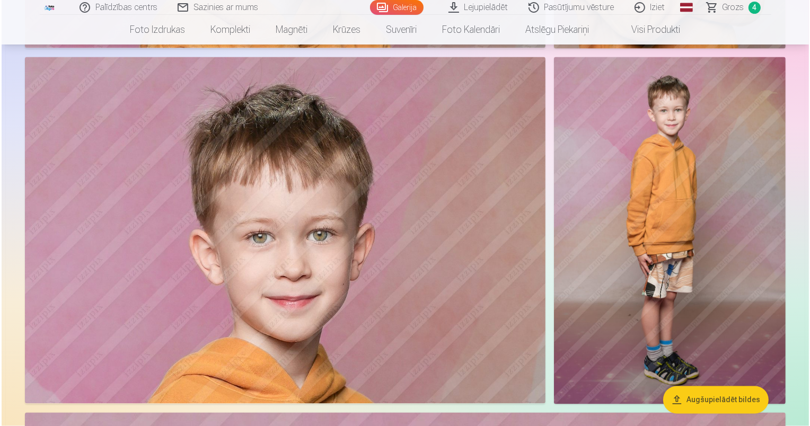
scroll to position [5958, 0]
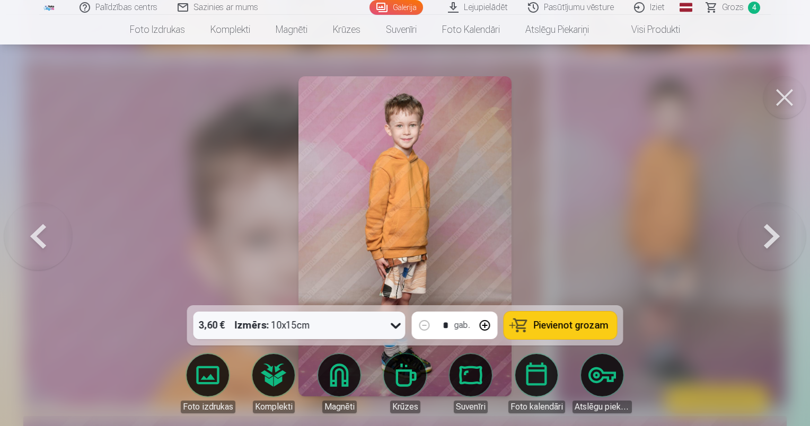
click at [559, 330] on span "Pievienot grozam" at bounding box center [571, 326] width 75 height 10
click at [734, 8] on span "Grozs" at bounding box center [733, 7] width 22 height 13
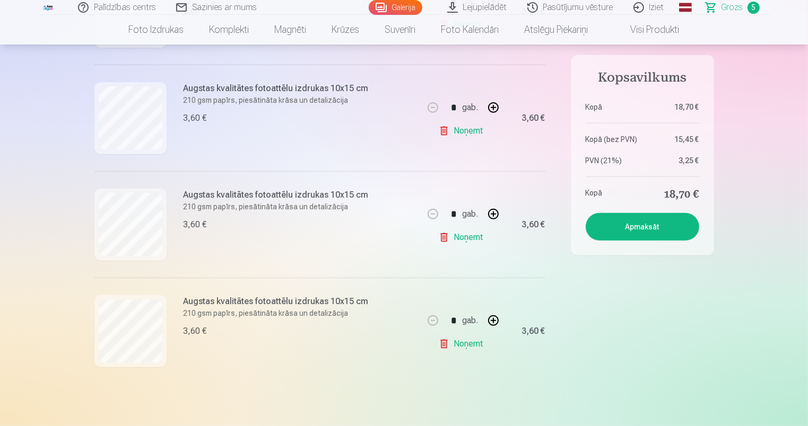
scroll to position [424, 0]
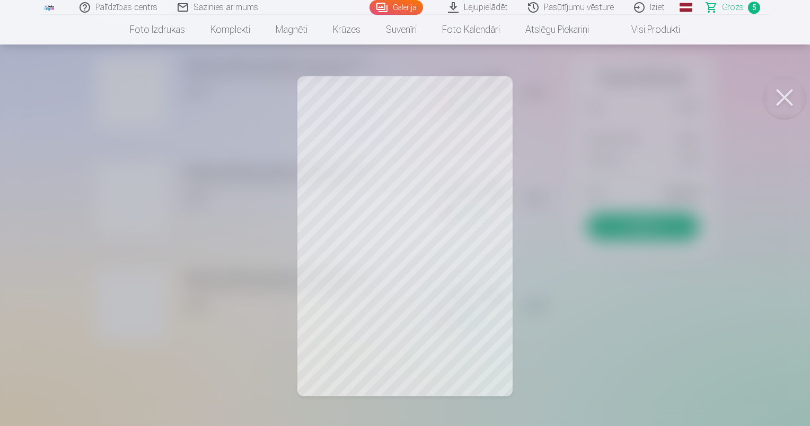
click at [783, 98] on button at bounding box center [785, 97] width 42 height 42
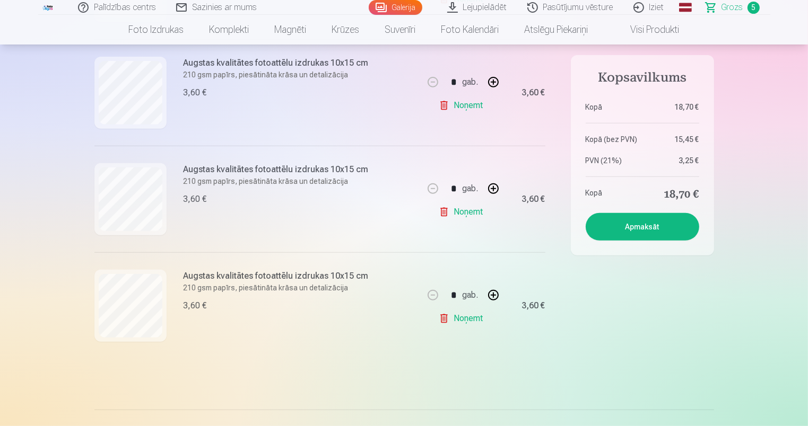
click at [470, 214] on link "Noņemt" at bounding box center [463, 212] width 48 height 21
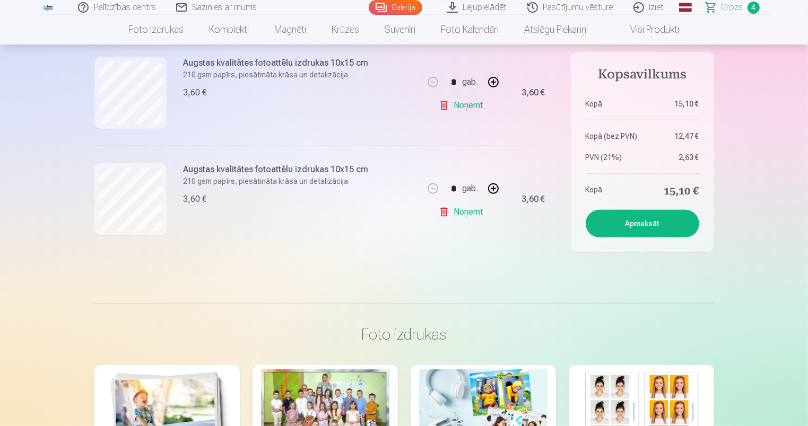
click at [633, 223] on button "Apmaksāt" at bounding box center [641, 224] width 113 height 28
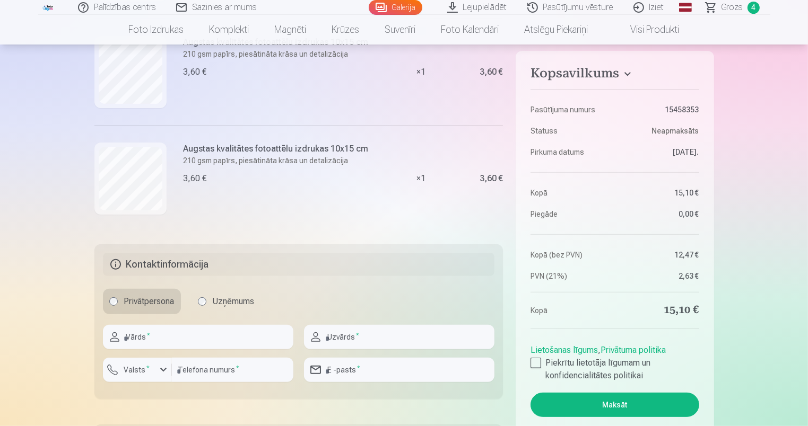
scroll to position [371, 0]
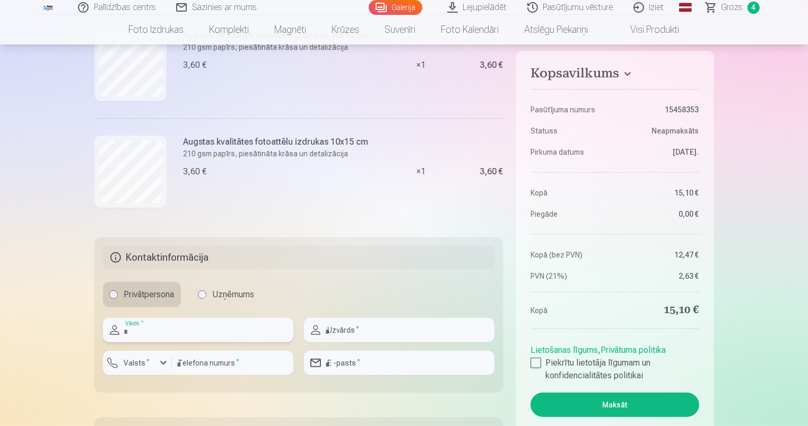
click at [174, 322] on input "text" at bounding box center [198, 330] width 190 height 24
type input "*******"
click at [349, 330] on input "text" at bounding box center [399, 330] width 190 height 24
type input "*********"
click at [129, 365] on label "Valsts *" at bounding box center [137, 363] width 34 height 11
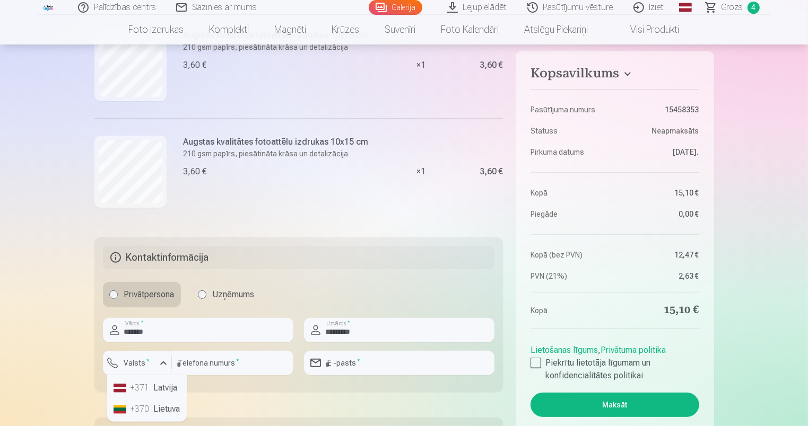
click at [146, 388] on div "+371" at bounding box center [140, 388] width 21 height 13
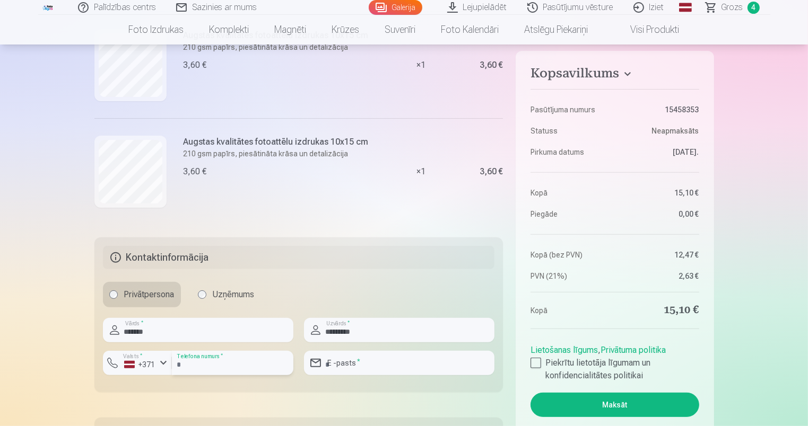
click at [201, 365] on input "number" at bounding box center [232, 363] width 121 height 24
type input "********"
click at [335, 362] on input "email" at bounding box center [399, 363] width 190 height 24
type input "**********"
click at [539, 363] on div at bounding box center [535, 363] width 11 height 11
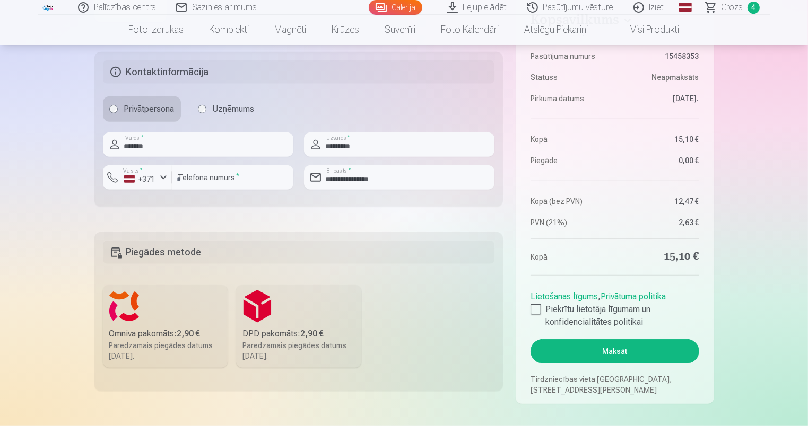
scroll to position [583, 0]
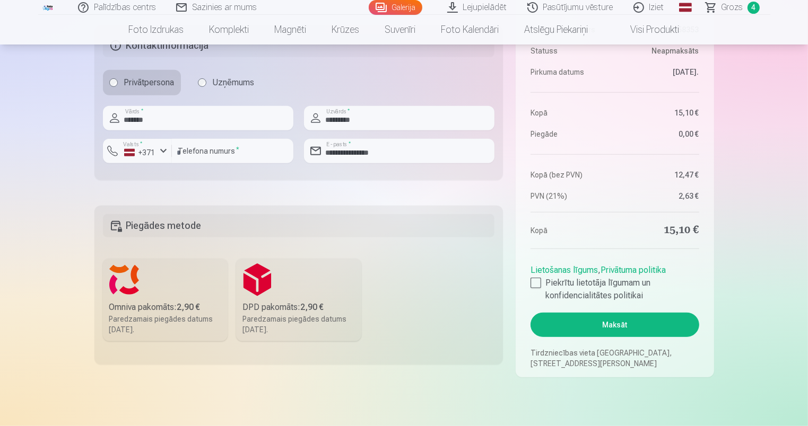
click at [195, 303] on b "2,90 €" at bounding box center [188, 307] width 23 height 10
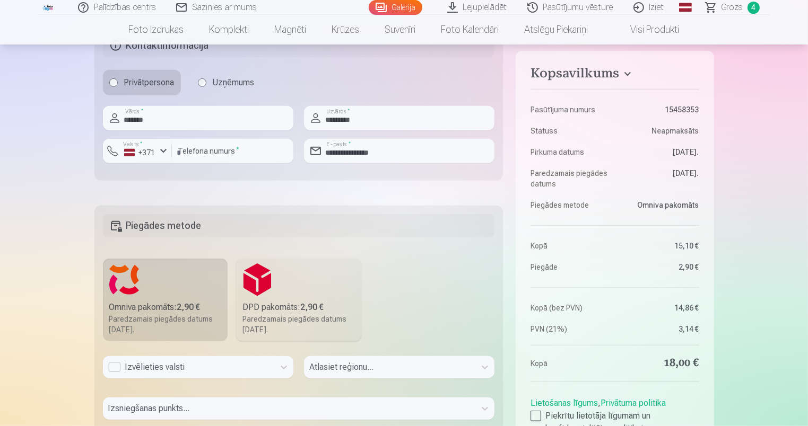
scroll to position [613, 0]
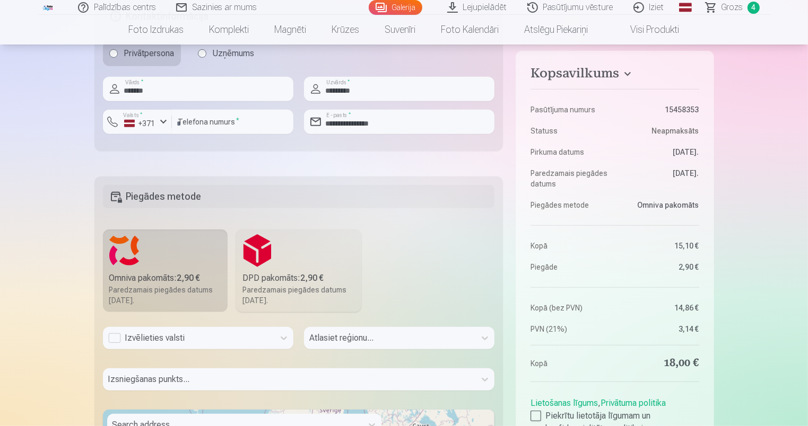
click at [185, 349] on div "Izvēlieties valsti" at bounding box center [198, 338] width 190 height 22
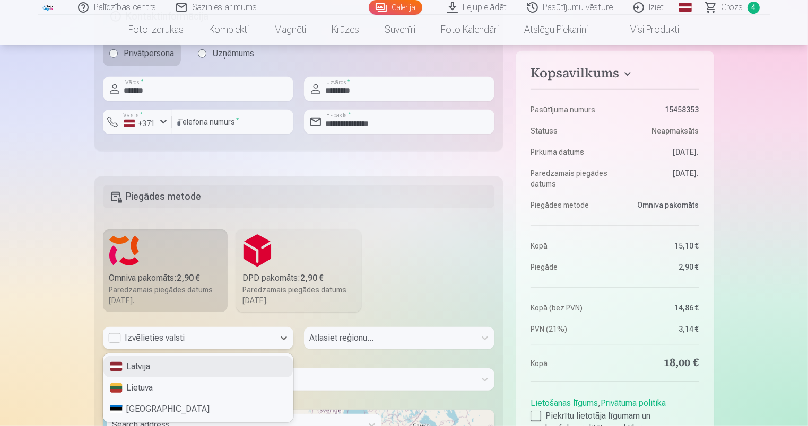
click at [167, 370] on div "Latvija" at bounding box center [197, 366] width 189 height 21
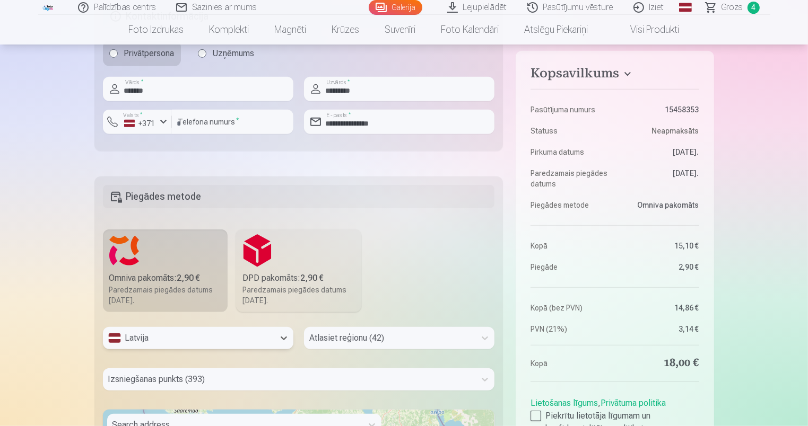
click at [348, 336] on div "Atlasiet reģionu (42)" at bounding box center [399, 338] width 190 height 22
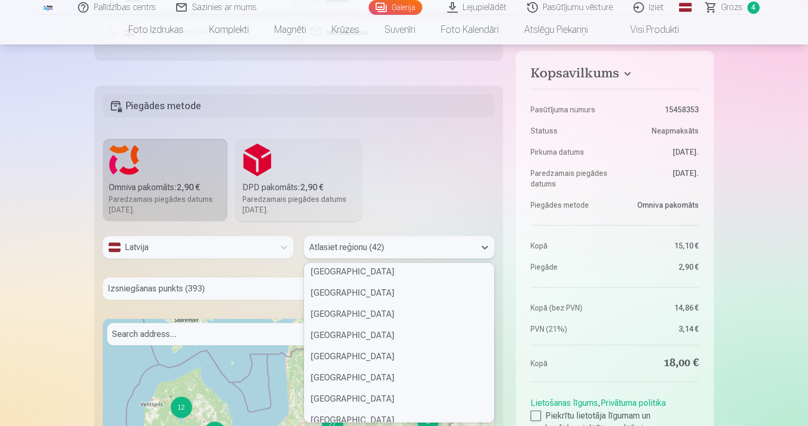
scroll to position [365, 0]
click at [351, 374] on div "Aizkraukles novads" at bounding box center [398, 378] width 189 height 21
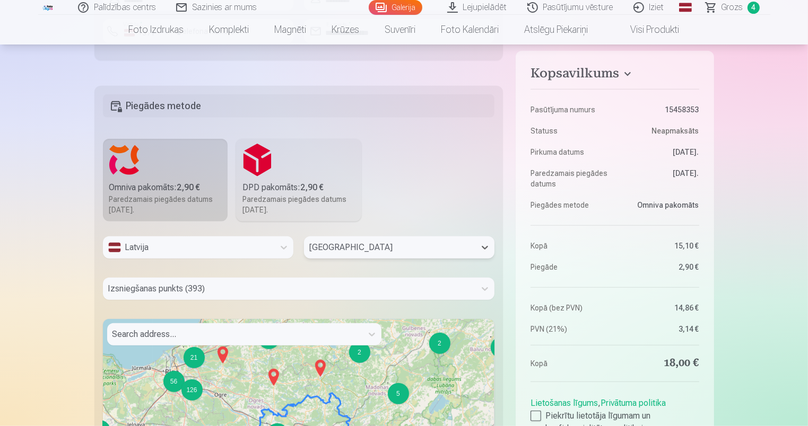
click at [287, 291] on div "Izsniegšanas punkts (393)" at bounding box center [299, 289] width 392 height 22
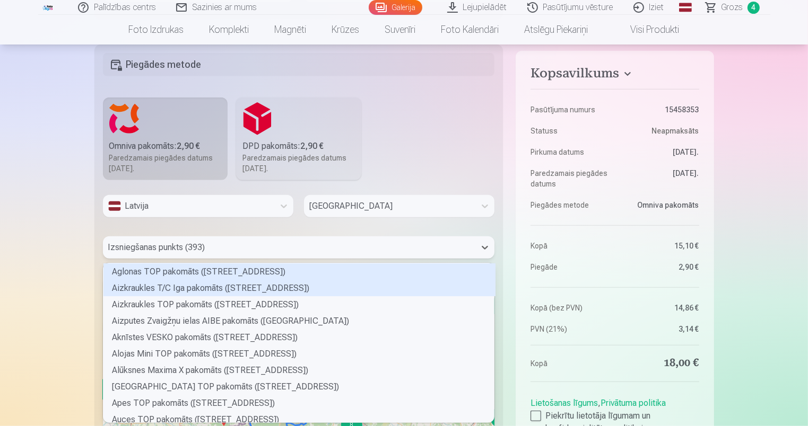
scroll to position [156, 388]
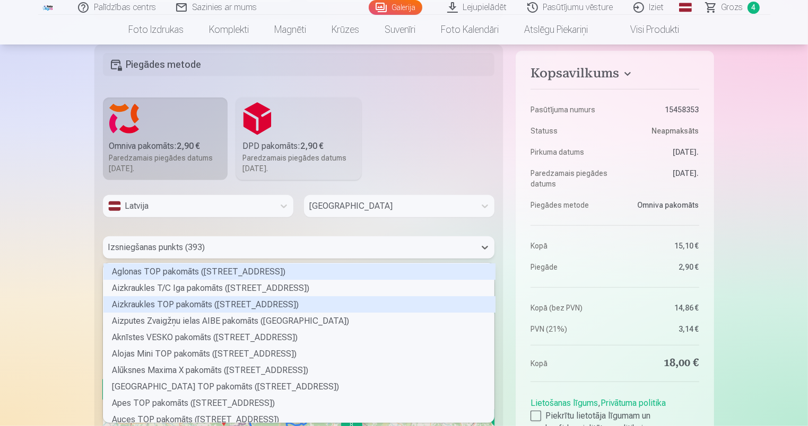
click at [206, 304] on div "Aizkraukles TOP pakomāts (Lāčplēša iela 7)" at bounding box center [299, 304] width 392 height 16
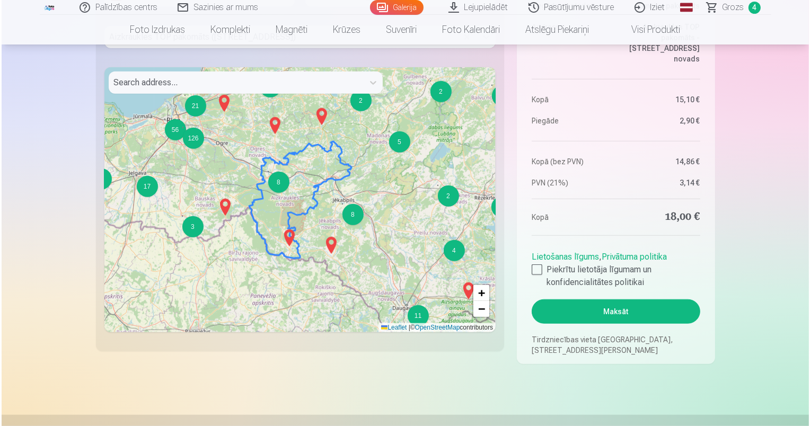
scroll to position [957, 0]
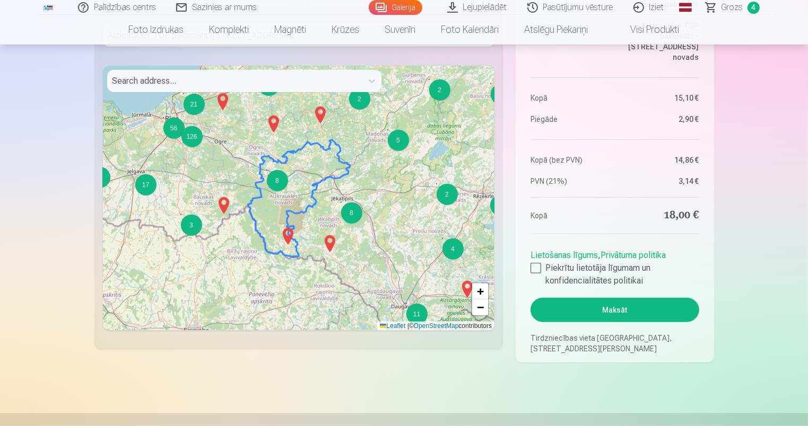
click at [607, 311] on button "Maksāt" at bounding box center [614, 310] width 168 height 24
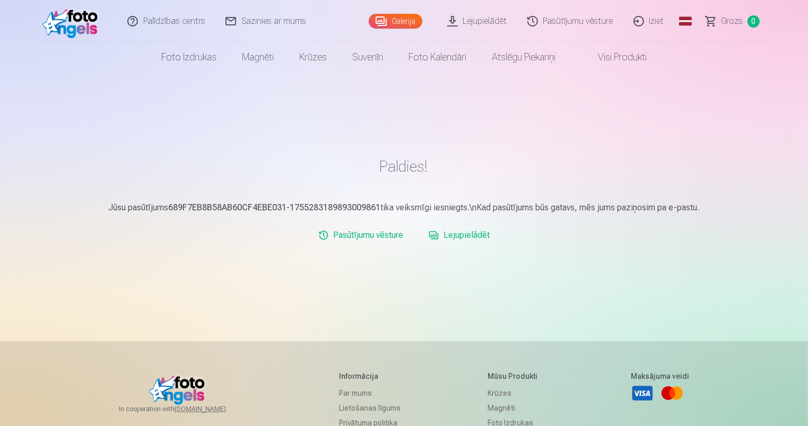
click at [468, 233] on link "Lejupielādēt" at bounding box center [458, 235] width 69 height 21
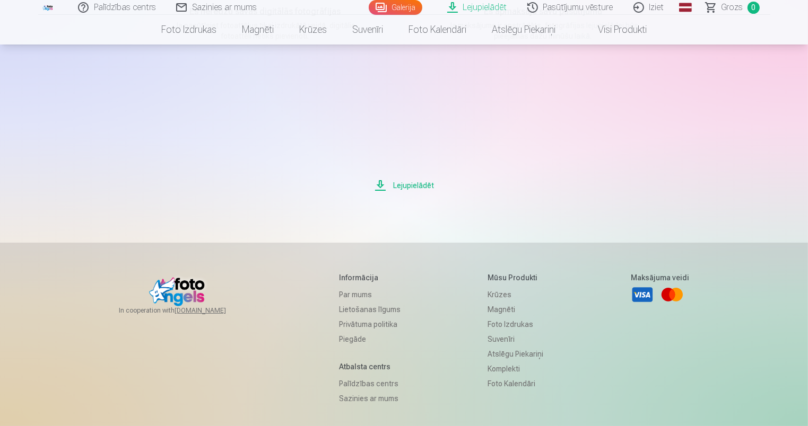
scroll to position [212, 0]
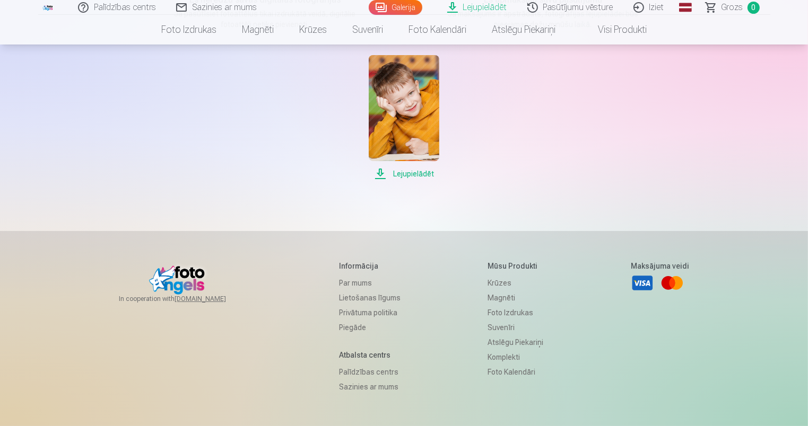
click at [414, 172] on span "Lejupielādēt" at bounding box center [404, 174] width 71 height 13
